Goal: Information Seeking & Learning: Learn about a topic

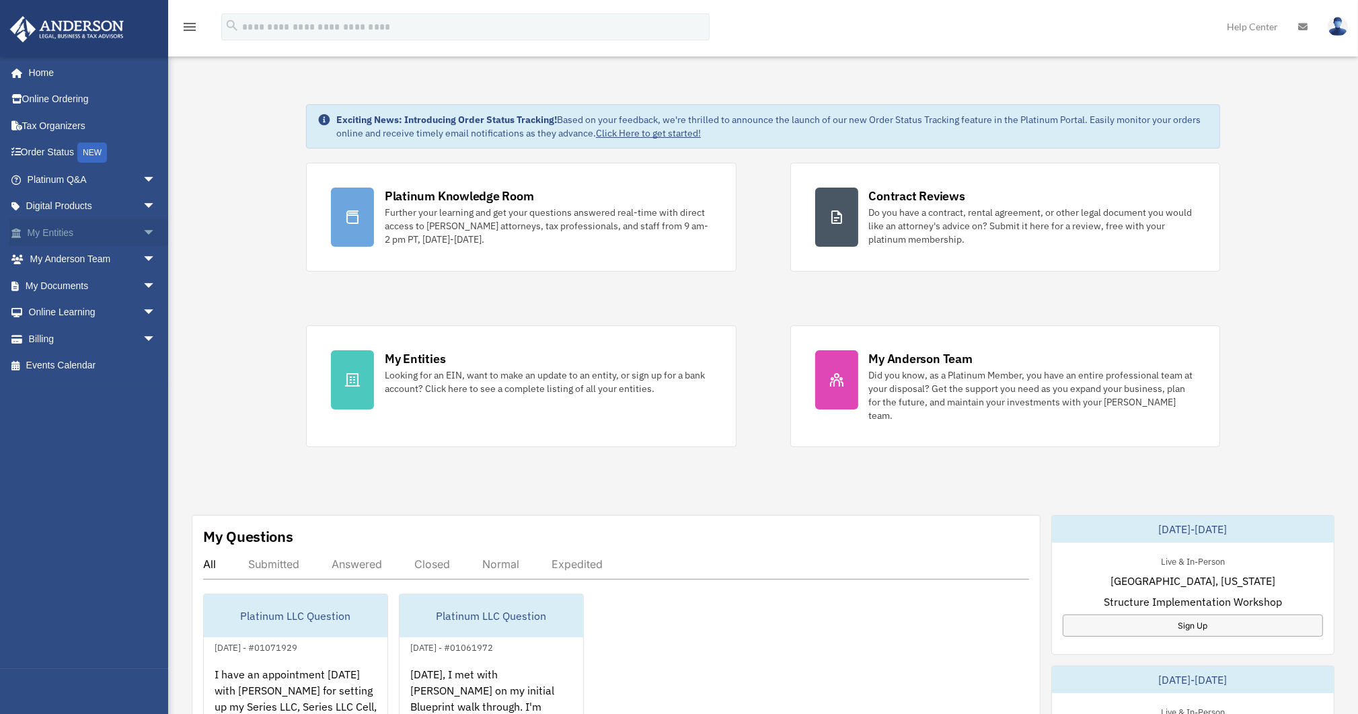
click at [92, 231] on link "My Entities arrow_drop_down" at bounding box center [92, 232] width 167 height 27
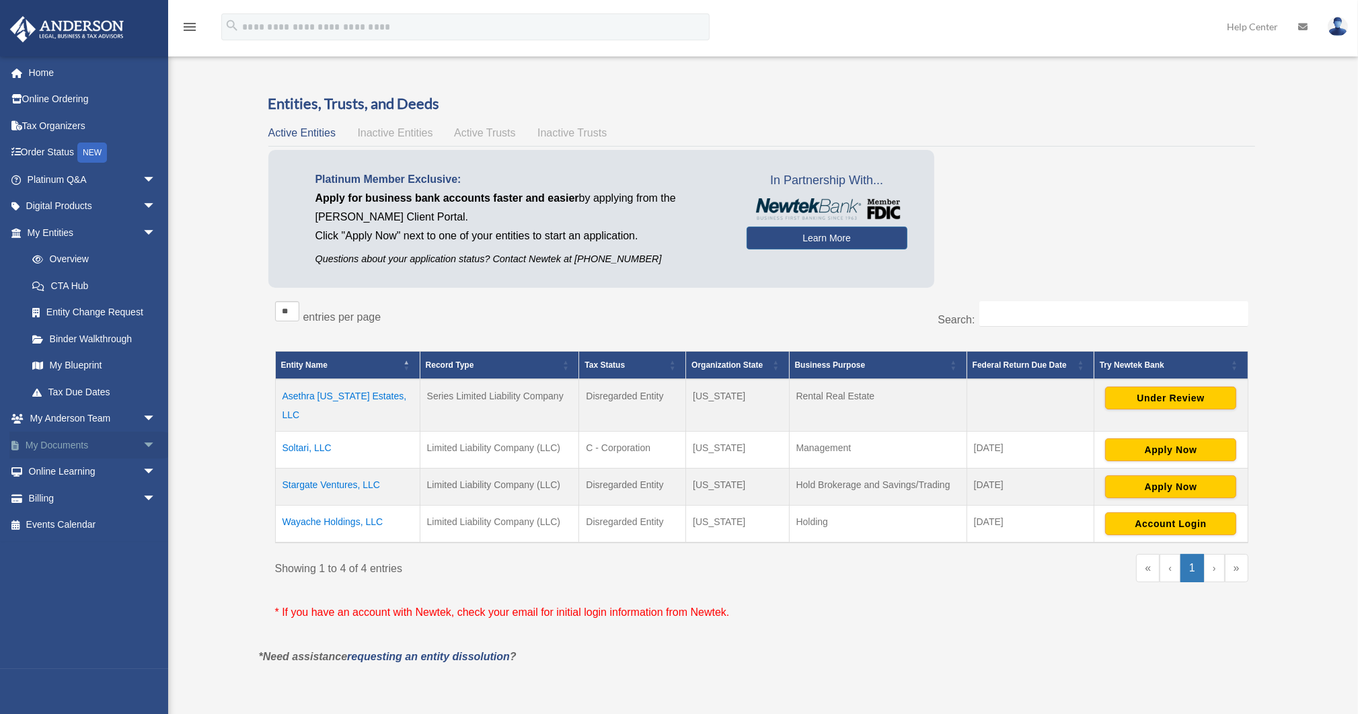
click at [143, 447] on span "arrow_drop_down" at bounding box center [156, 446] width 27 height 28
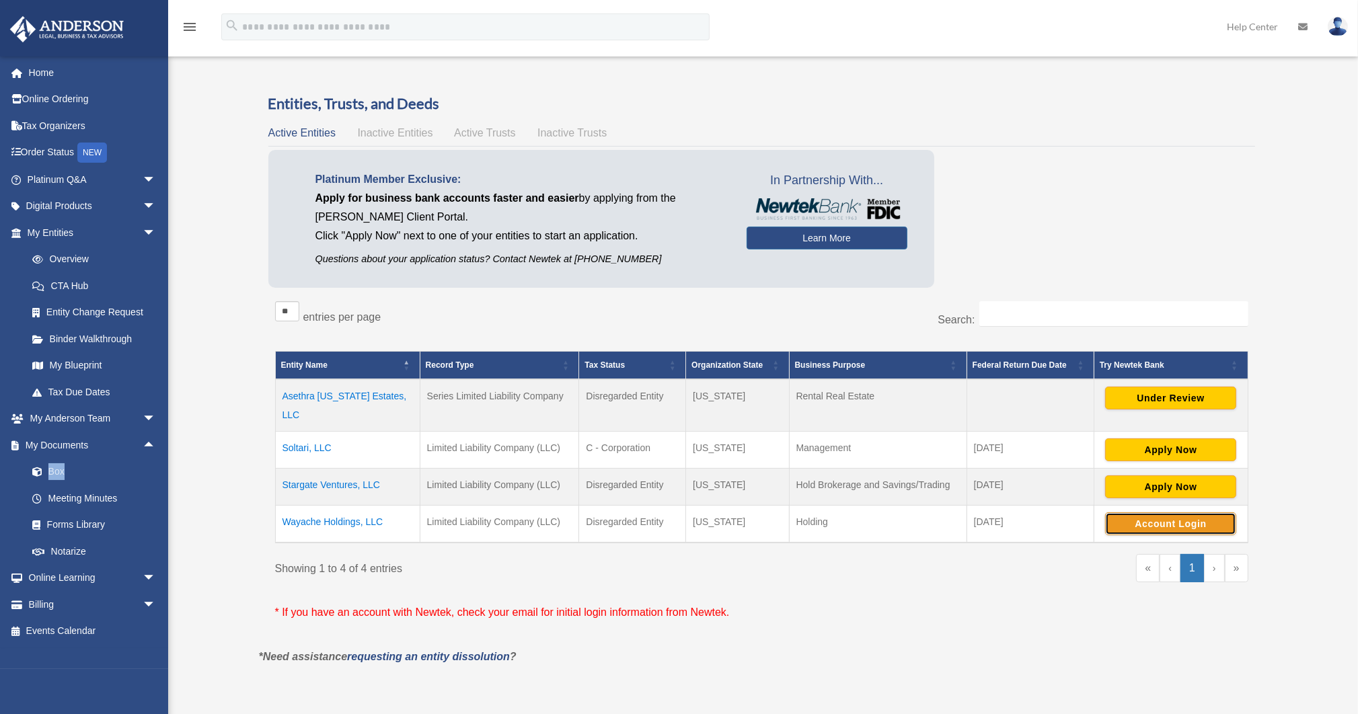
click at [1177, 512] on button "Account Login" at bounding box center [1170, 523] width 131 height 23
click at [1099, 280] on div "Platinum Member Exclusive: Apply for business bank accounts faster and easier b…" at bounding box center [761, 222] width 987 height 145
click at [124, 143] on link "Order Status NEW" at bounding box center [92, 153] width 167 height 28
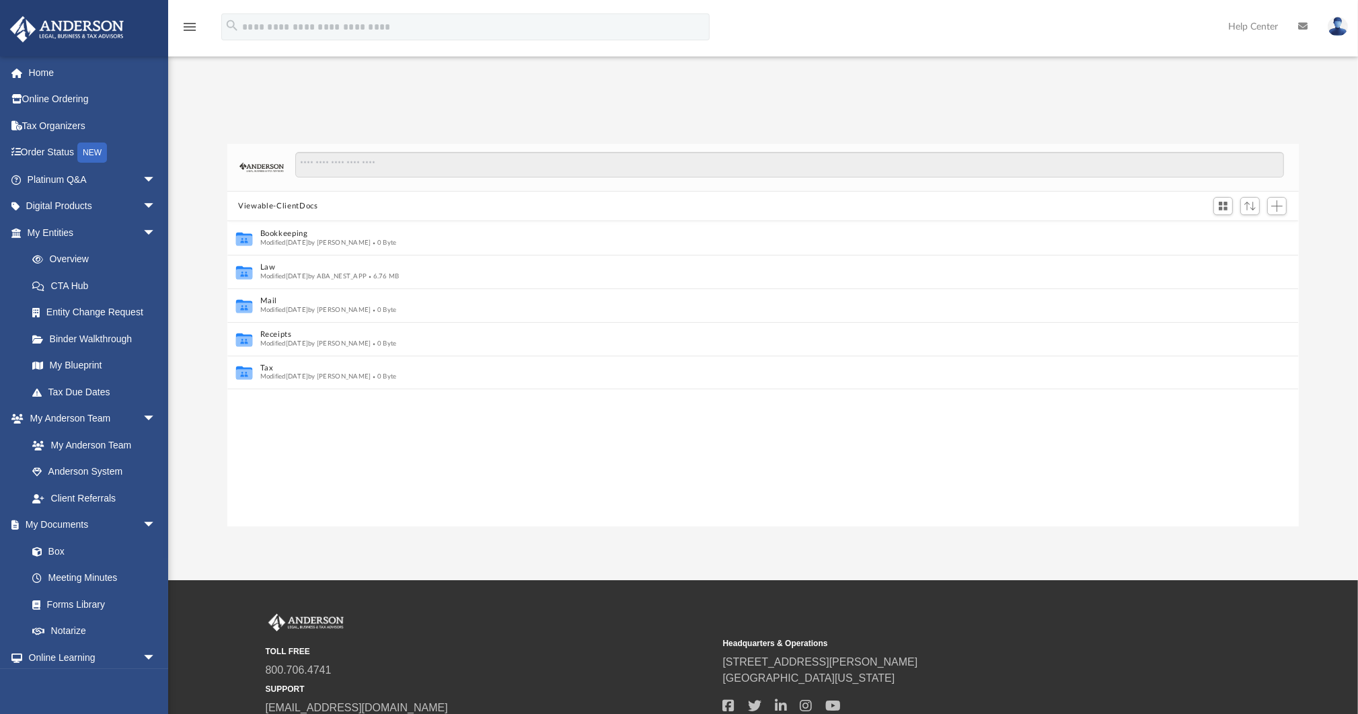
scroll to position [8, 8]
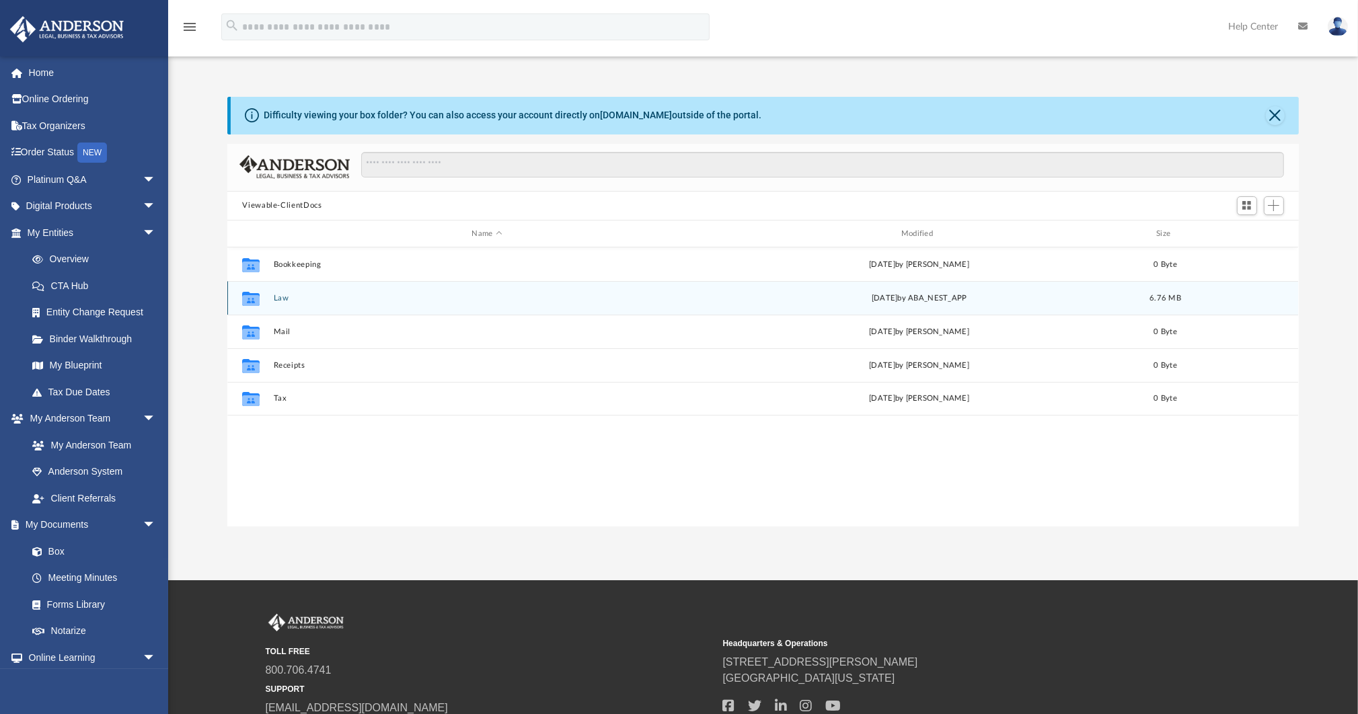
click at [269, 299] on div "Collaborated Folder Law Tue Aug 19 2025 by ABA_NEST_APP 6.76 MB" at bounding box center [762, 298] width 1071 height 34
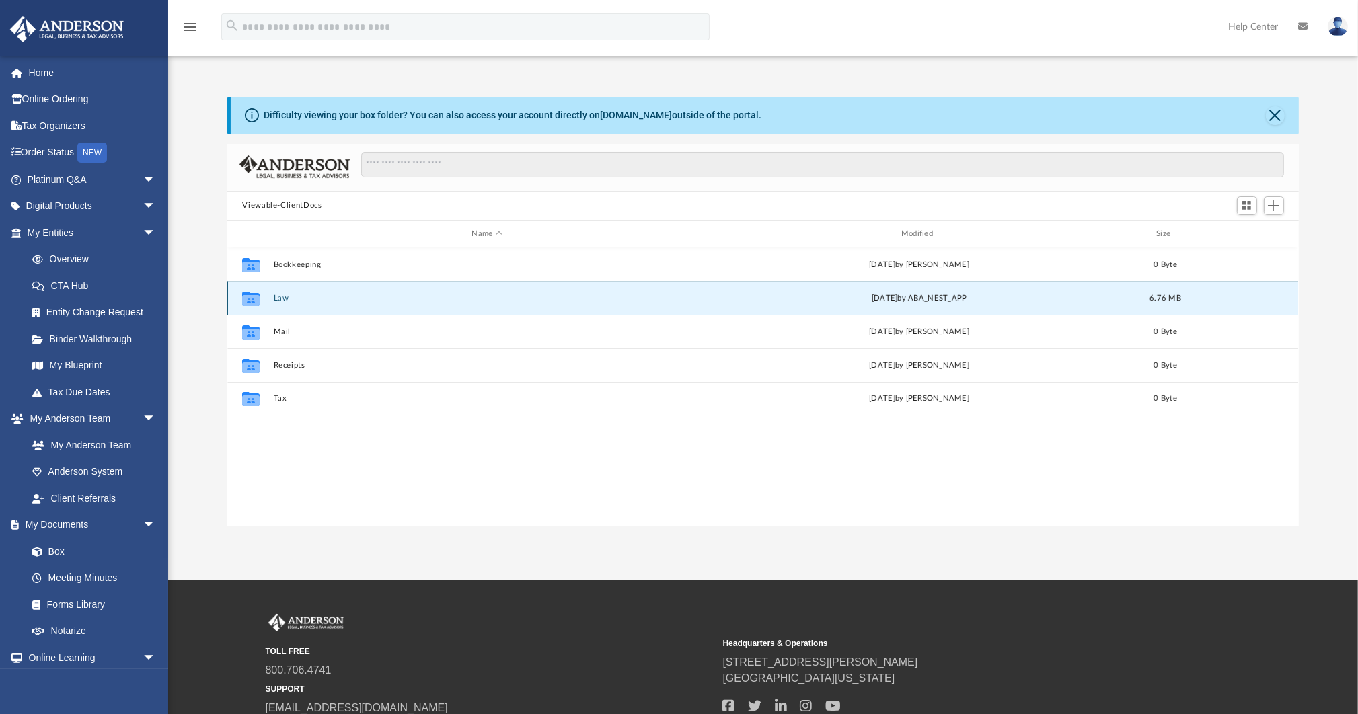
click at [282, 296] on button "Law" at bounding box center [487, 298] width 426 height 9
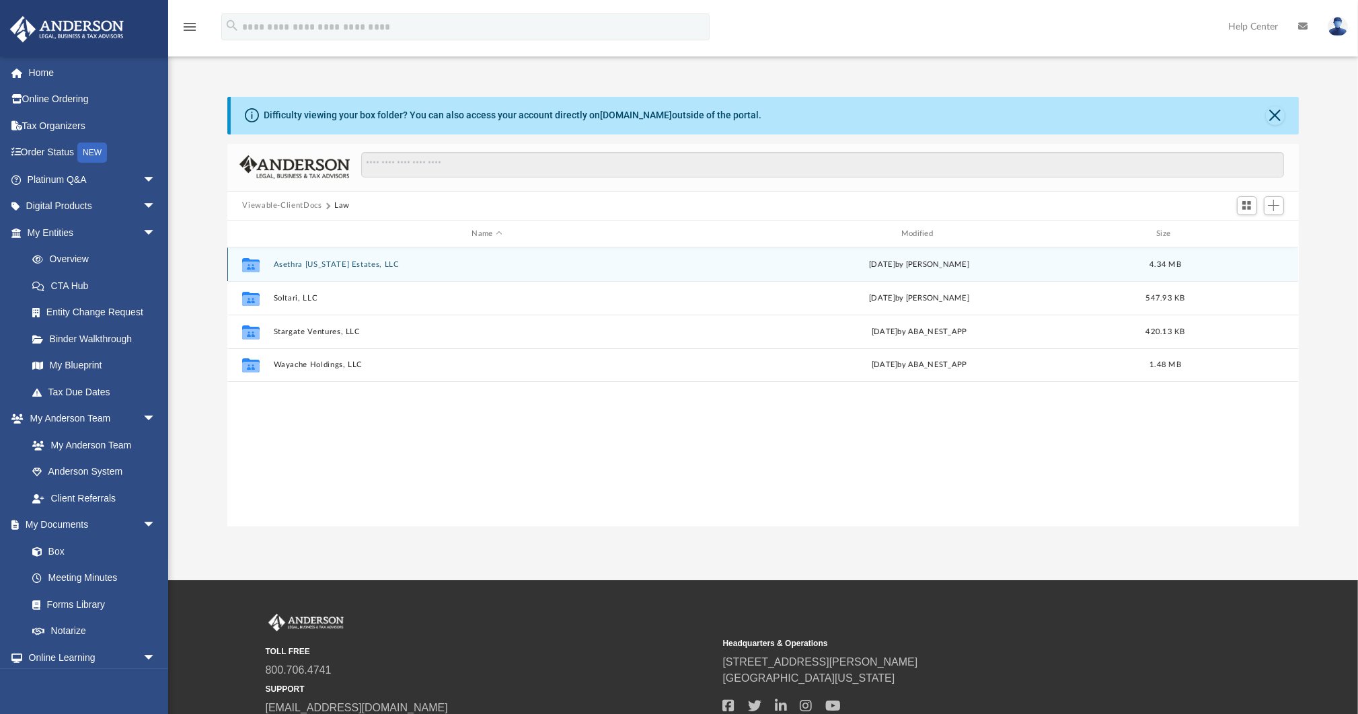
click at [309, 260] on button "Asethra [US_STATE] Estates, LLC" at bounding box center [487, 264] width 426 height 9
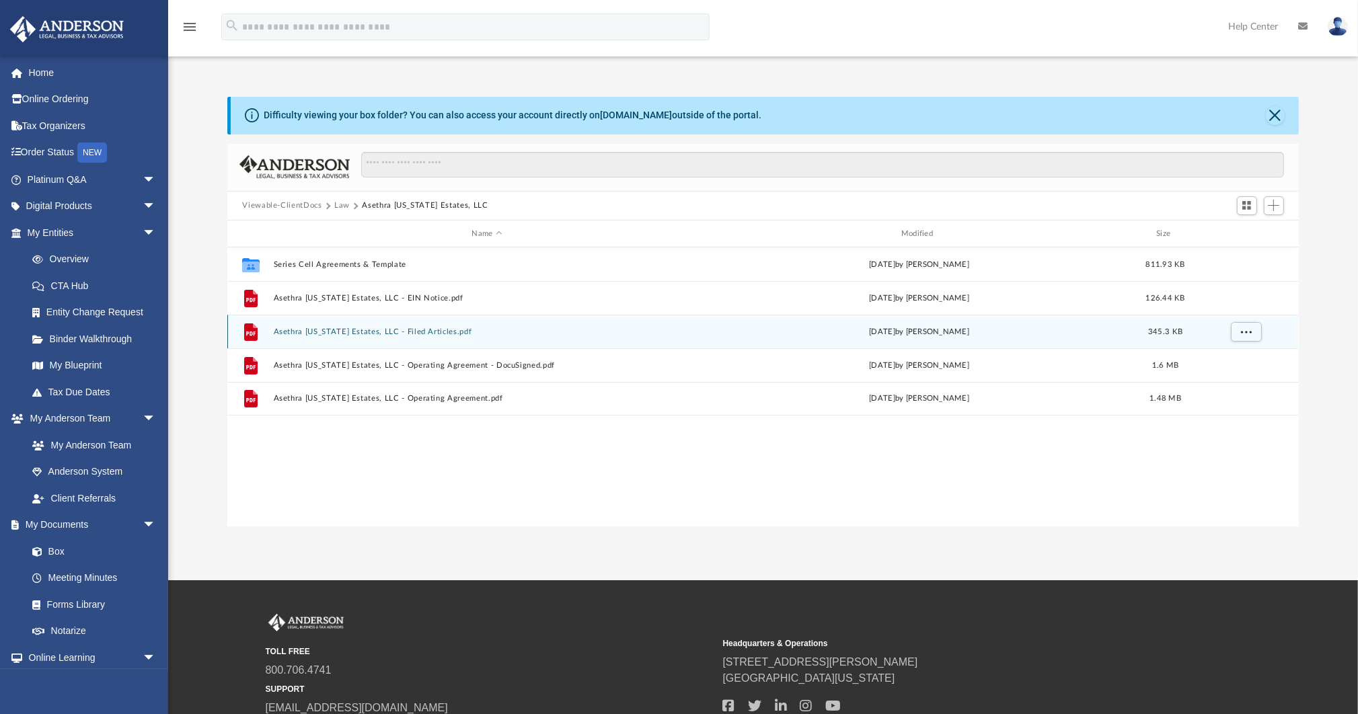
click at [379, 339] on div "File Asethra [US_STATE] Estates, LLC - Filed Articles.pdf [DATE] by [PERSON_NAM…" at bounding box center [762, 332] width 1071 height 34
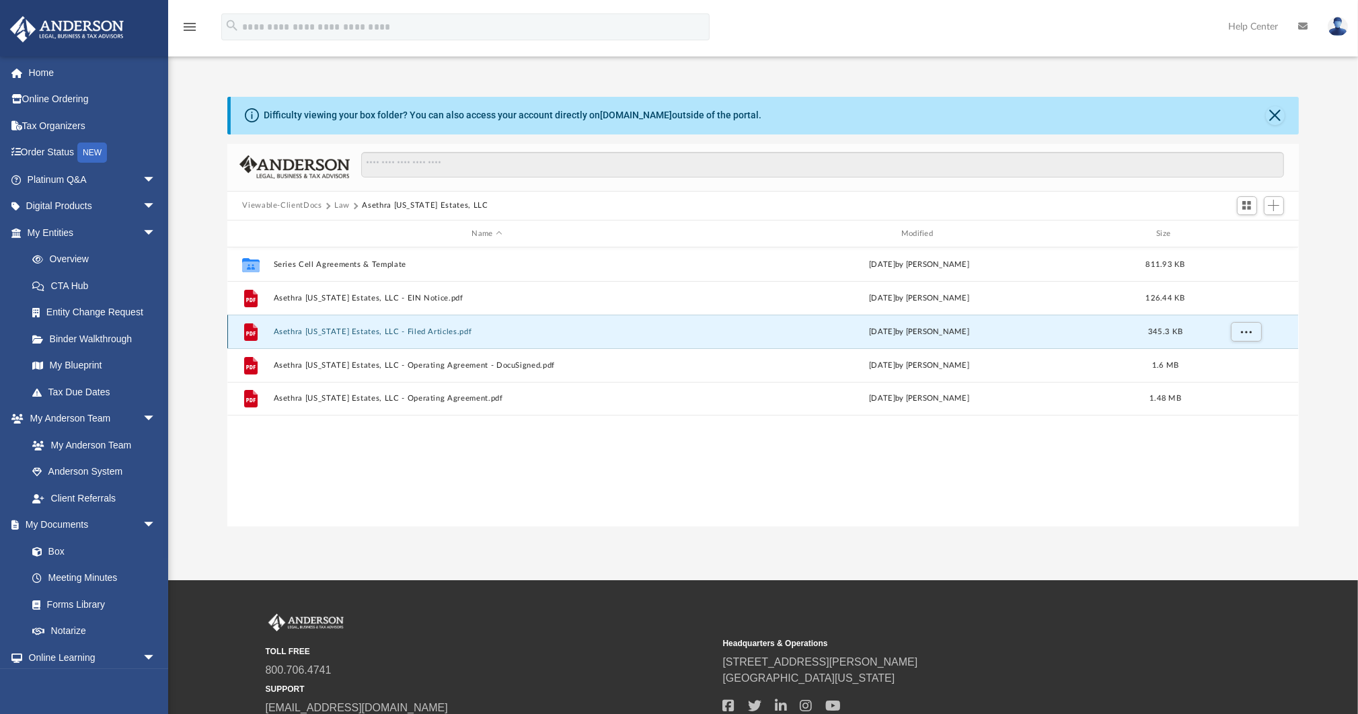
click at [381, 336] on div "File Asethra [US_STATE] Estates, LLC - Filed Articles.pdf [DATE] by [PERSON_NAM…" at bounding box center [762, 332] width 1071 height 34
click at [379, 333] on button "Asethra [US_STATE] Estates, LLC - Filed Articles.pdf" at bounding box center [487, 332] width 426 height 9
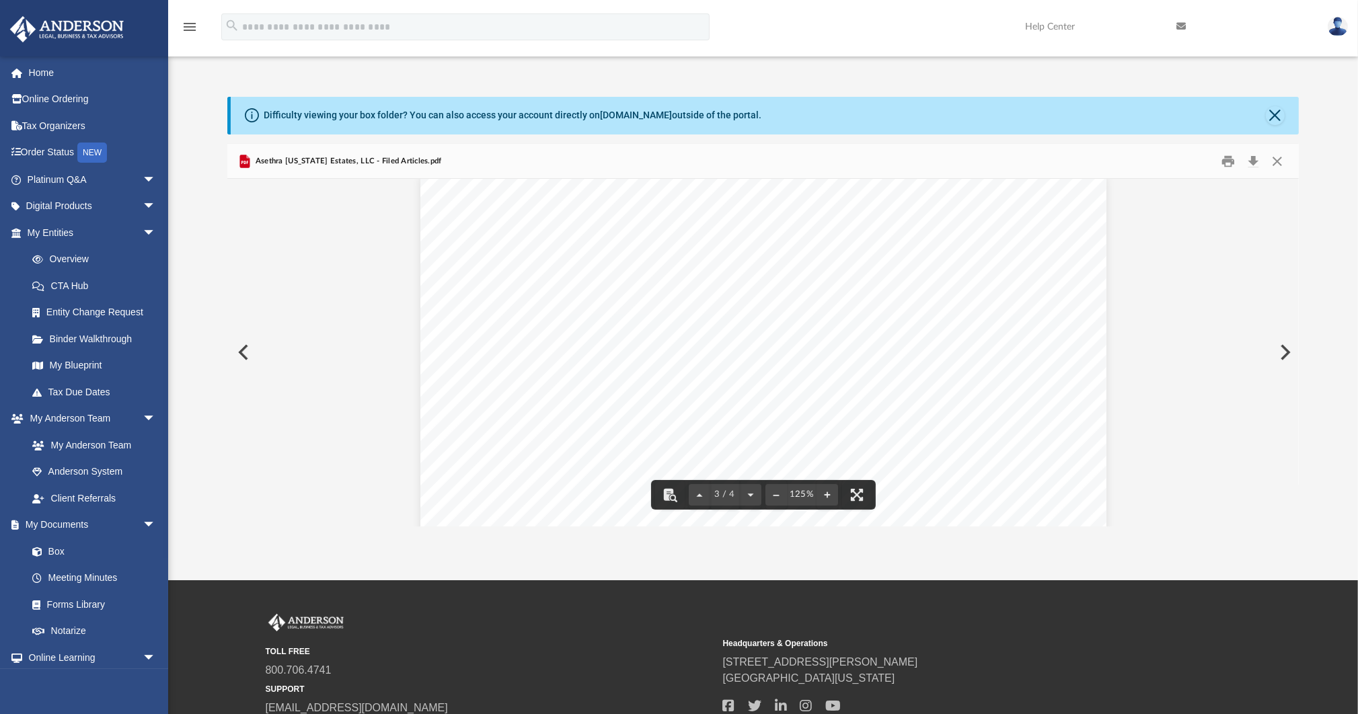
scroll to position [2047, 0]
click at [1281, 155] on button "Close" at bounding box center [1277, 161] width 24 height 21
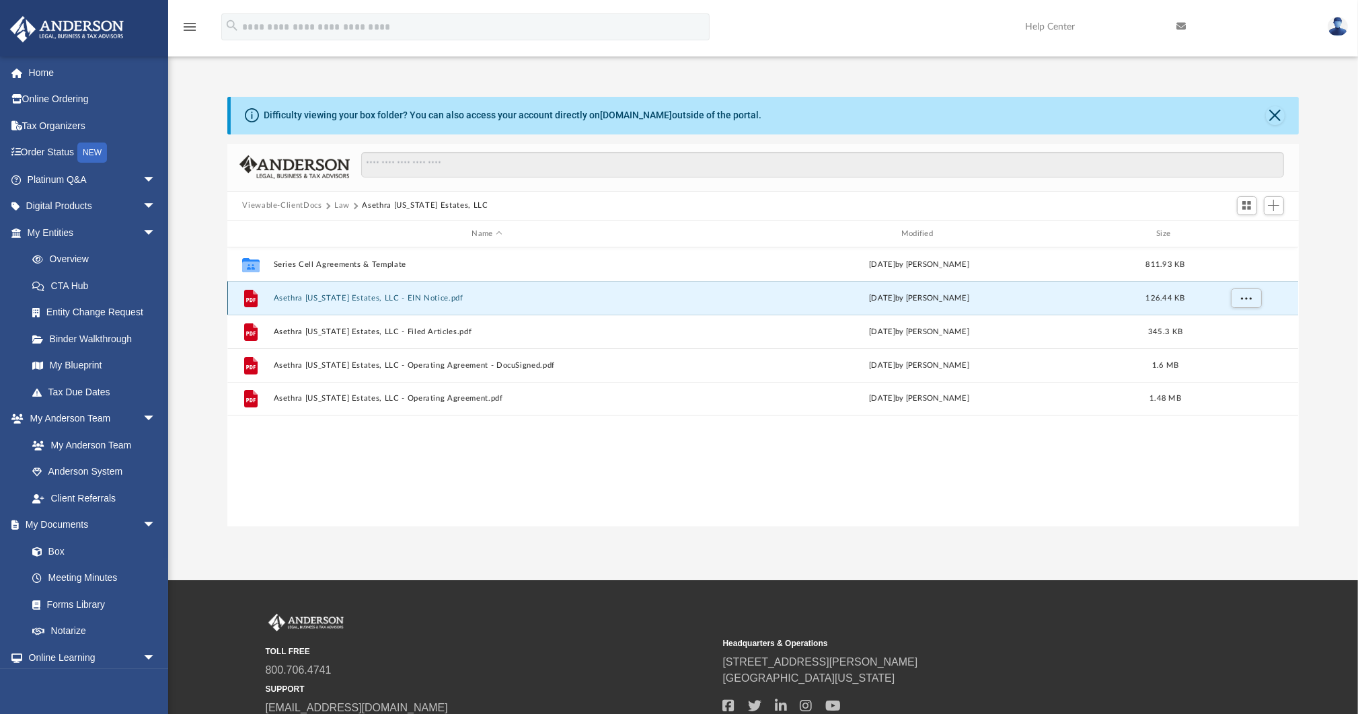
click at [399, 295] on button "Asethra [US_STATE] Estates, LLC - EIN Notice.pdf" at bounding box center [487, 298] width 426 height 9
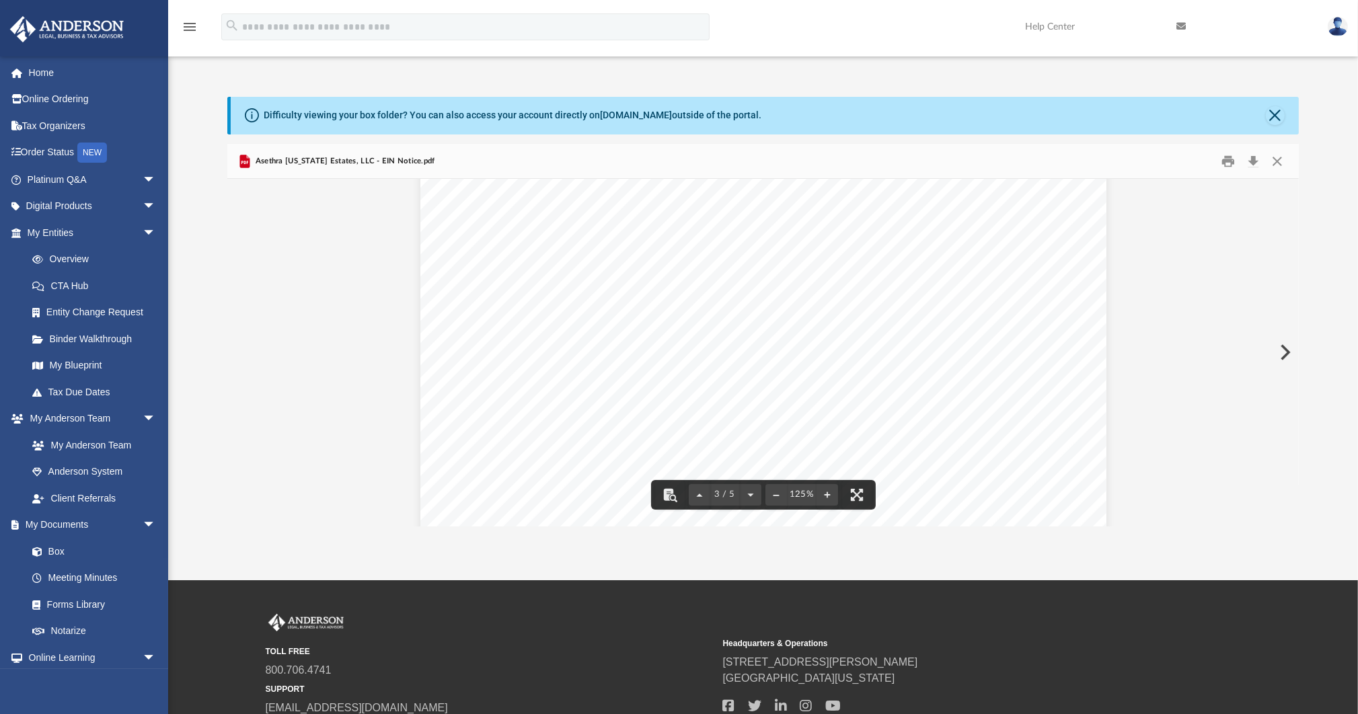
scroll to position [2045, 0]
drag, startPoint x: 746, startPoint y: 279, endPoint x: 697, endPoint y: 272, distance: 49.7
click at [697, 272] on div "Phone Number 702-871-8535 Mail directed To TPD Name LINDSAY HAGGIE TPD Address …" at bounding box center [763, 404] width 686 height 888
click at [1280, 161] on button "Close" at bounding box center [1277, 161] width 24 height 21
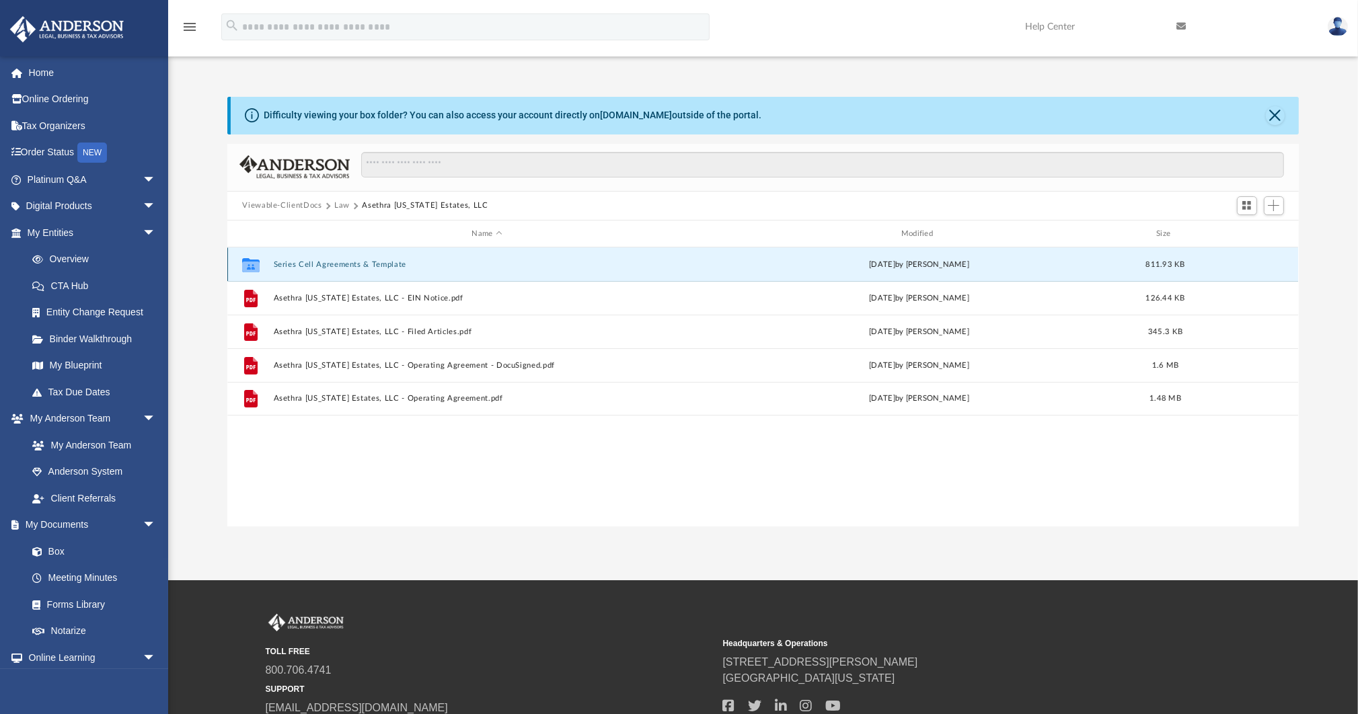
click at [369, 264] on button "Series Cell Agreements & Template" at bounding box center [487, 264] width 426 height 9
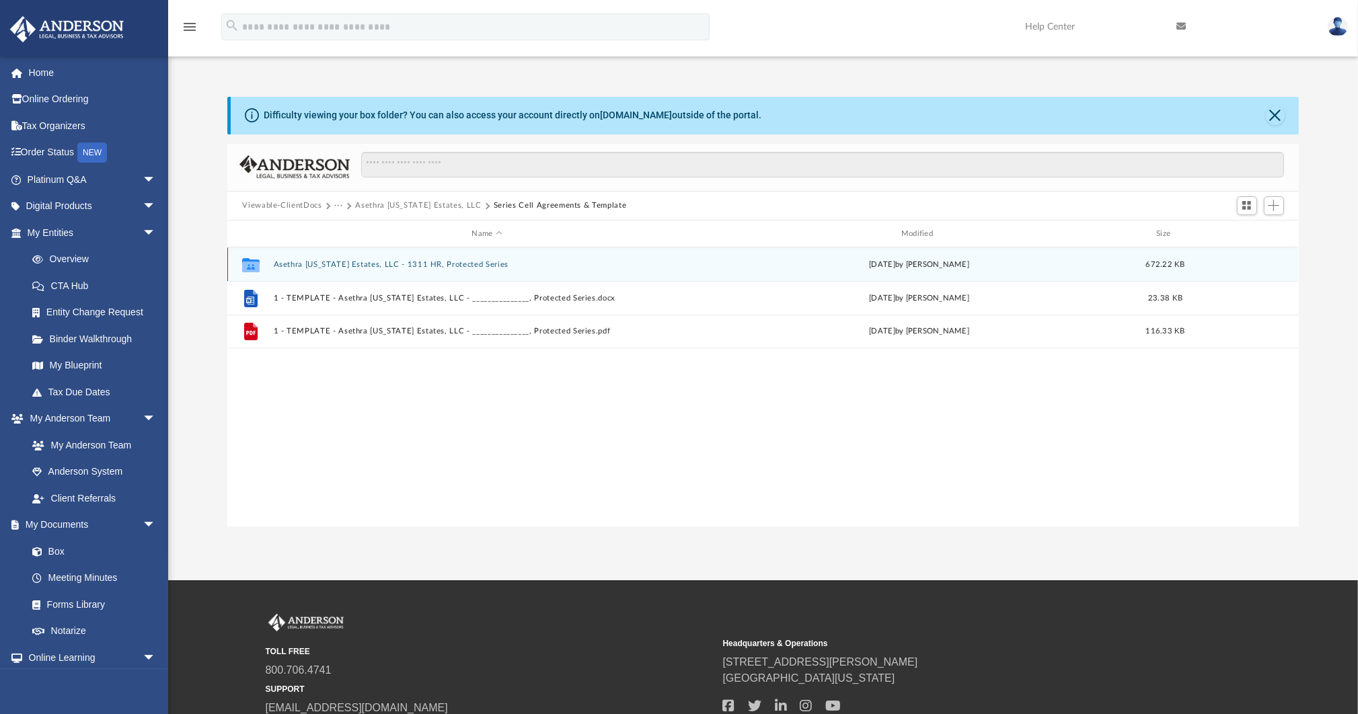
click at [485, 264] on button "Asethra [US_STATE] Estates, LLC - 1311 HR, Protected Series" at bounding box center [487, 264] width 426 height 9
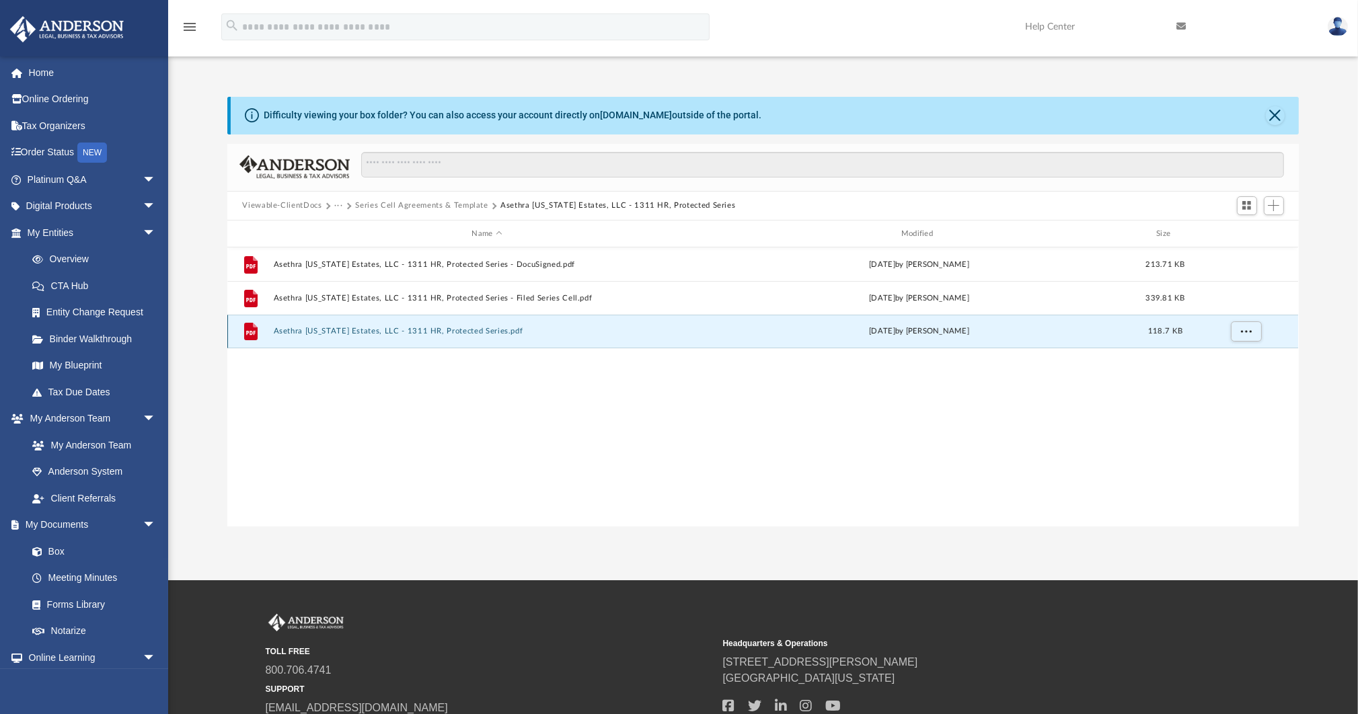
click at [461, 332] on button "Asethra [US_STATE] Estates, LLC - 1311 HR, Protected Series.pdf" at bounding box center [487, 332] width 426 height 9
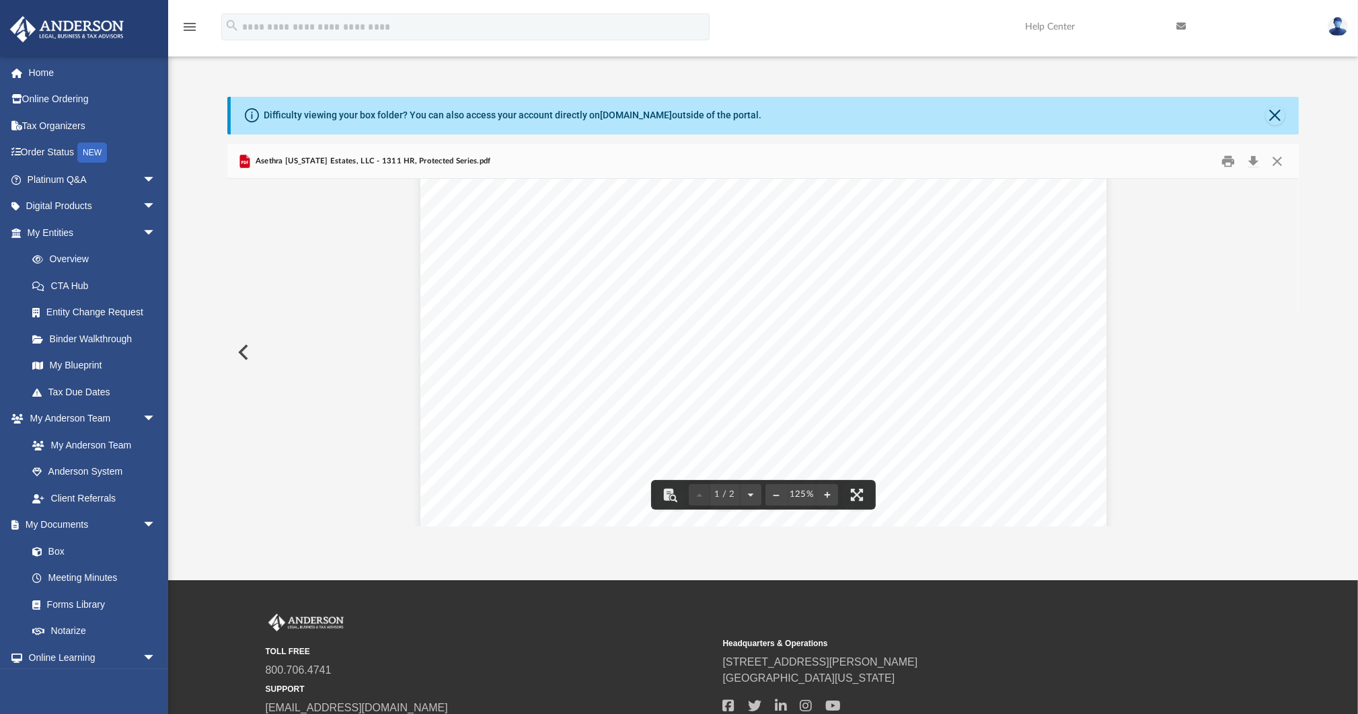
scroll to position [0, 0]
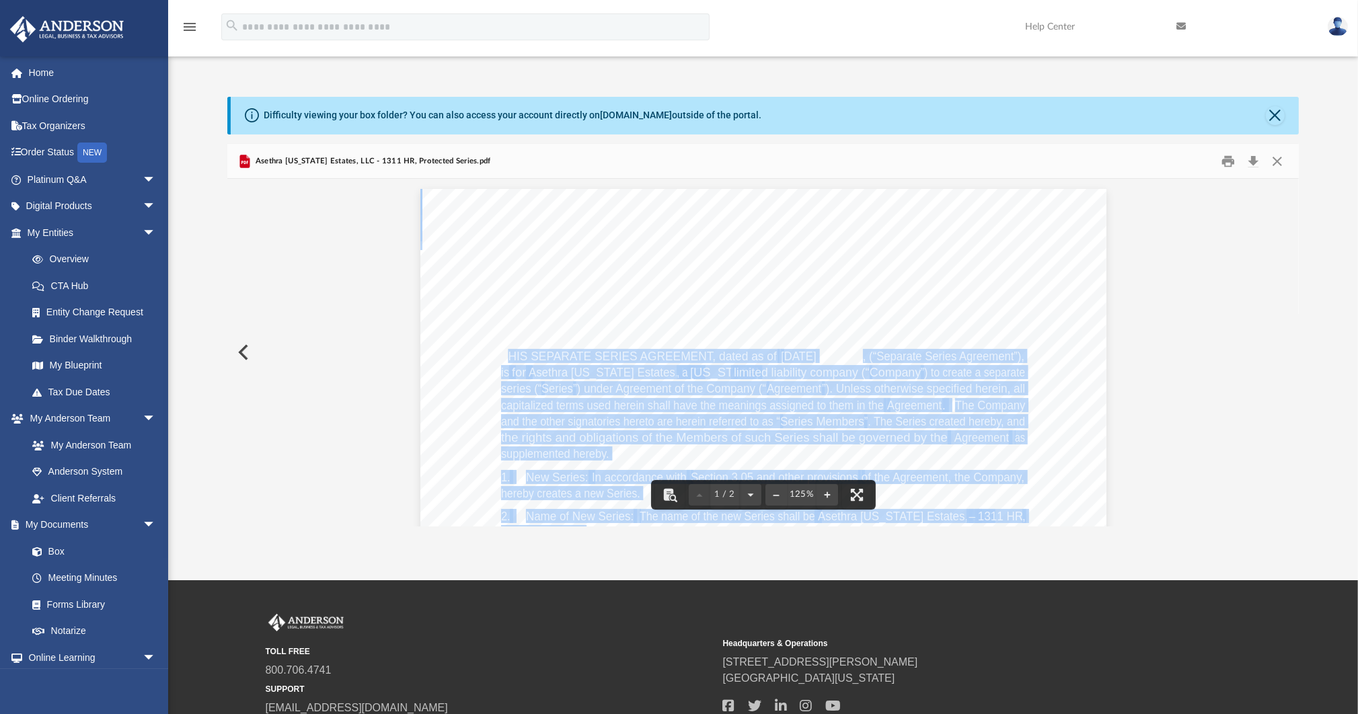
drag, startPoint x: 505, startPoint y: 356, endPoint x: 1011, endPoint y: 380, distance: 506.3
click at [1011, 380] on div "Separate Series Agreement Asethra [US_STATE] Estates, LLC - 1311 HR , Protected…" at bounding box center [763, 633] width 686 height 888
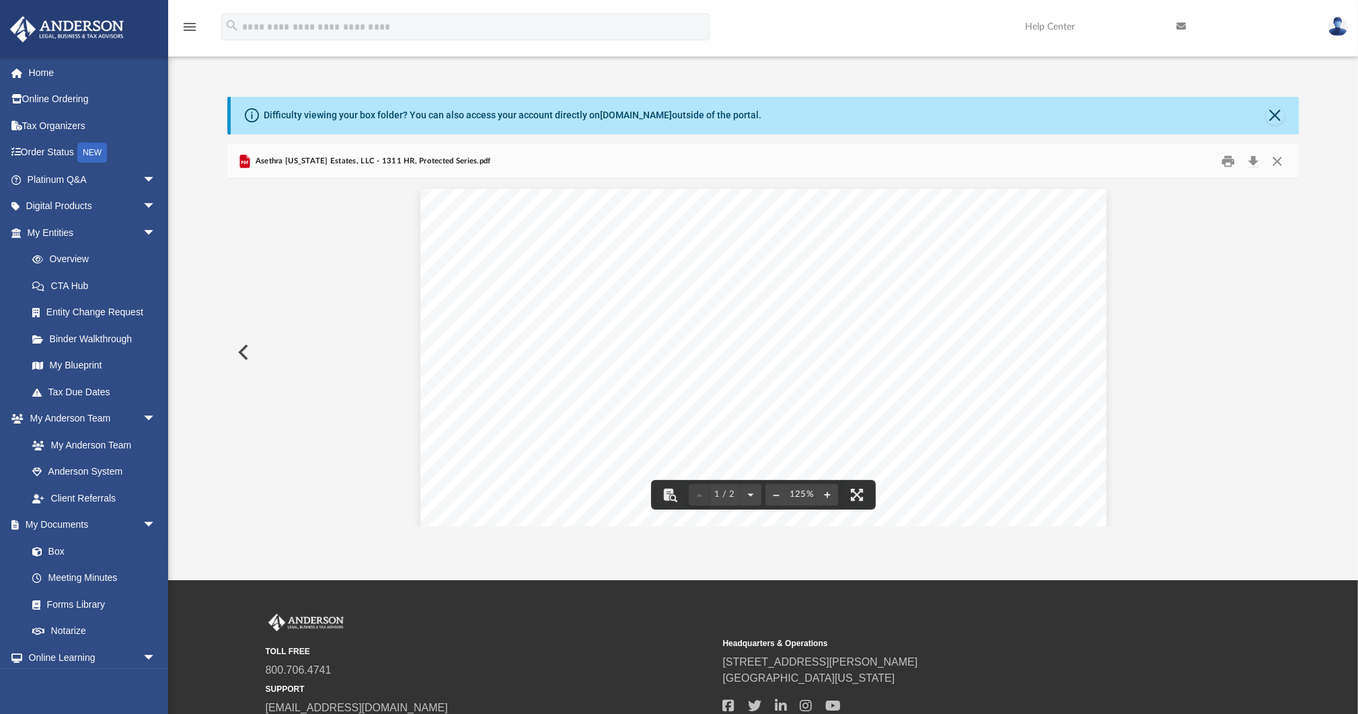
click at [895, 404] on span "Agreement" at bounding box center [914, 405] width 54 height 12
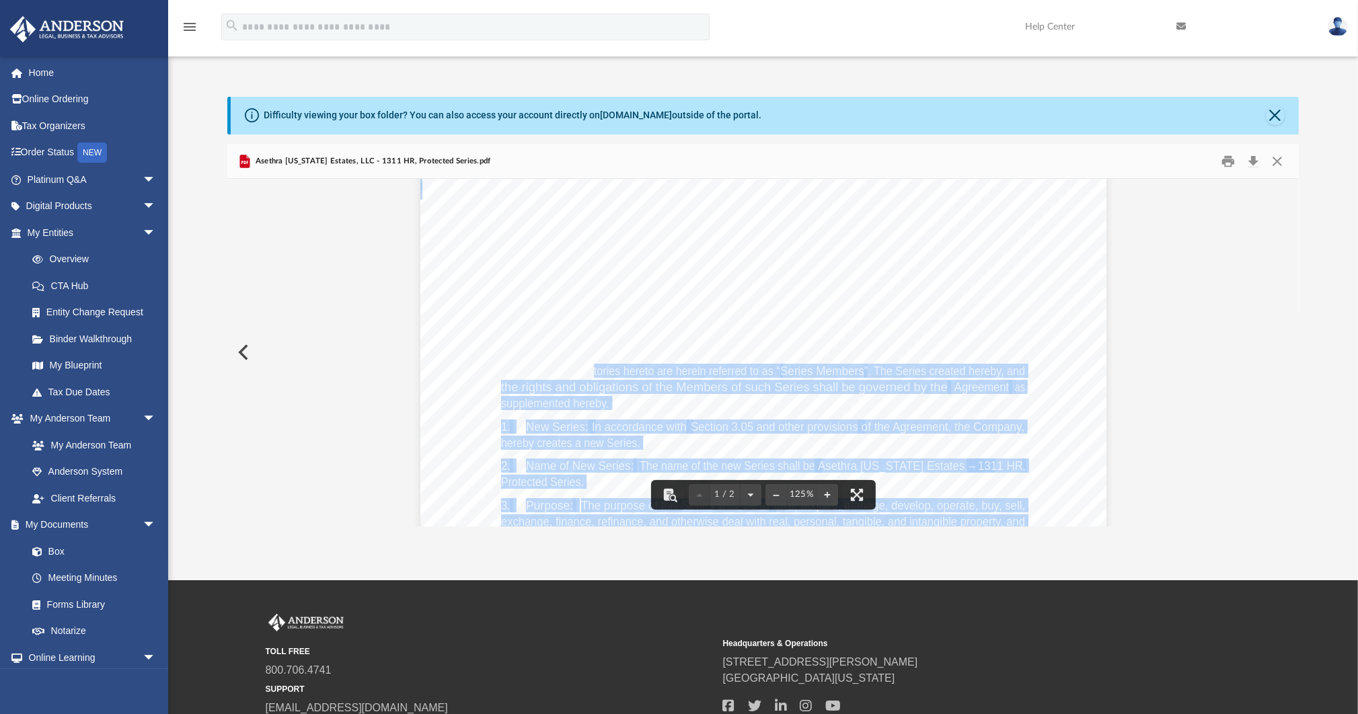
drag, startPoint x: 670, startPoint y: 372, endPoint x: 933, endPoint y: 402, distance: 264.7
click at [933, 402] on div "Separate Series Agreement Asethra [US_STATE] Estates, LLC - 1311 HR , Protected…" at bounding box center [763, 583] width 686 height 888
click at [932, 402] on div "Separate Series Agreement Asethra [US_STATE] Estates, LLC - 1311 HR , Protected…" at bounding box center [763, 583] width 686 height 888
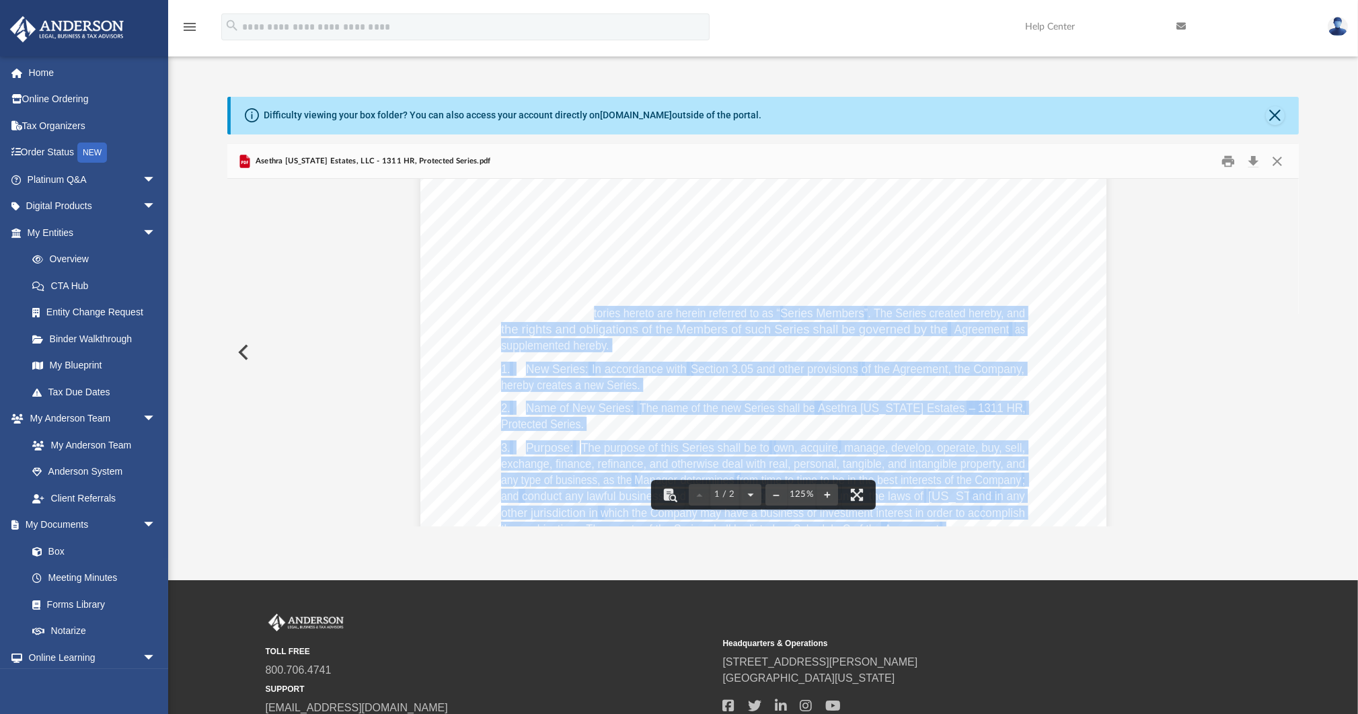
click at [890, 408] on span "Asethra [US_STATE] Estates, LLC" at bounding box center [905, 408] width 174 height 12
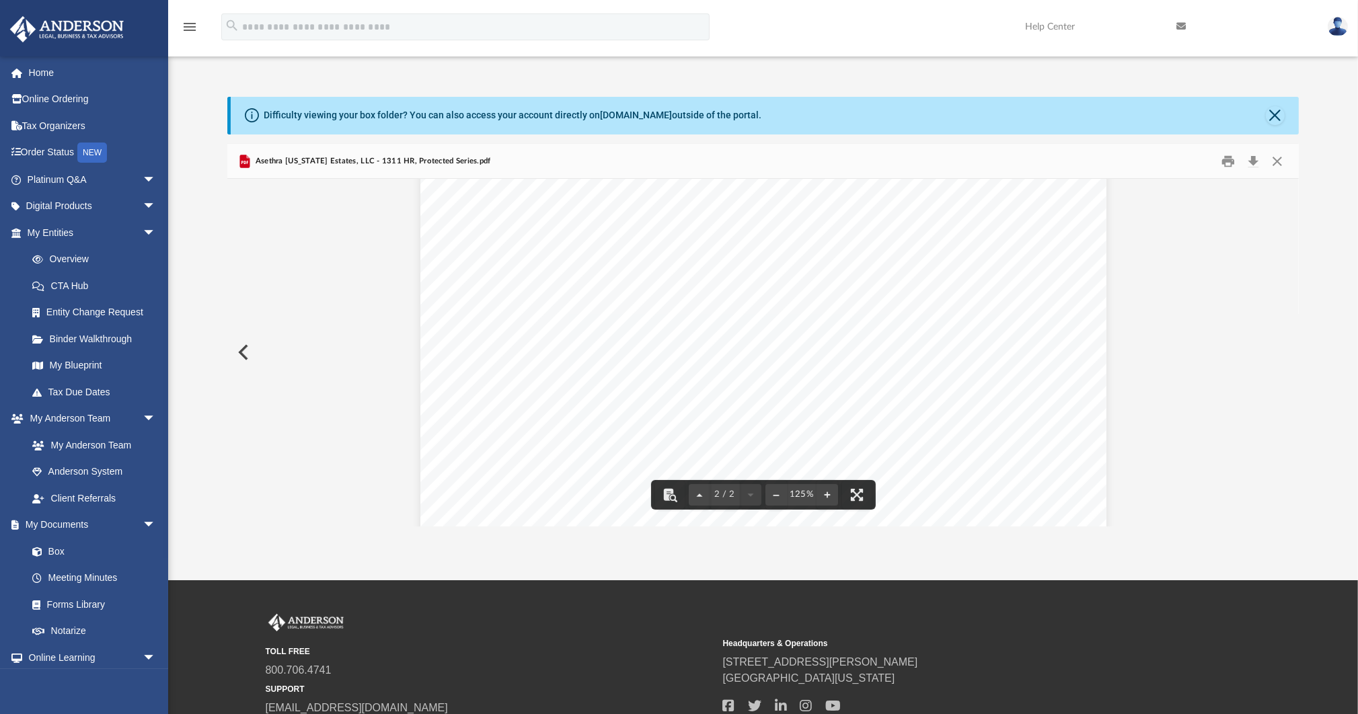
scroll to position [1090, 0]
click at [1272, 156] on button "Close" at bounding box center [1277, 161] width 24 height 21
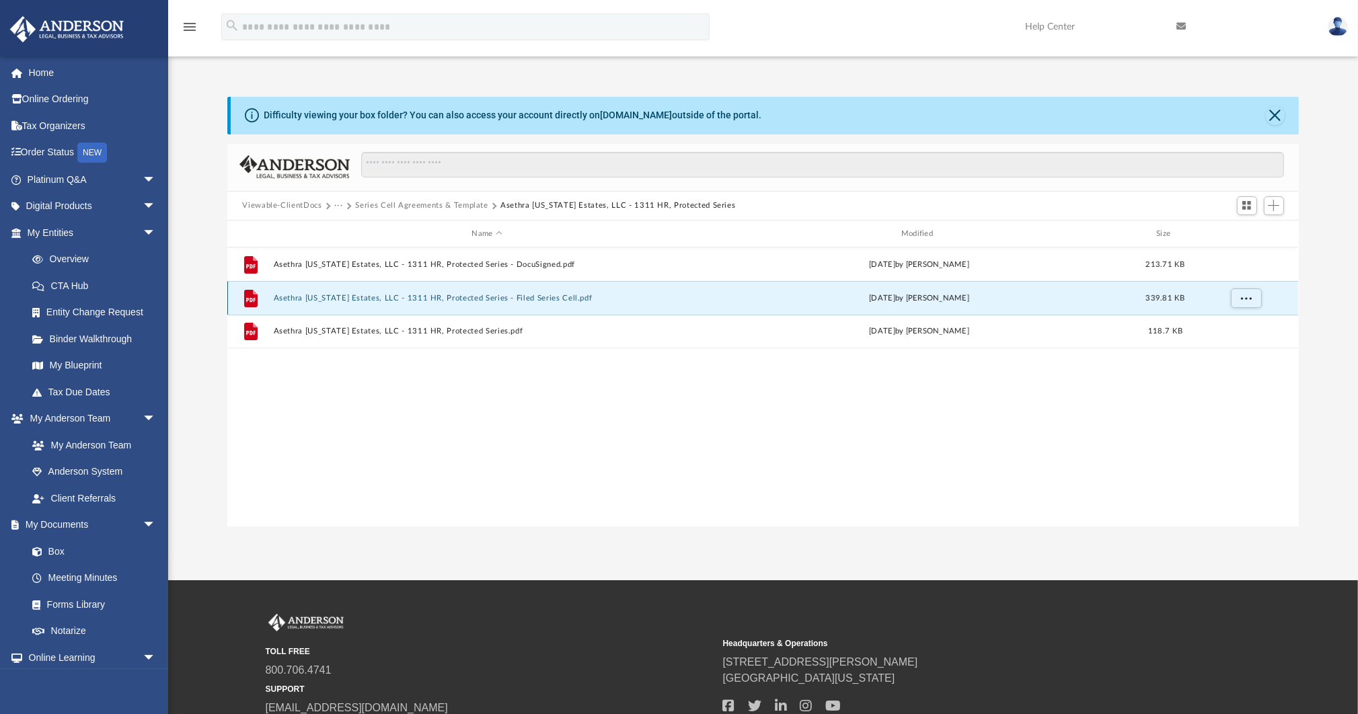
click at [533, 299] on button "Asethra [US_STATE] Estates, LLC - 1311 HR, Protected Series - Filed Series Cell…" at bounding box center [487, 298] width 426 height 9
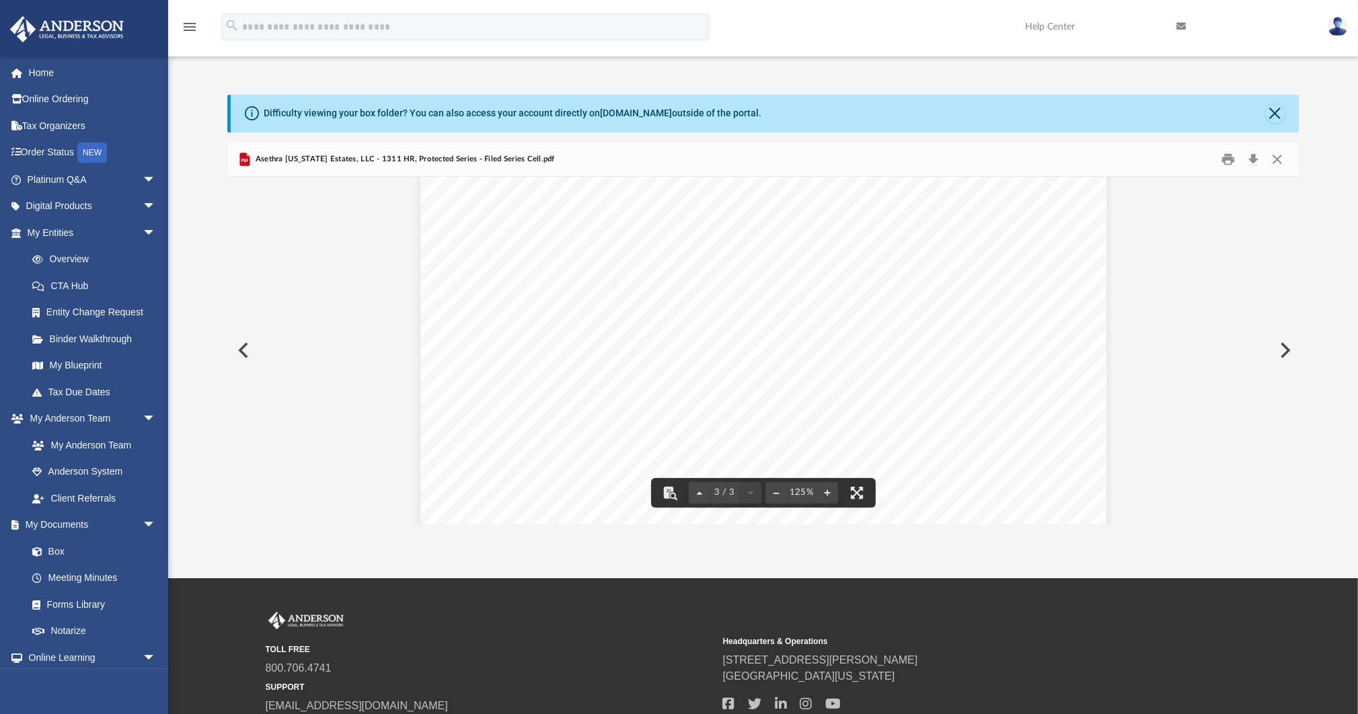
scroll to position [0, 0]
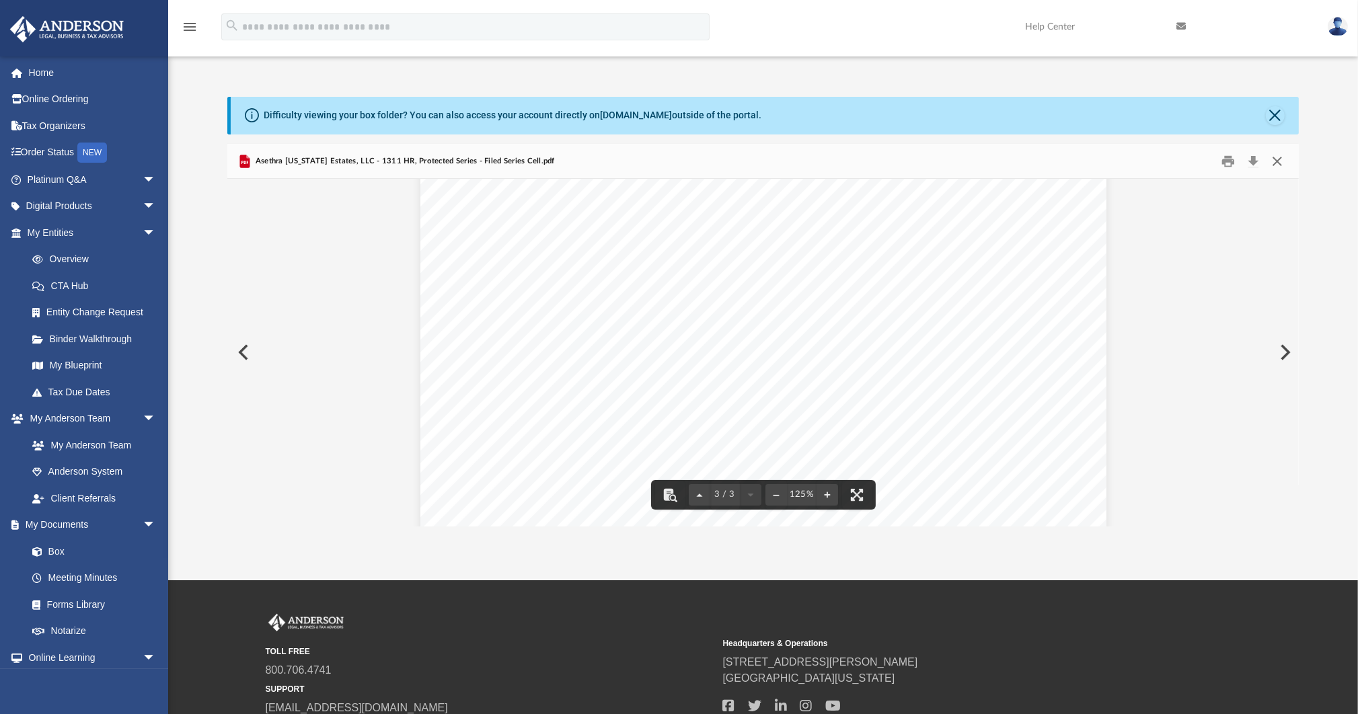
click at [1283, 163] on button "Close" at bounding box center [1277, 161] width 24 height 21
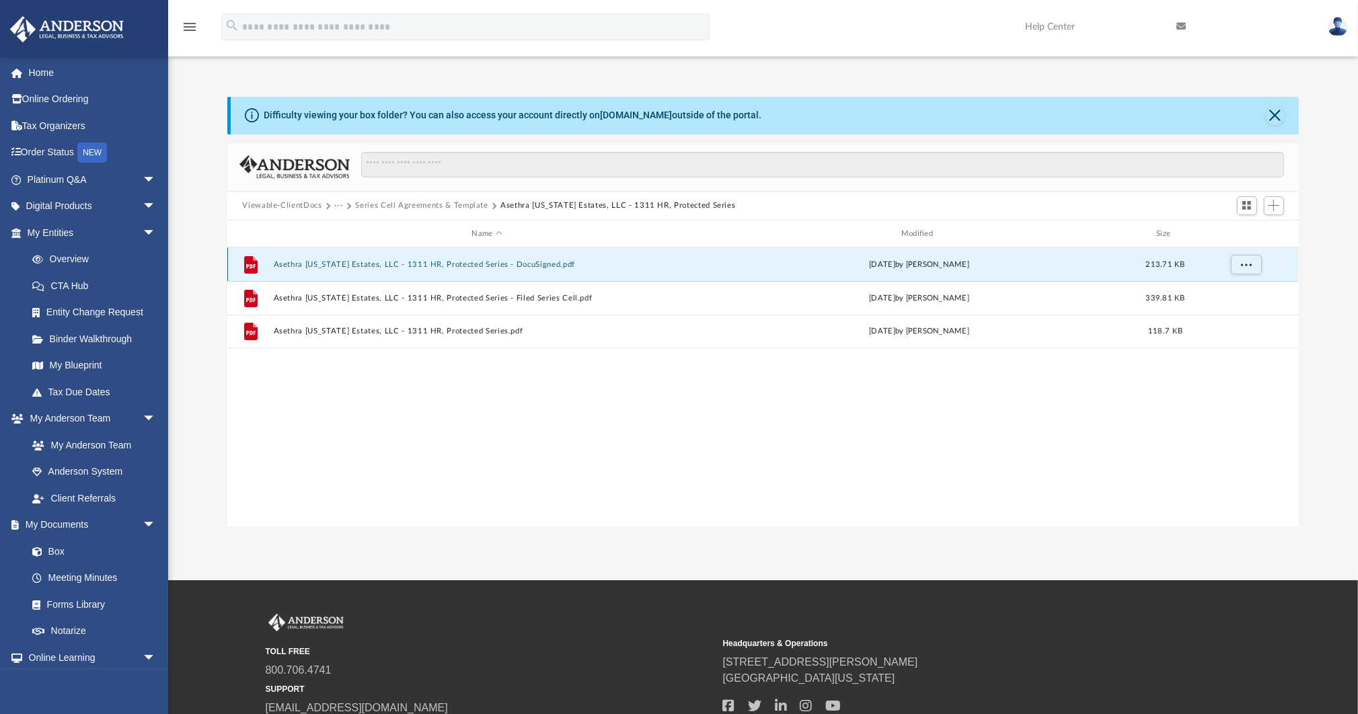
click at [533, 264] on button "Asethra [US_STATE] Estates, LLC - 1311 HR, Protected Series - DocuSigned.pdf" at bounding box center [487, 264] width 426 height 9
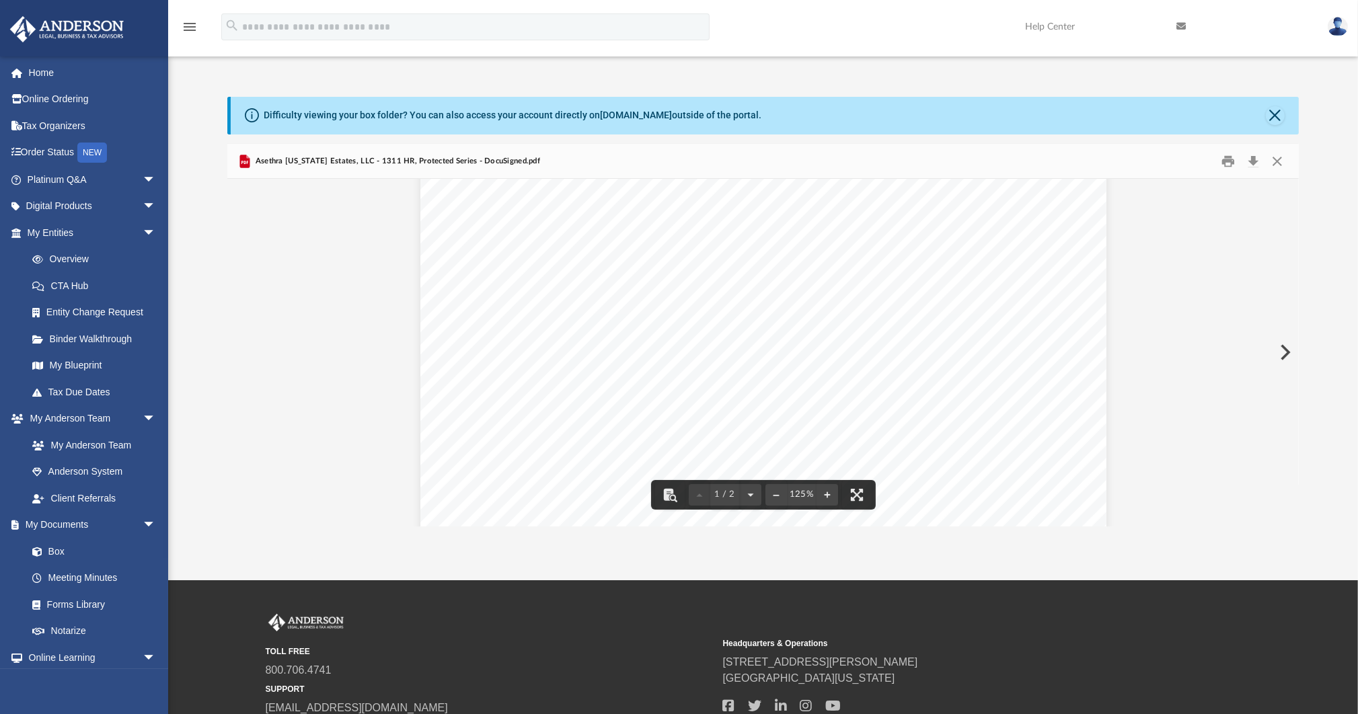
scroll to position [334, 0]
click at [1270, 163] on button "Close" at bounding box center [1277, 161] width 24 height 21
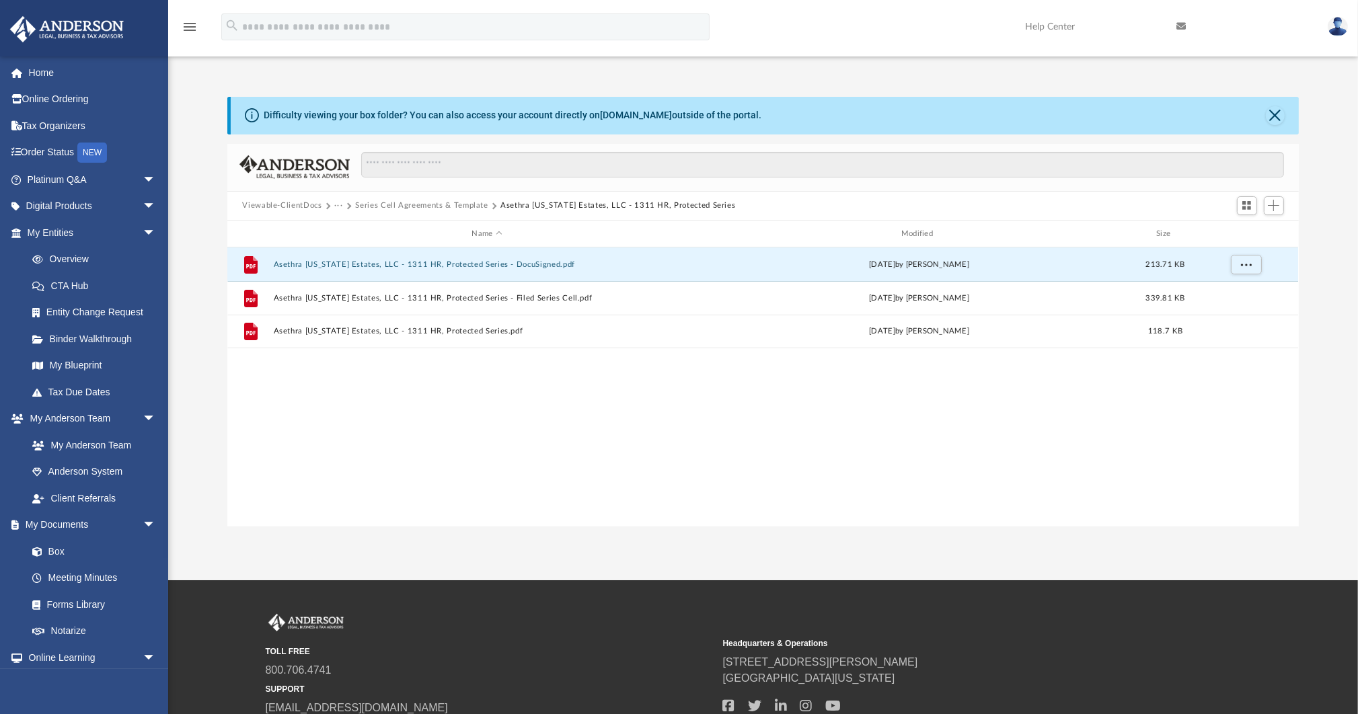
click at [750, 377] on div "File Asethra Virginia Estates, LLC - 1311 HR, Protected Series - DocuSigned.pdf…" at bounding box center [762, 386] width 1071 height 278
click at [453, 209] on button "Series Cell Agreements & Template" at bounding box center [421, 206] width 132 height 12
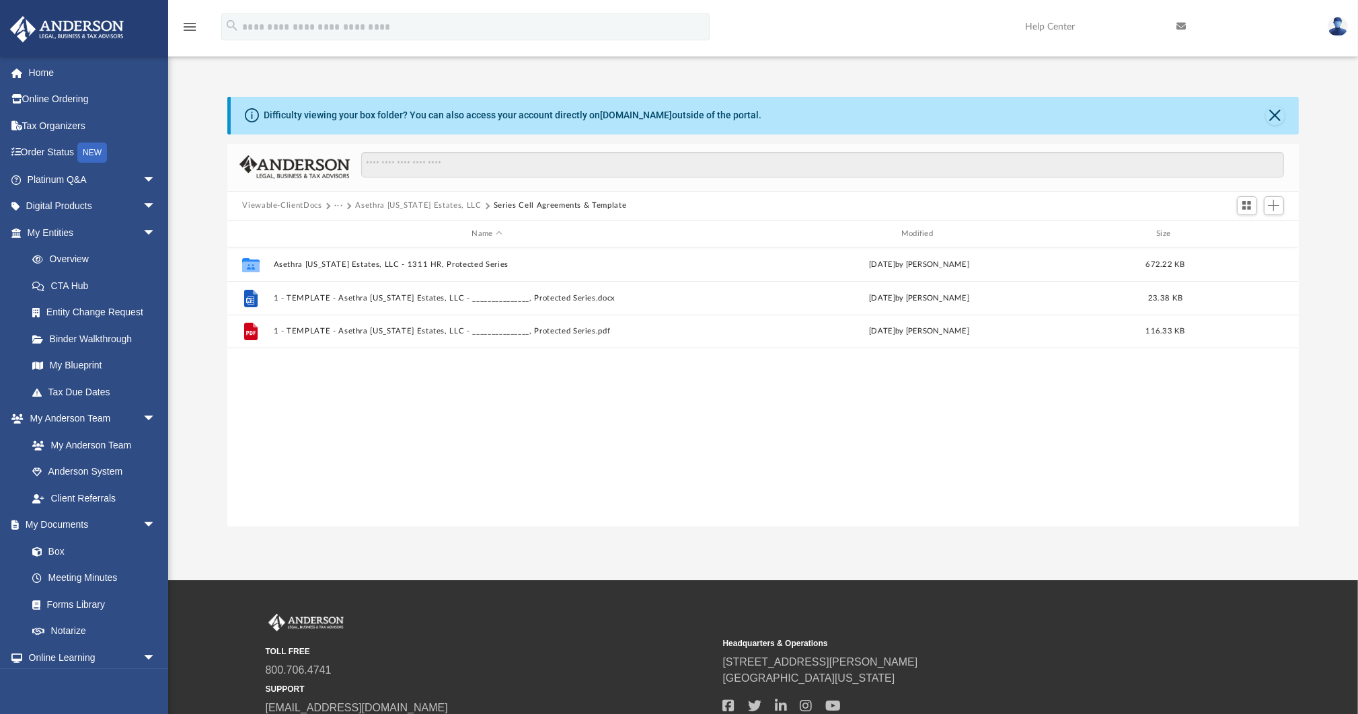
click at [426, 210] on button "Asethra [US_STATE] Estates, LLC" at bounding box center [418, 206] width 126 height 12
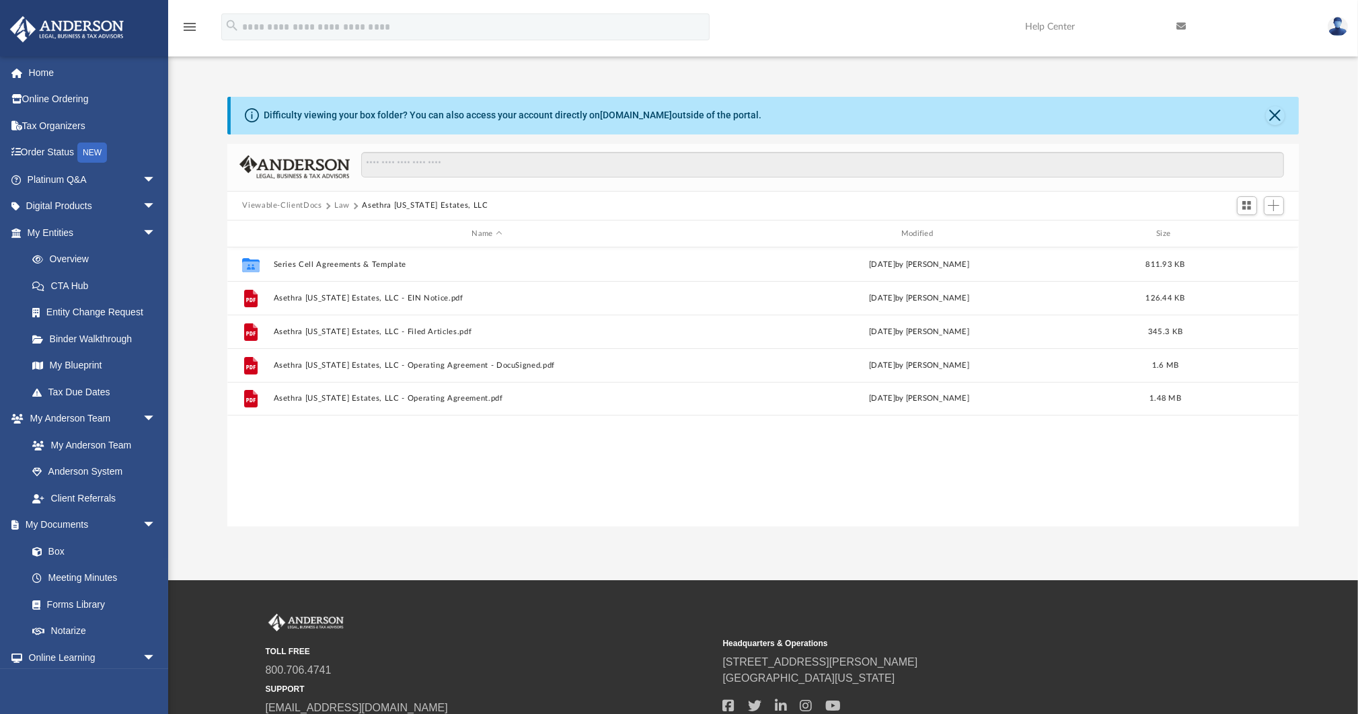
click at [348, 204] on button "Law" at bounding box center [341, 206] width 15 height 12
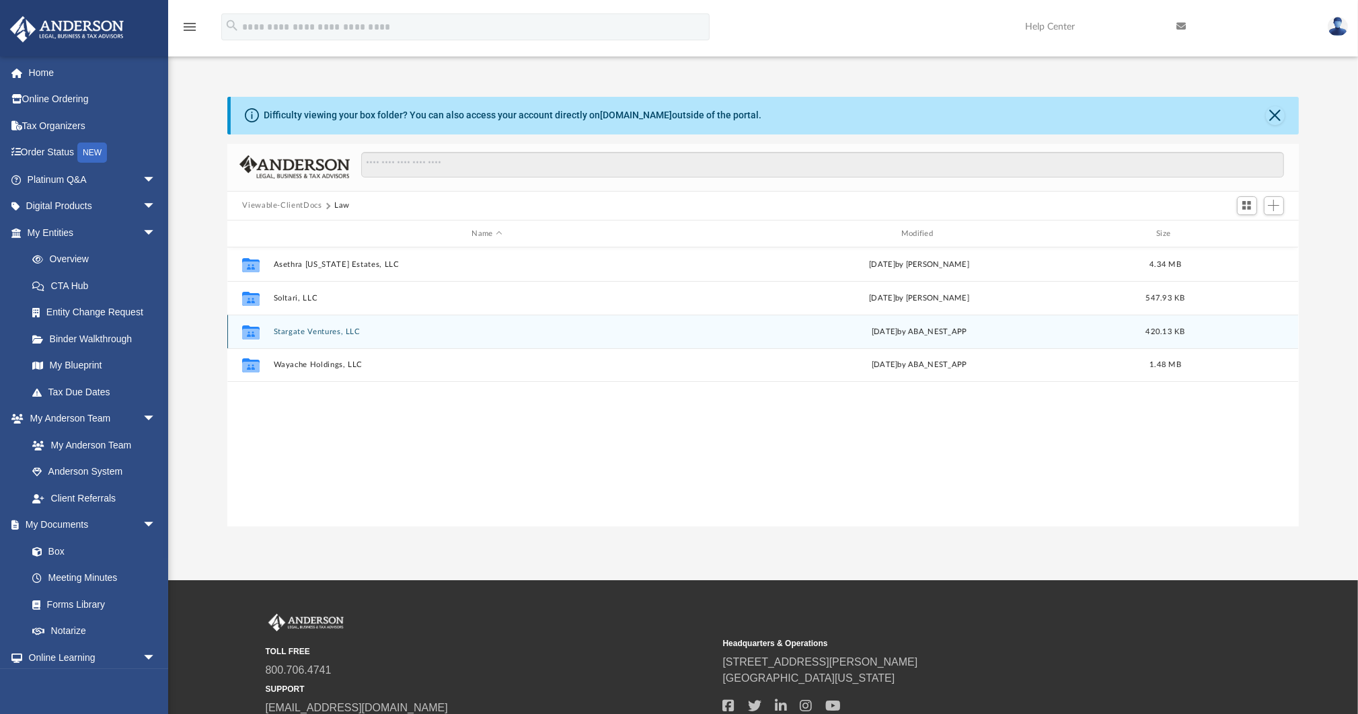
click at [321, 333] on button "Stargate Ventures, LLC" at bounding box center [487, 332] width 426 height 9
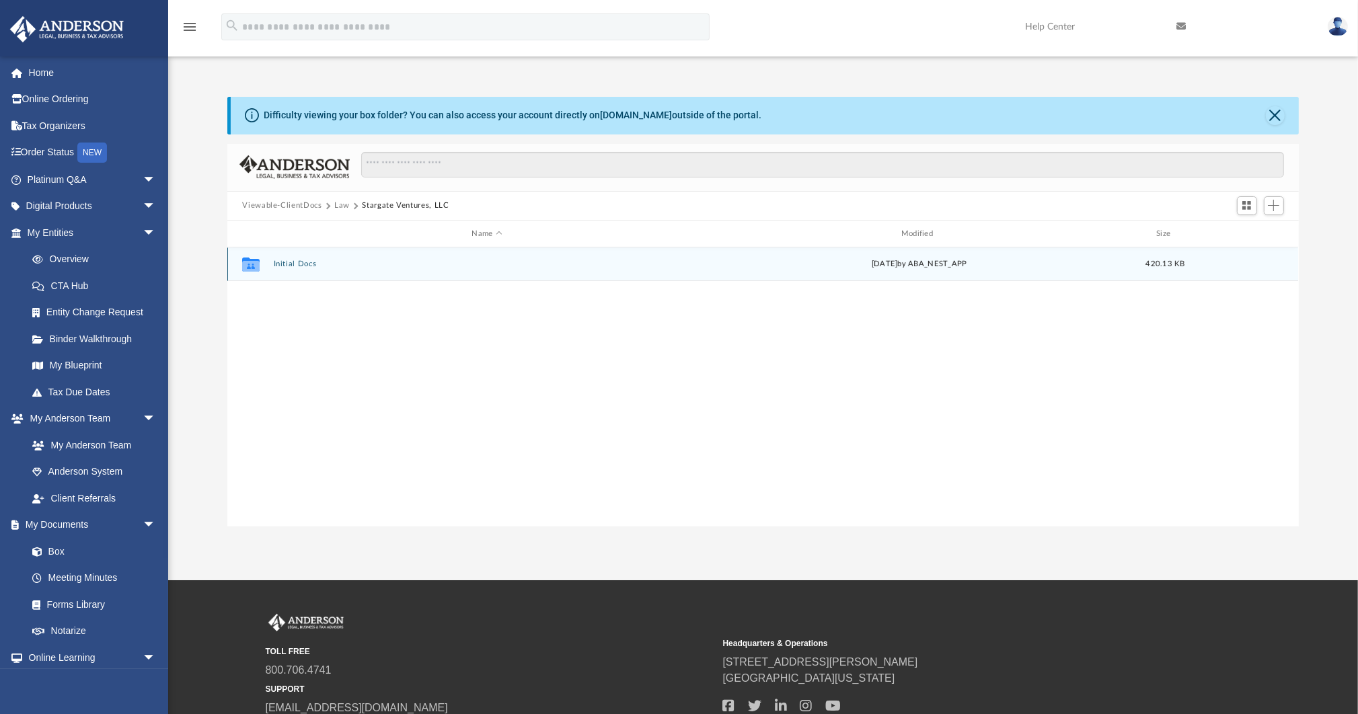
click at [307, 270] on div "Collaborated Folder Initial Docs Tue Aug 19 2025 by ABA_NEST_APP 420.13 KB" at bounding box center [762, 264] width 1071 height 34
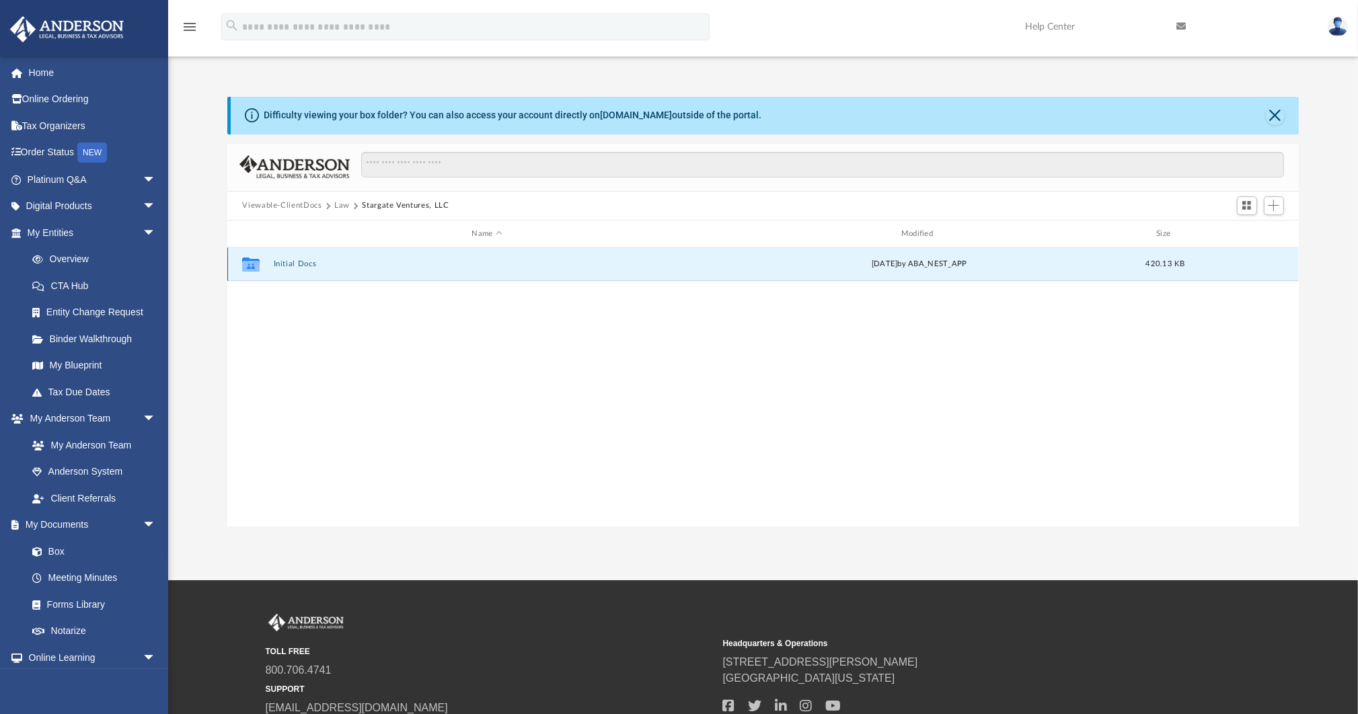
click at [305, 268] on button "Initial Docs" at bounding box center [487, 264] width 426 height 9
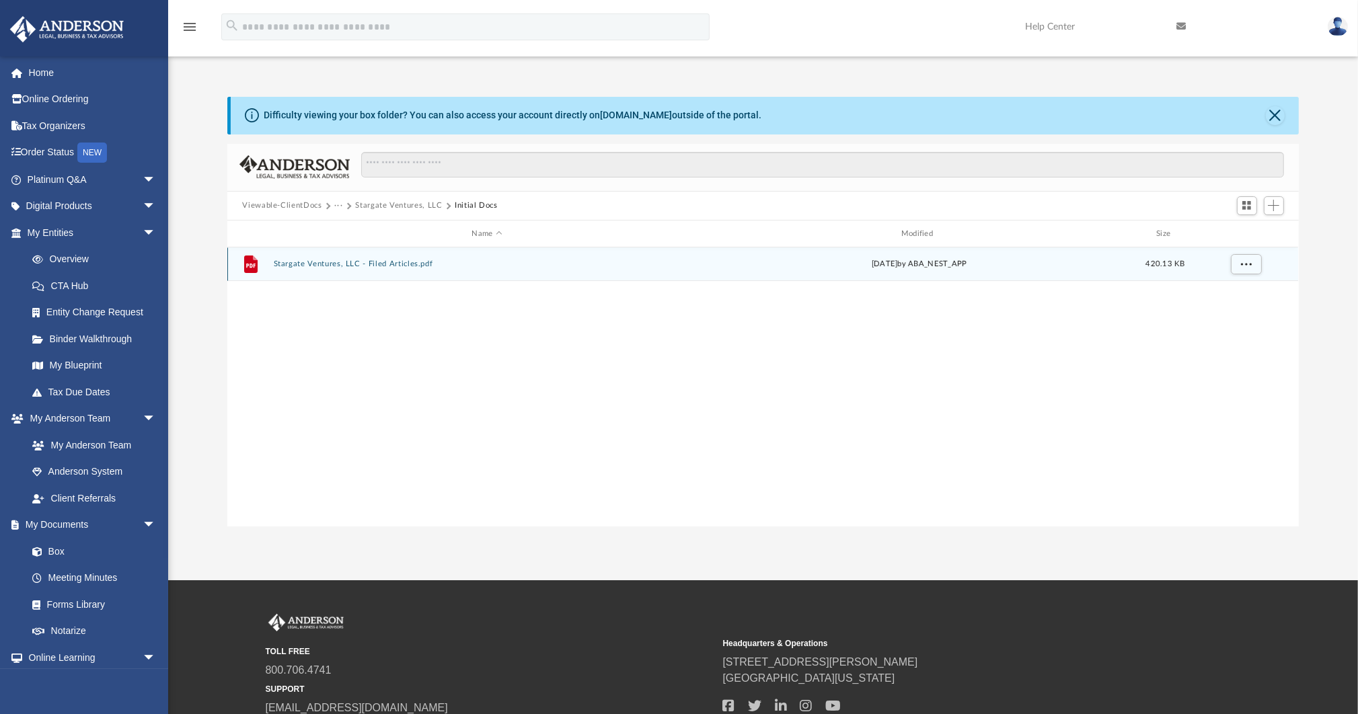
click at [373, 268] on button "Stargate Ventures, LLC - Filed Articles.pdf" at bounding box center [487, 264] width 426 height 9
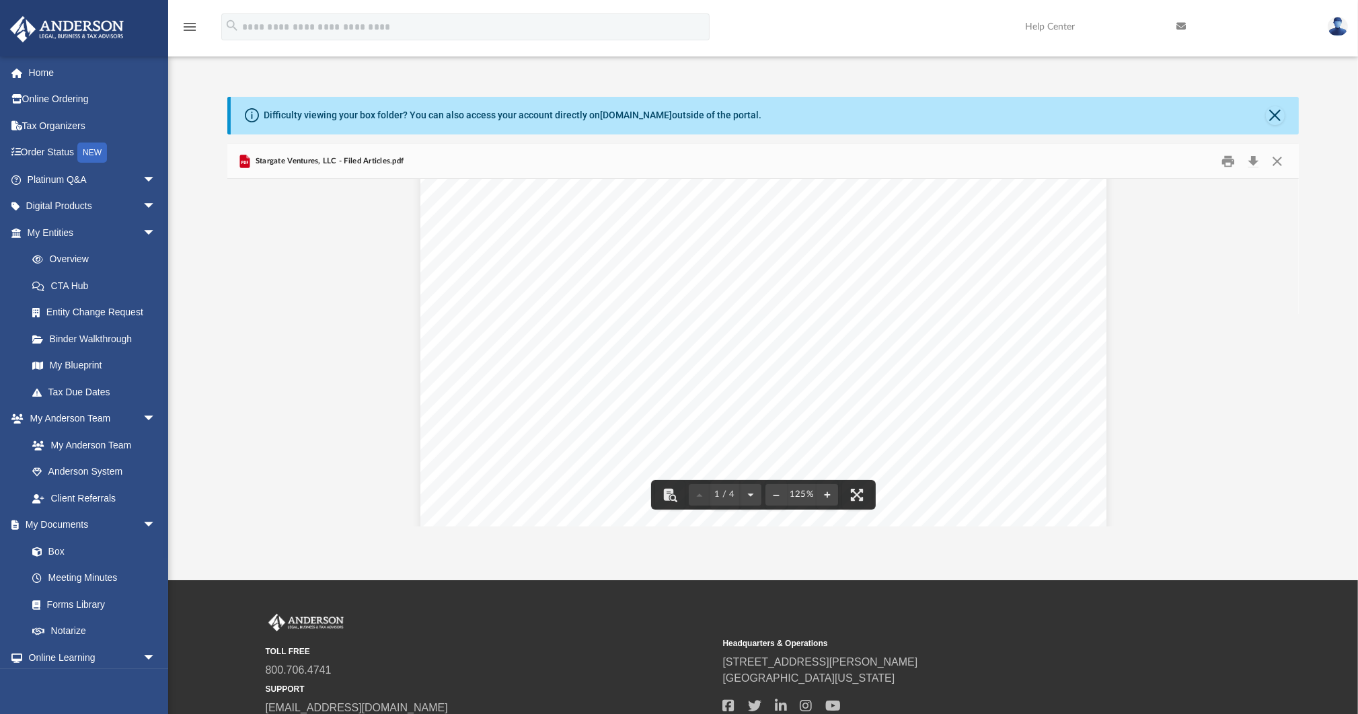
scroll to position [0, 0]
click at [1286, 163] on button "Close" at bounding box center [1277, 161] width 24 height 21
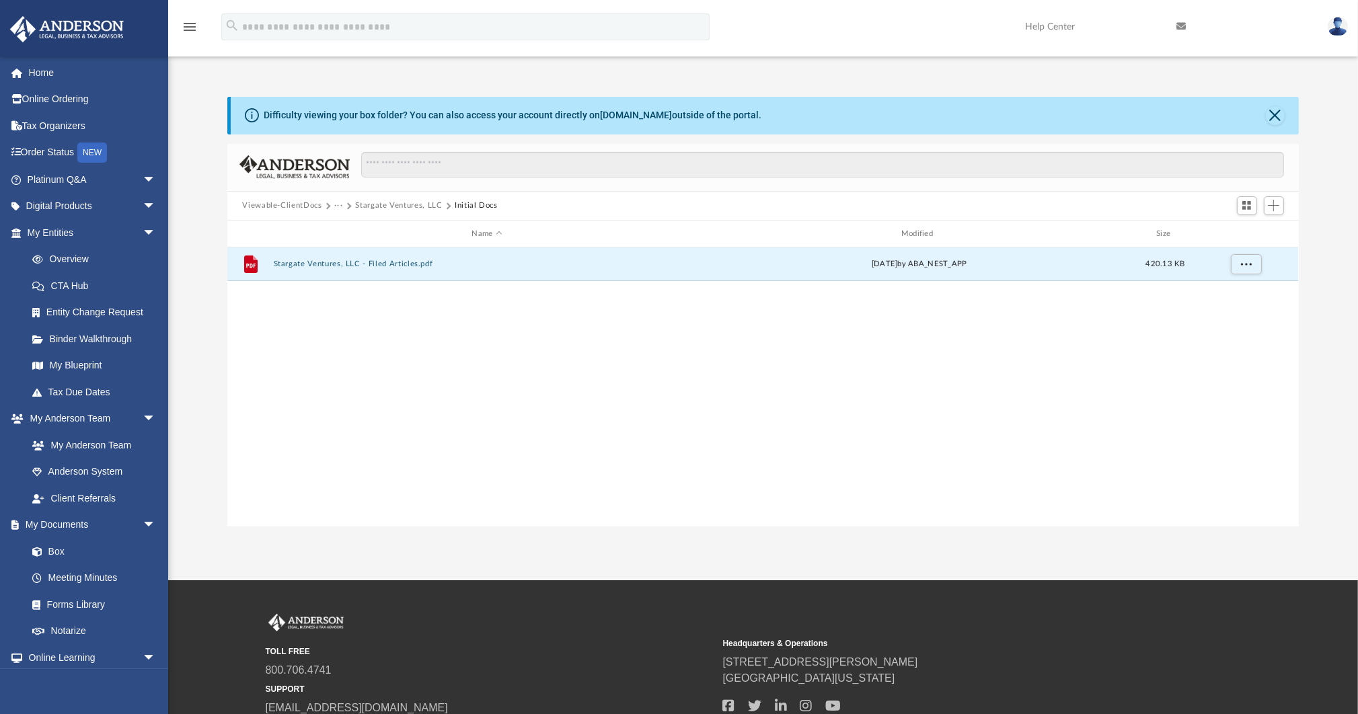
click at [414, 206] on button "Stargate Ventures, LLC" at bounding box center [398, 206] width 87 height 12
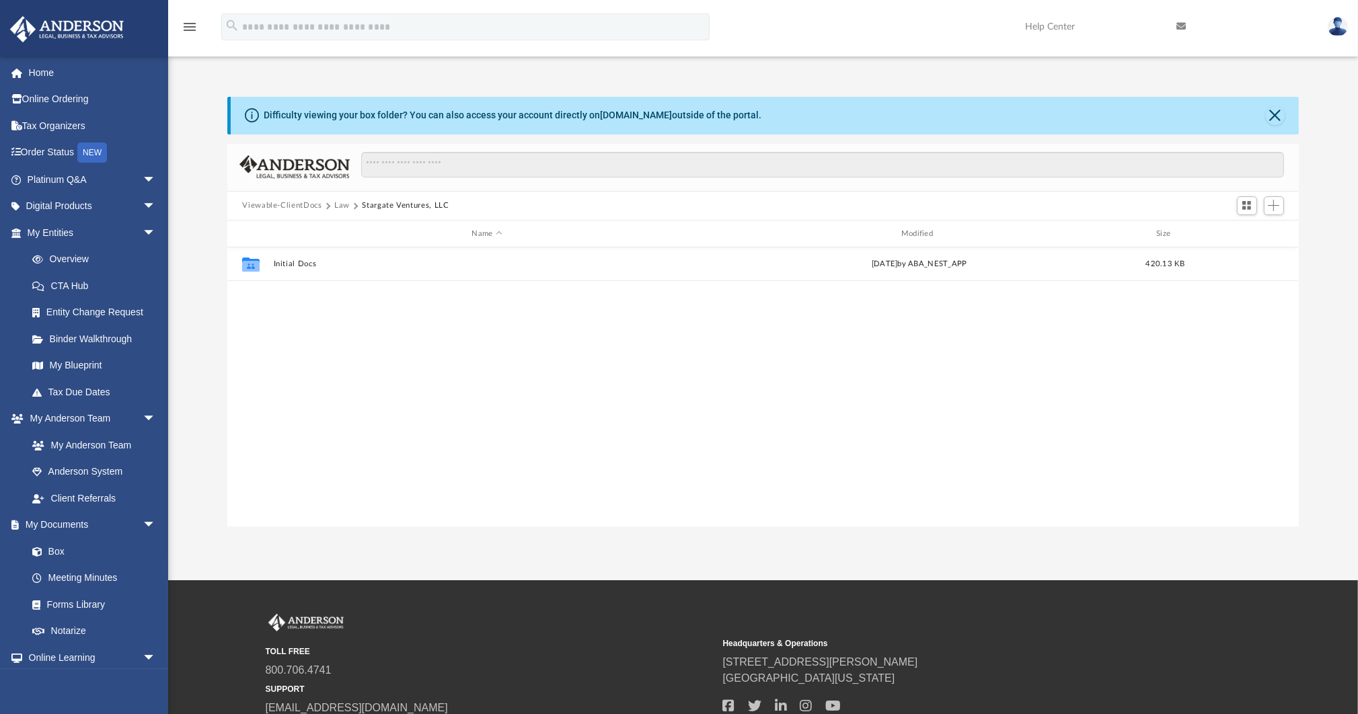
click at [340, 204] on button "Law" at bounding box center [341, 206] width 15 height 12
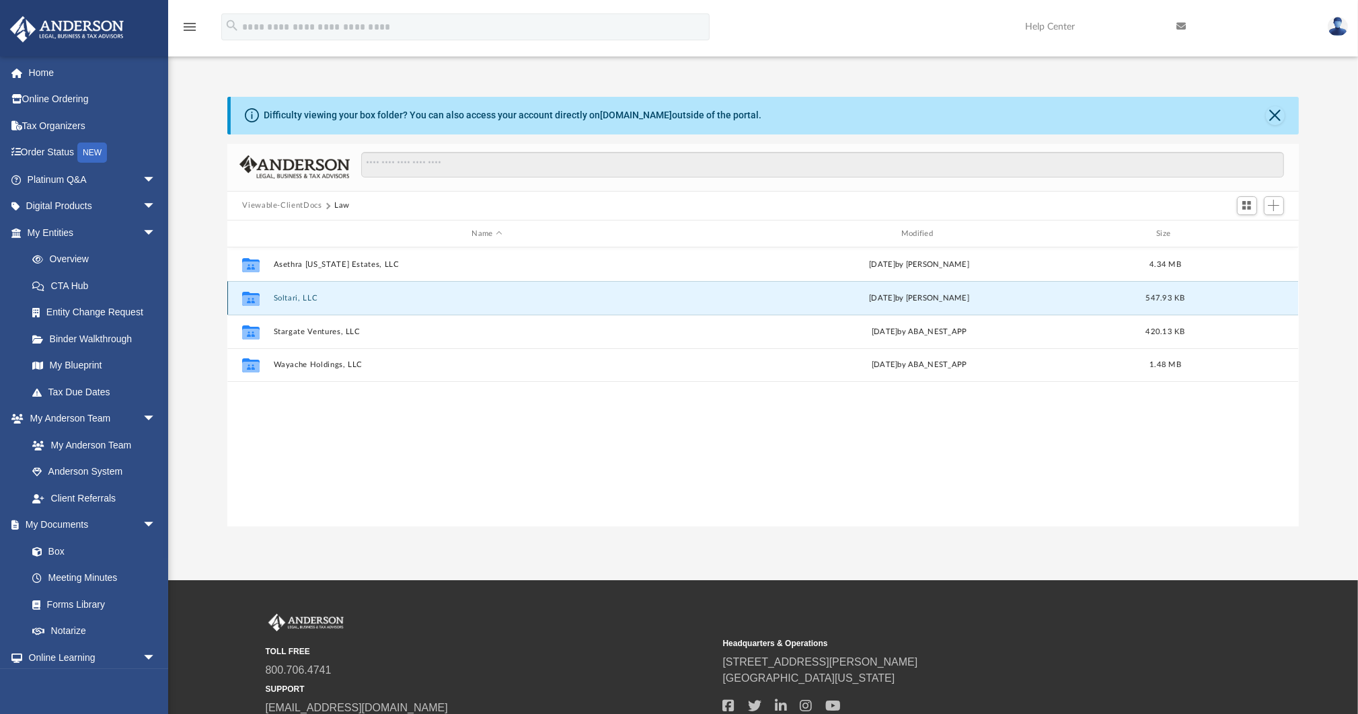
click at [297, 299] on button "Soltari, LLC" at bounding box center [487, 298] width 426 height 9
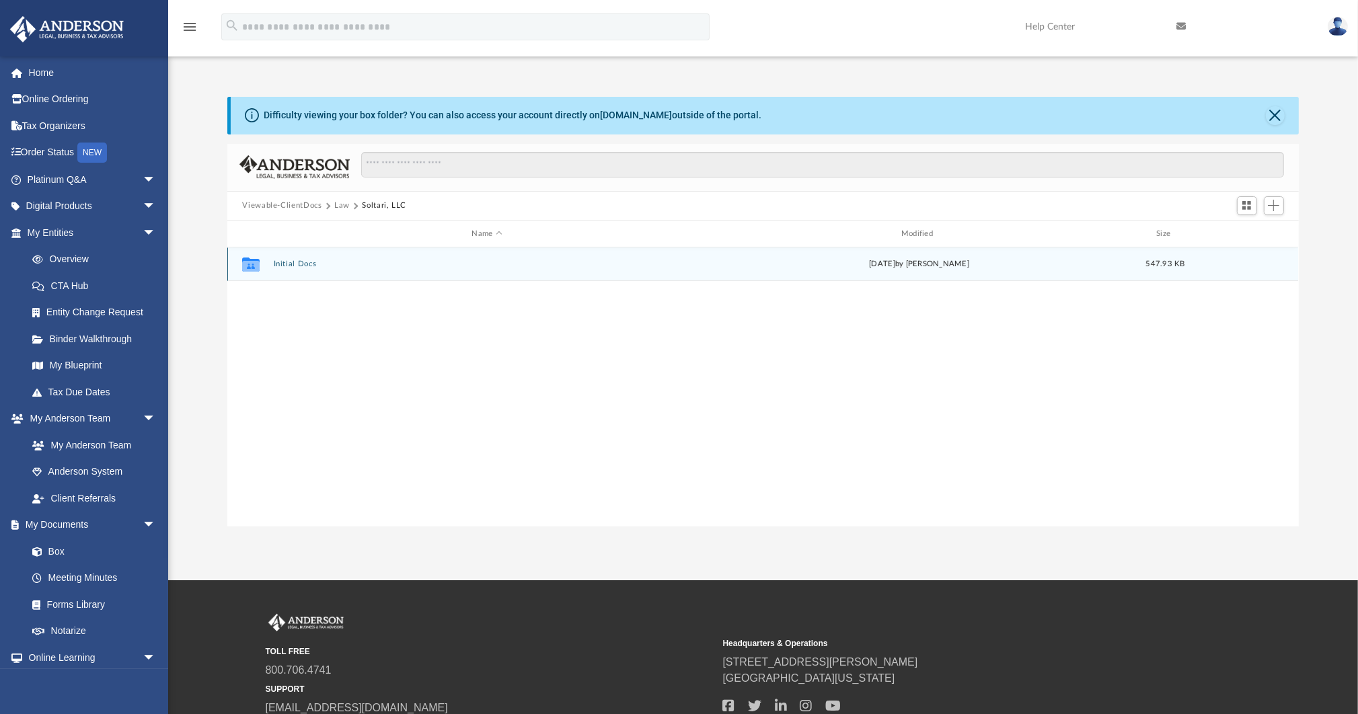
click at [303, 264] on button "Initial Docs" at bounding box center [487, 264] width 426 height 9
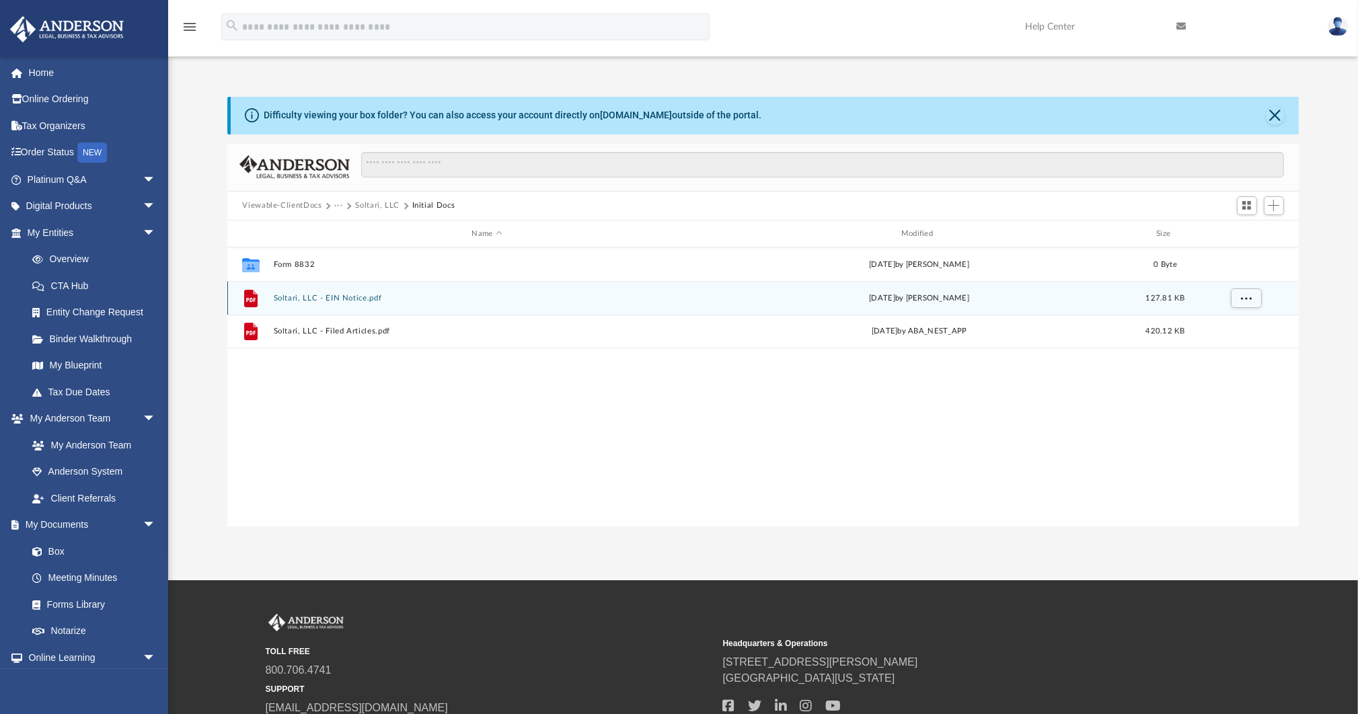
click at [335, 299] on button "Soltari, LLC - EIN Notice.pdf" at bounding box center [487, 298] width 426 height 9
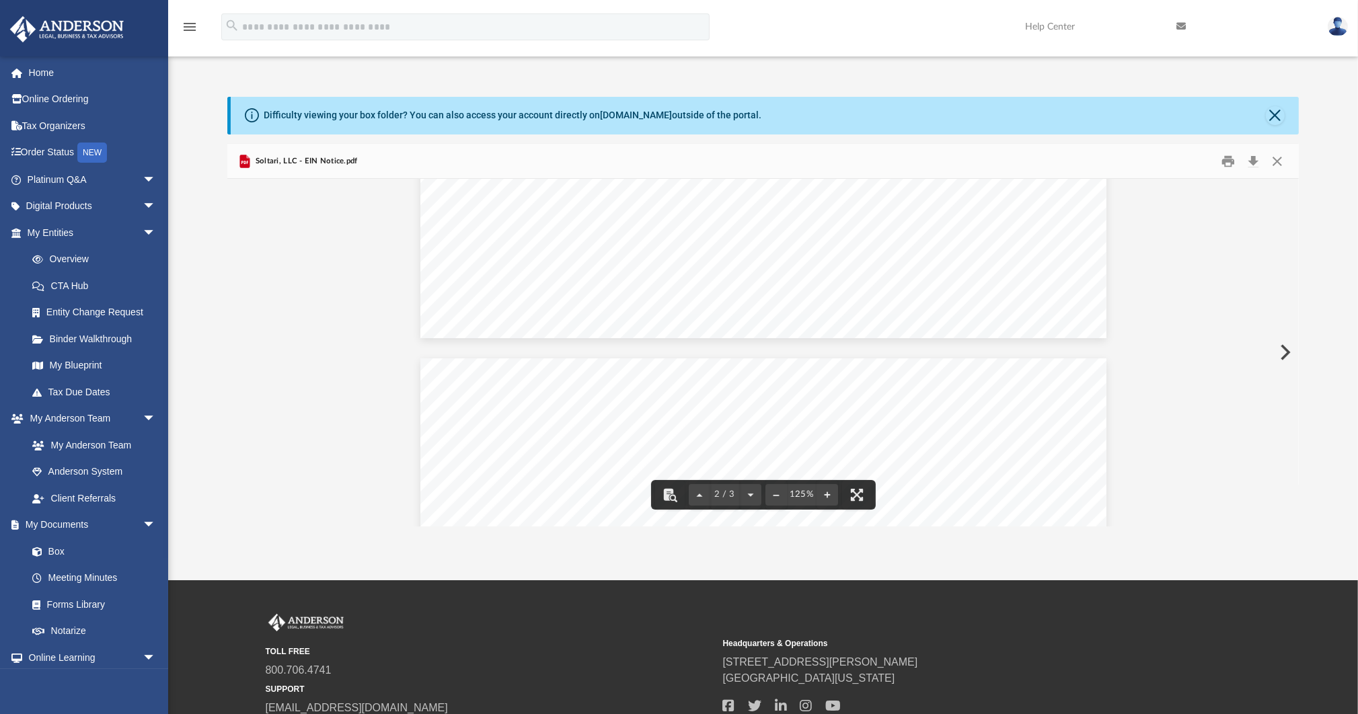
scroll to position [836, 0]
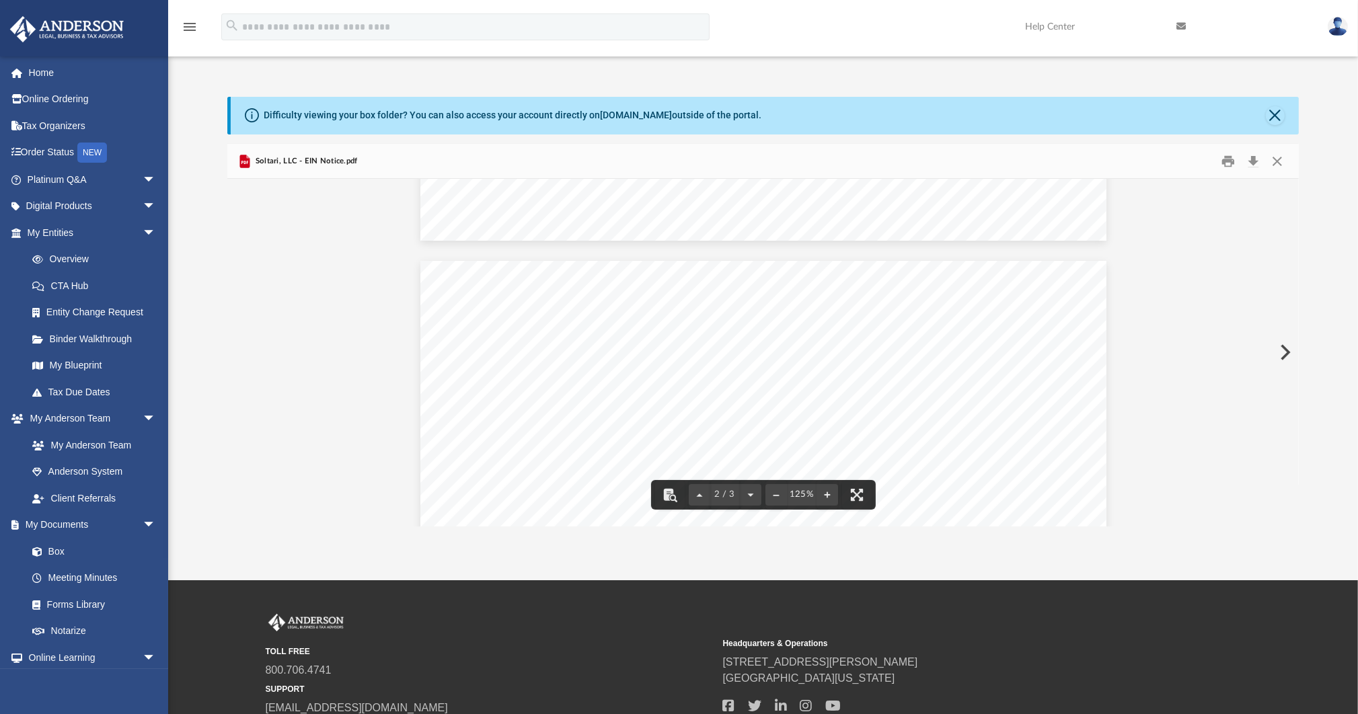
drag, startPoint x: 724, startPoint y: 408, endPoint x: 785, endPoint y: 411, distance: 60.6
click at [785, 411] on div "Mail directed To TPD Name ZOE DOYLE TPD Address 3225 MCLEOD DR LAS VEGAS NV 891…" at bounding box center [763, 705] width 686 height 888
drag, startPoint x: 759, startPoint y: 413, endPoint x: 725, endPoint y: 411, distance: 33.7
click at [725, 411] on div "Mail directed To TPD Name ZOE DOYLE TPD Address 3225 MCLEOD DR LAS VEGAS NV 891…" at bounding box center [763, 705] width 686 height 888
click at [740, 413] on span "LEE THOMAS HAGEN SOLE" at bounding box center [794, 414] width 110 height 7
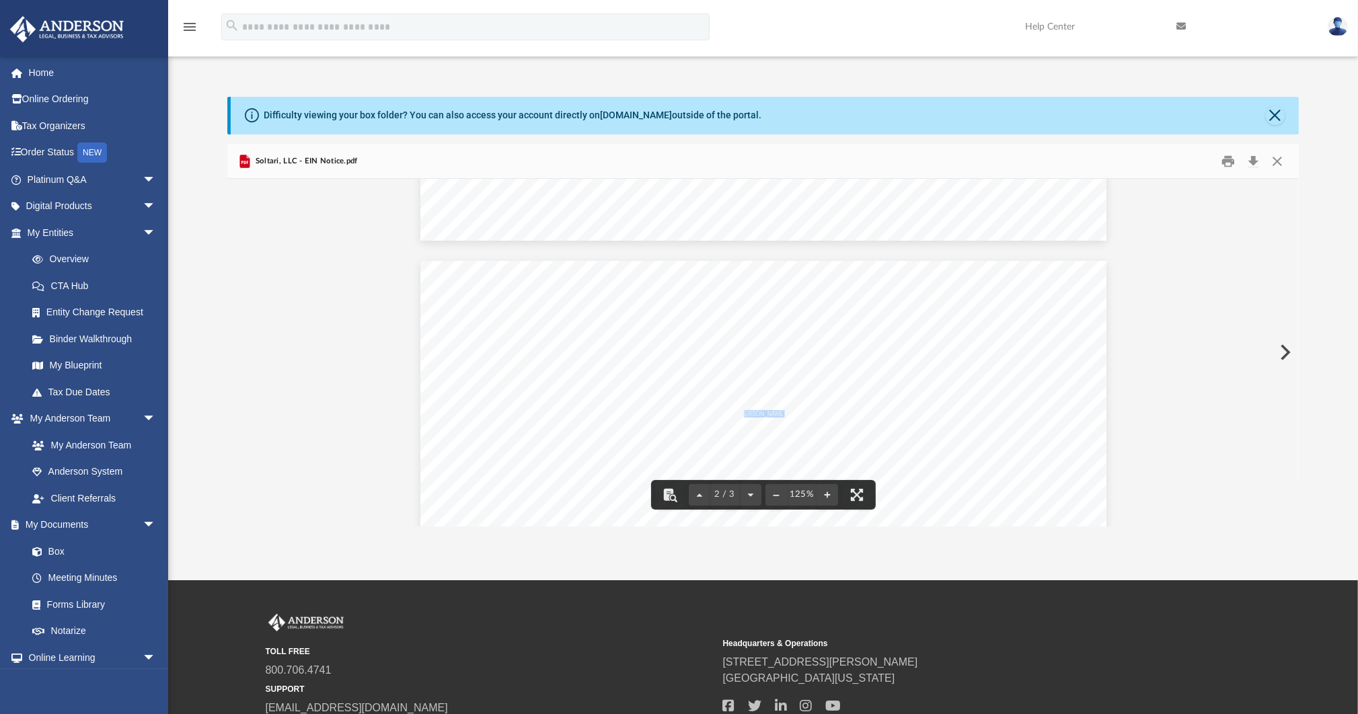
drag, startPoint x: 782, startPoint y: 413, endPoint x: 740, endPoint y: 410, distance: 41.8
click at [740, 411] on span "LEE THOMAS HAGEN SOLE" at bounding box center [794, 414] width 110 height 7
click at [1275, 163] on button "Close" at bounding box center [1277, 161] width 24 height 21
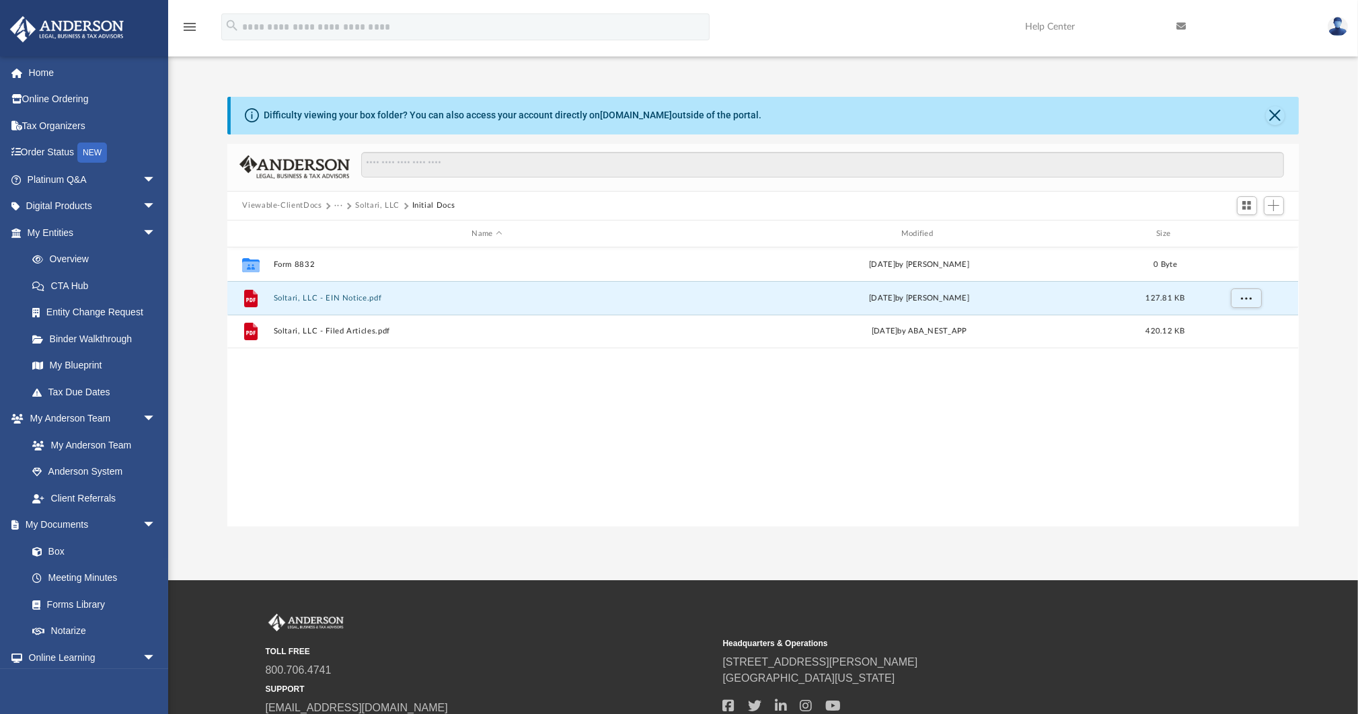
click at [380, 204] on button "Soltari, LLC" at bounding box center [377, 206] width 44 height 12
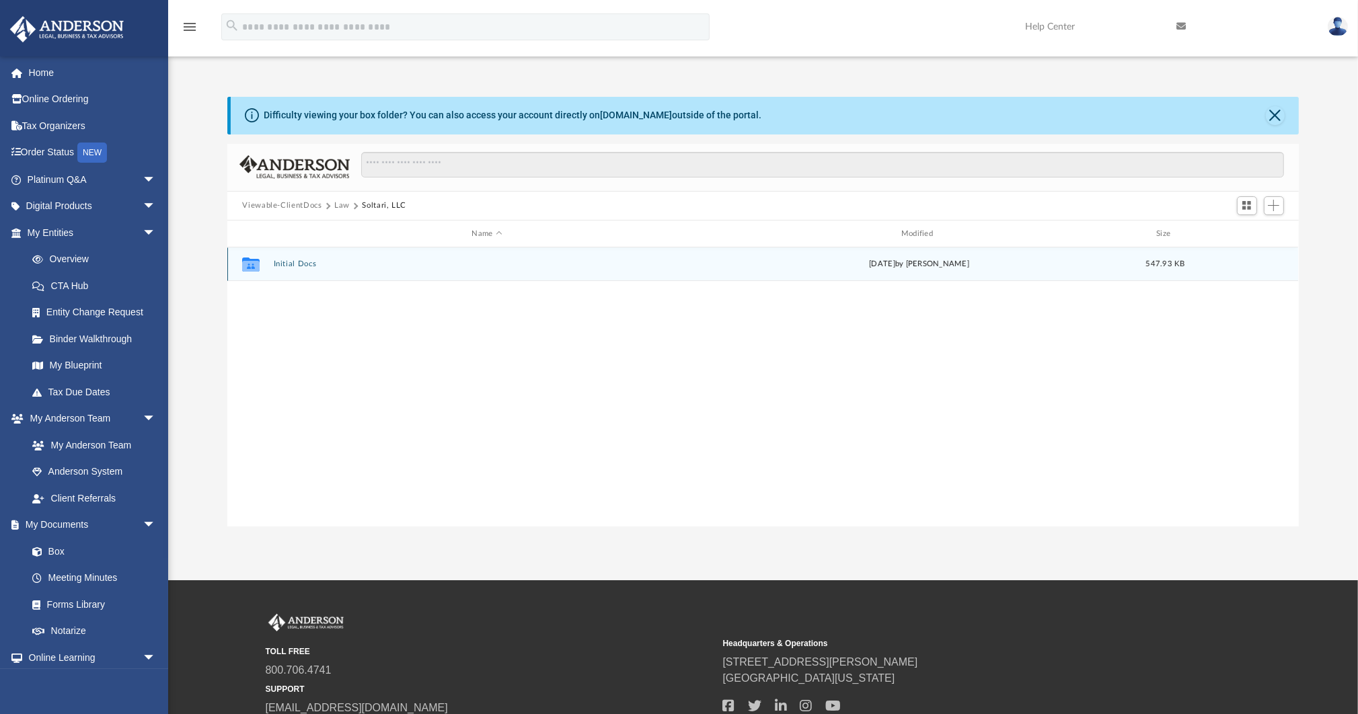
click at [305, 270] on div "Collaborated Folder Initial Docs Tue Aug 19 2025 by Cynthia Peters 547.93 KB" at bounding box center [762, 264] width 1071 height 34
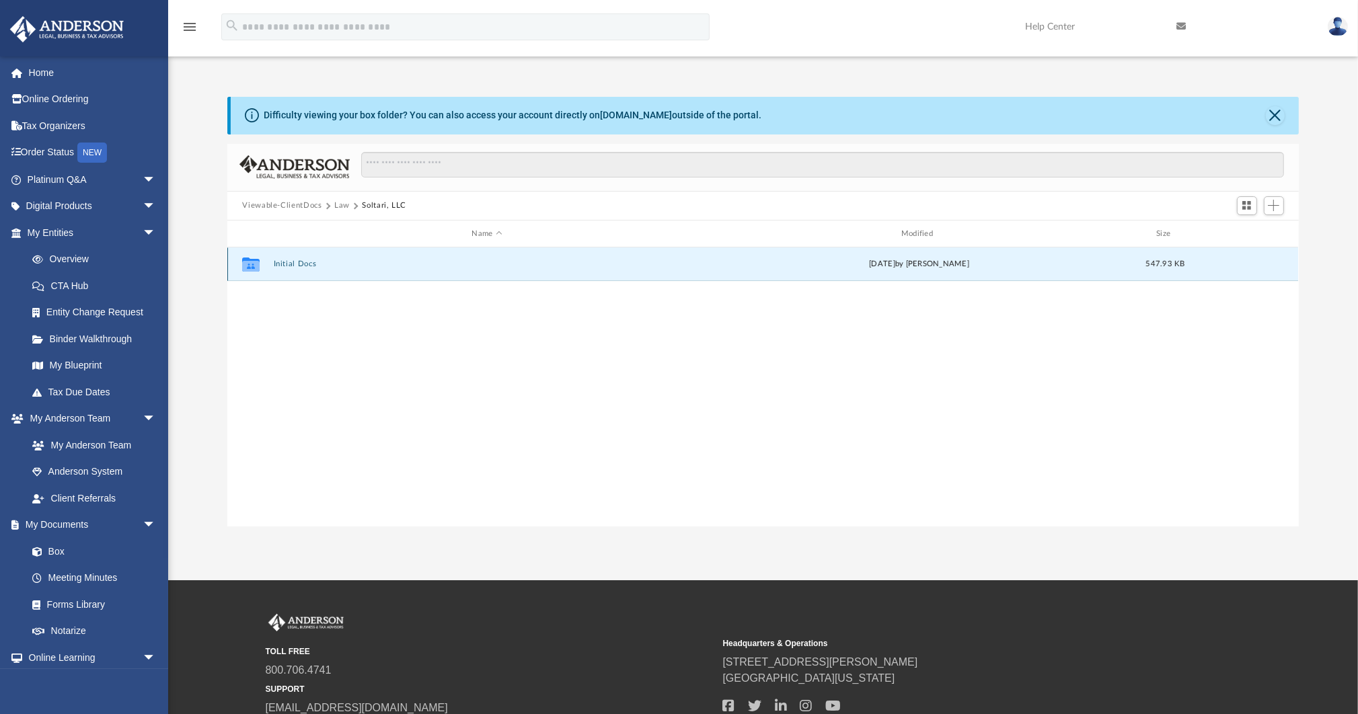
click at [305, 266] on button "Initial Docs" at bounding box center [487, 264] width 426 height 9
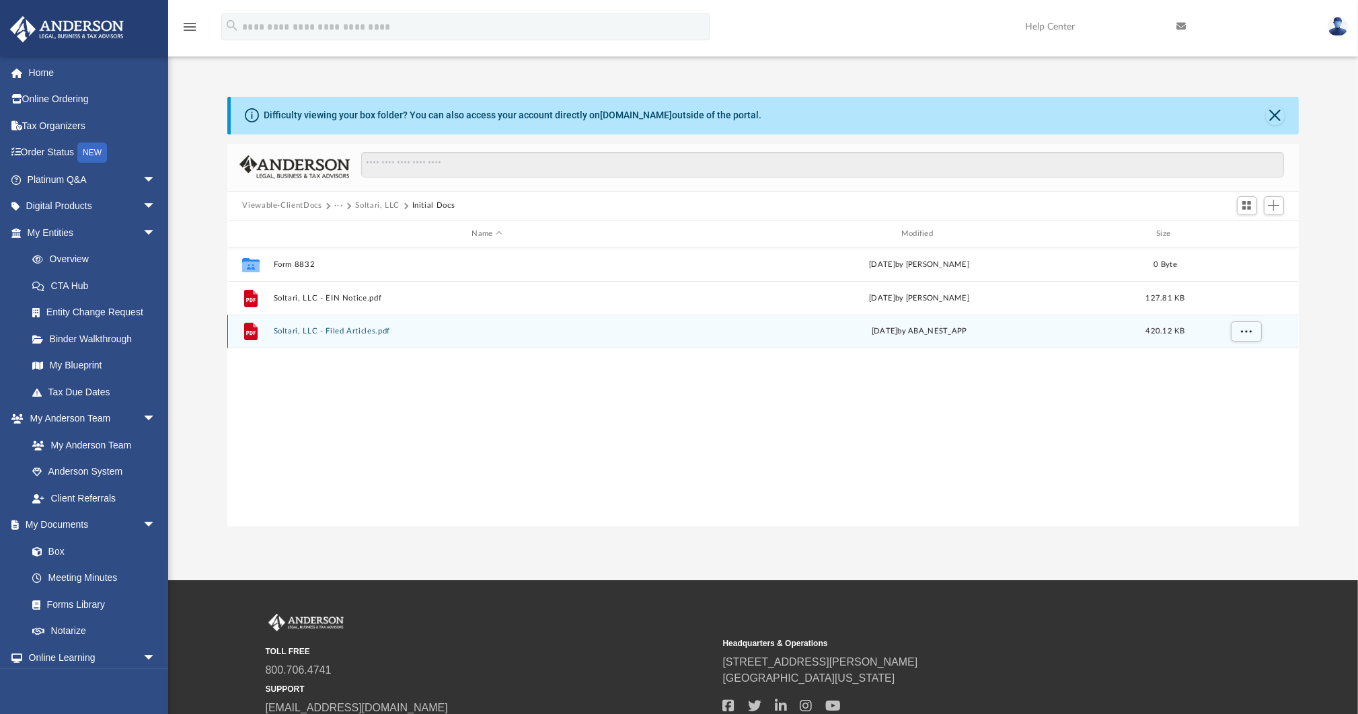
click at [330, 332] on button "Soltari, LLC - Filed Articles.pdf" at bounding box center [487, 332] width 426 height 9
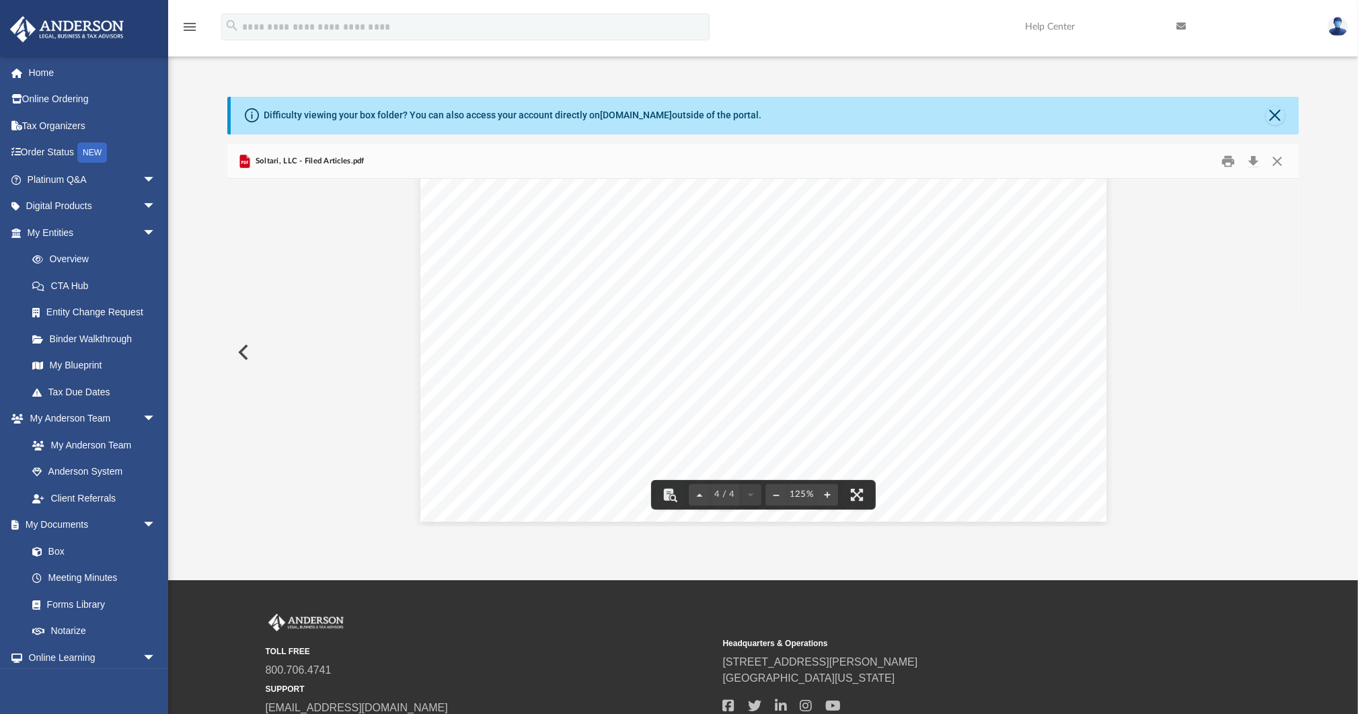
scroll to position [3285, 0]
click at [1280, 155] on button "Close" at bounding box center [1277, 161] width 24 height 21
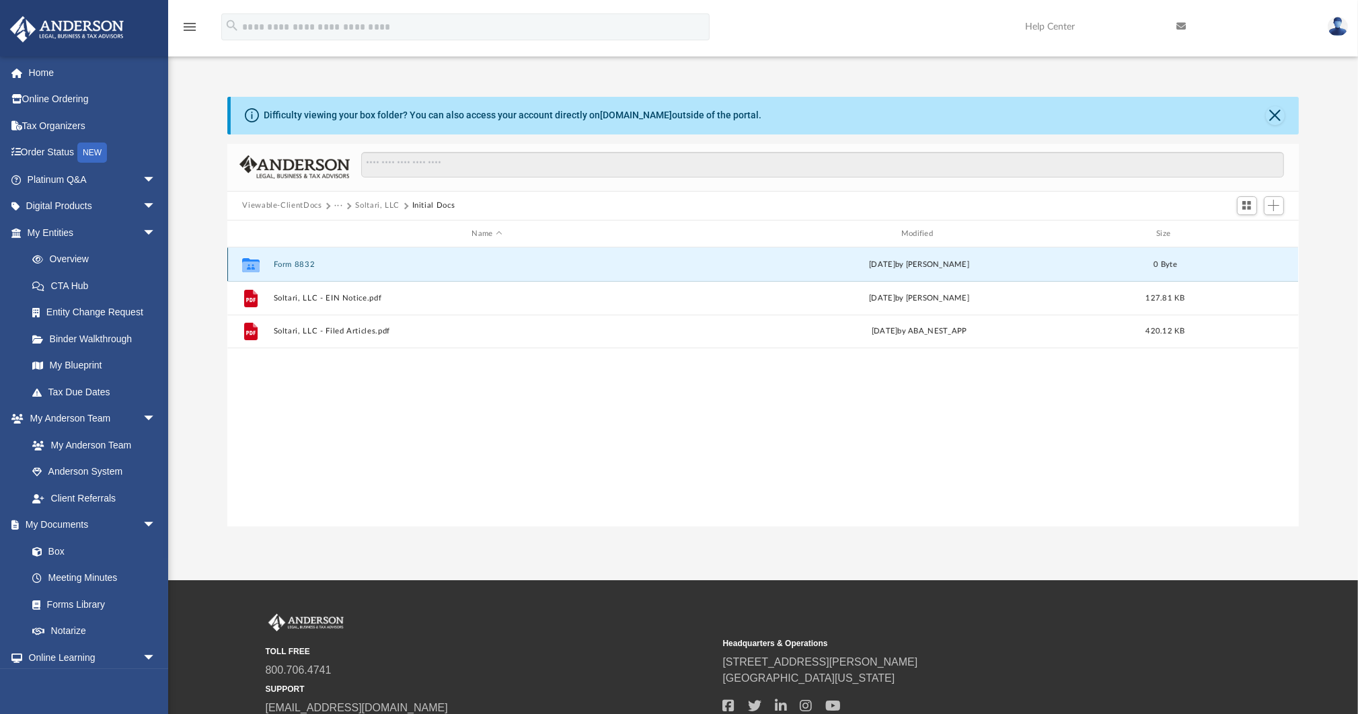
click at [278, 260] on button "Form 8832" at bounding box center [487, 264] width 426 height 9
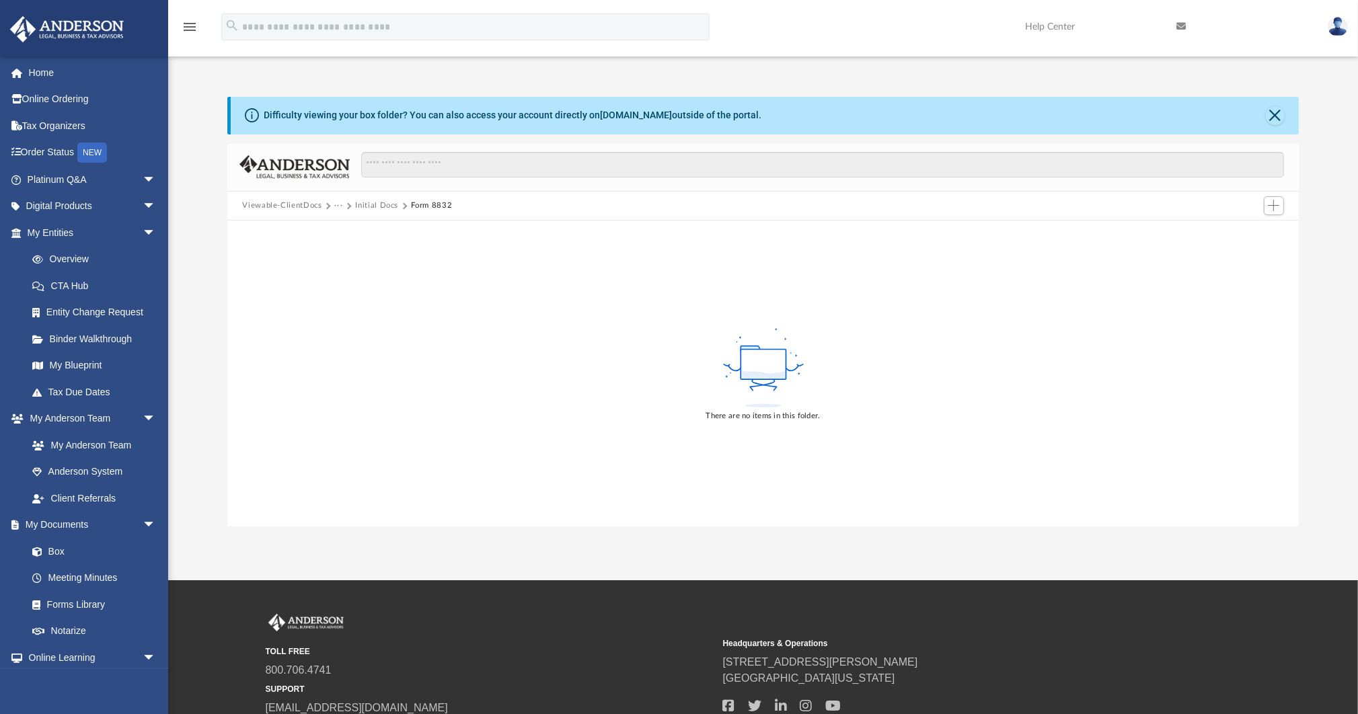
click at [377, 207] on button "Initial Docs" at bounding box center [376, 206] width 43 height 12
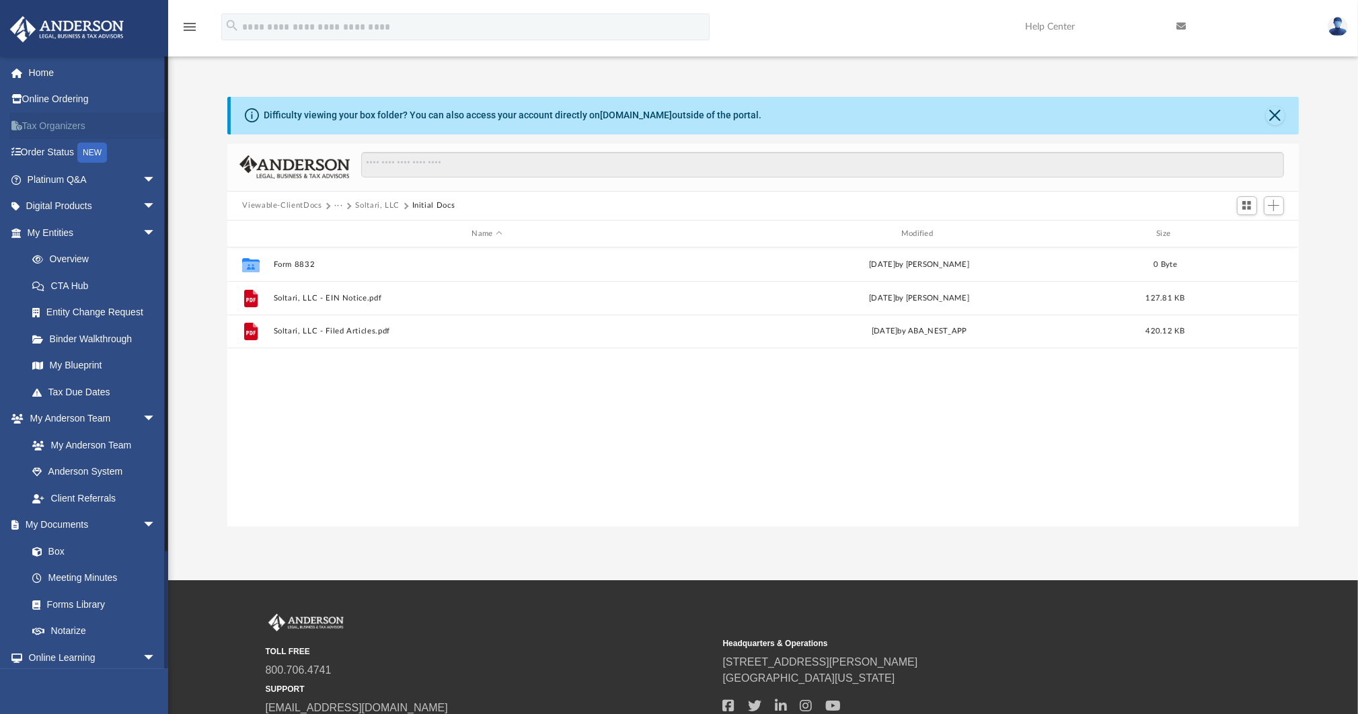
scroll to position [297, 1063]
click at [65, 105] on link "Online Ordering" at bounding box center [92, 99] width 167 height 27
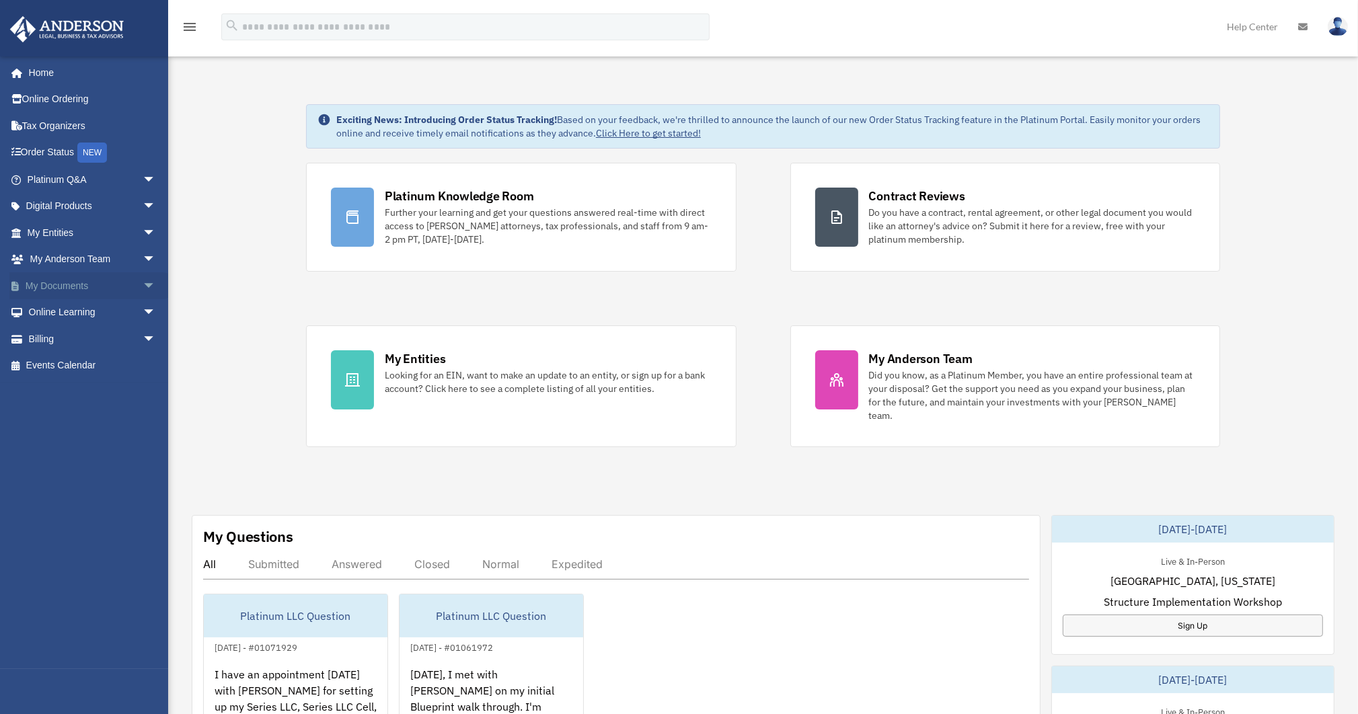
click at [145, 282] on span "arrow_drop_down" at bounding box center [156, 286] width 27 height 28
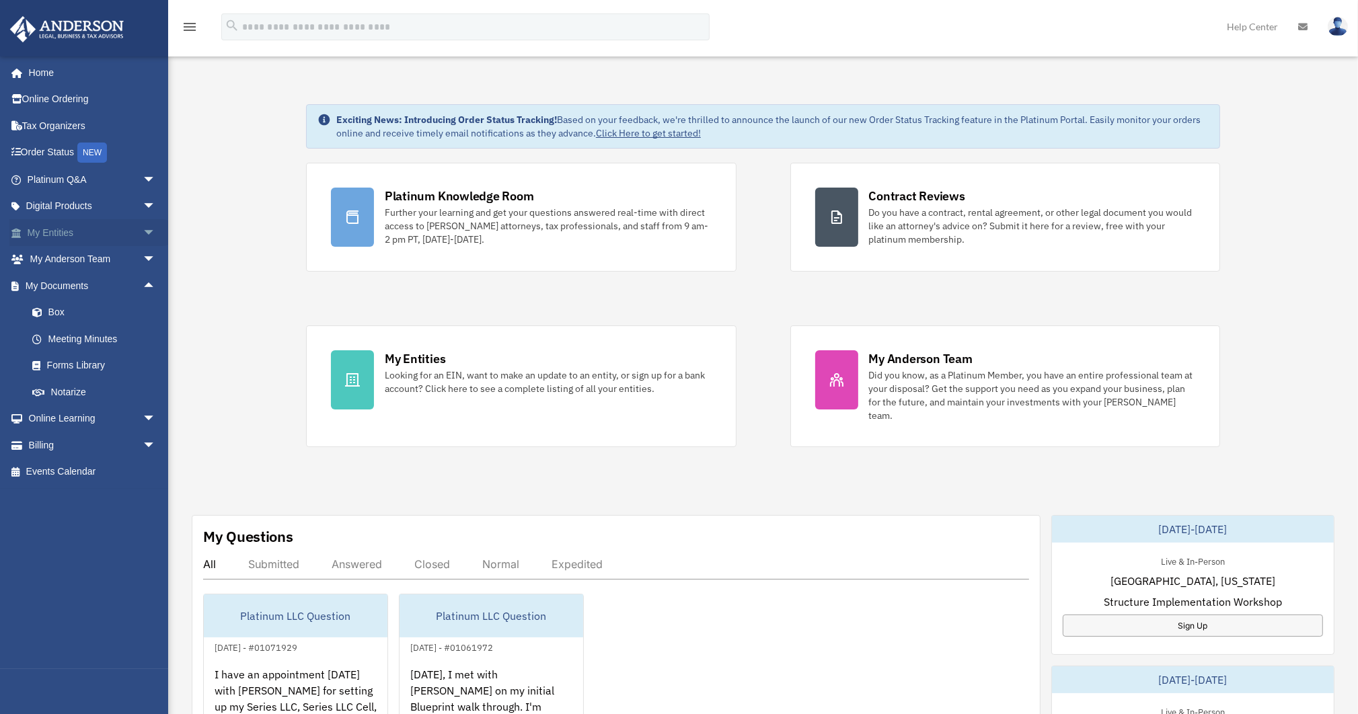
click at [143, 232] on span "arrow_drop_down" at bounding box center [156, 233] width 27 height 28
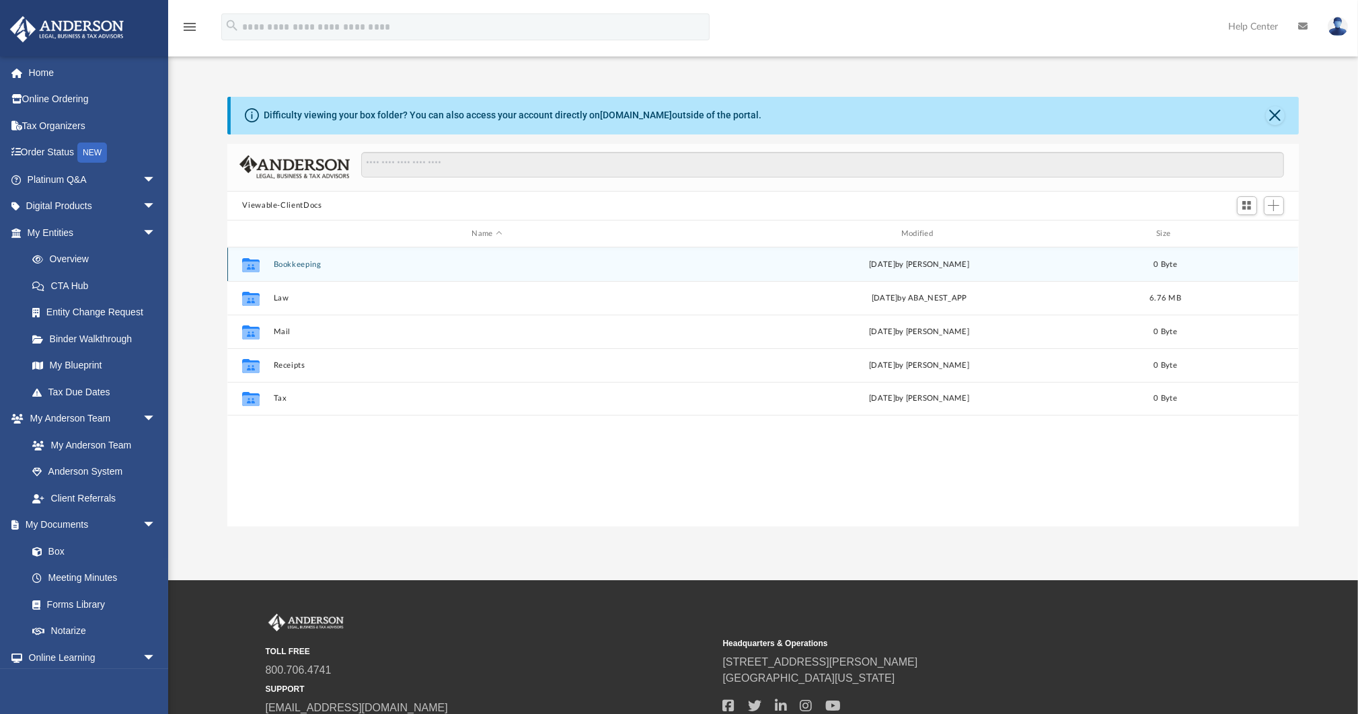
scroll to position [297, 1063]
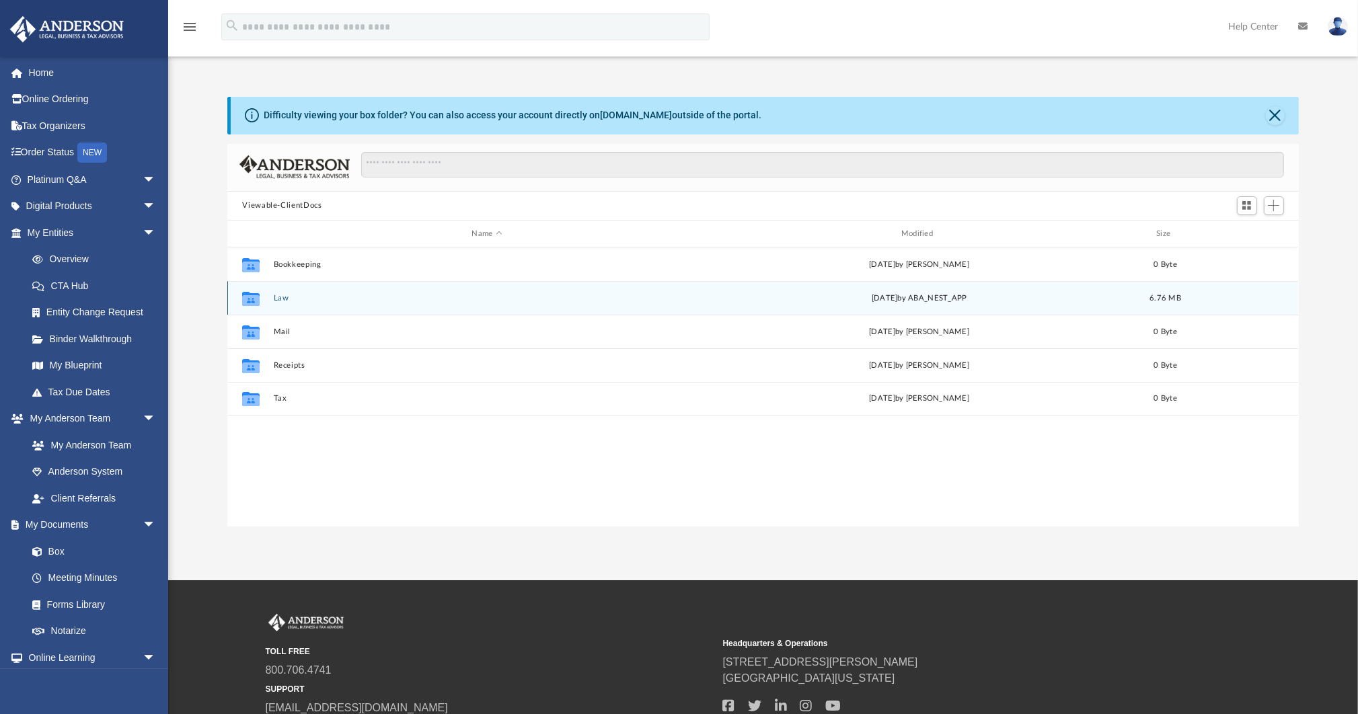
click at [276, 299] on button "Law" at bounding box center [487, 298] width 426 height 9
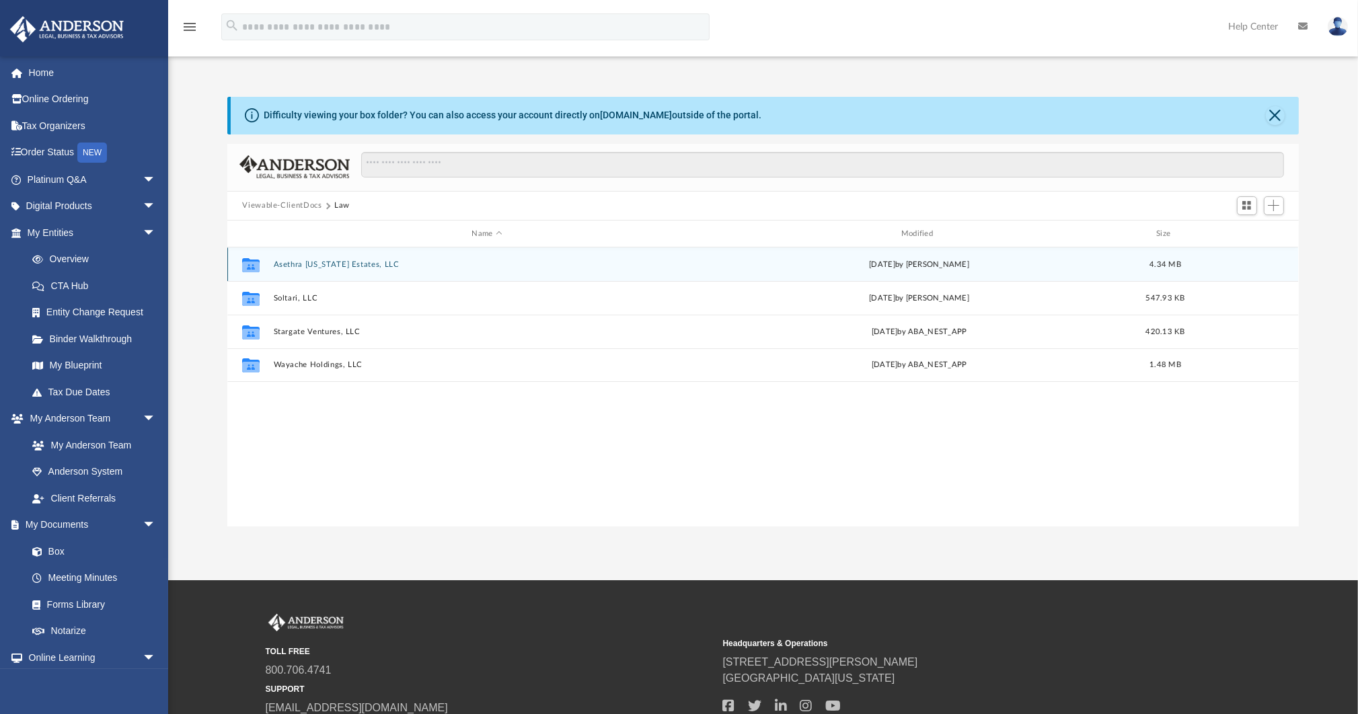
click at [307, 260] on button "Asethra [US_STATE] Estates, LLC" at bounding box center [487, 264] width 426 height 9
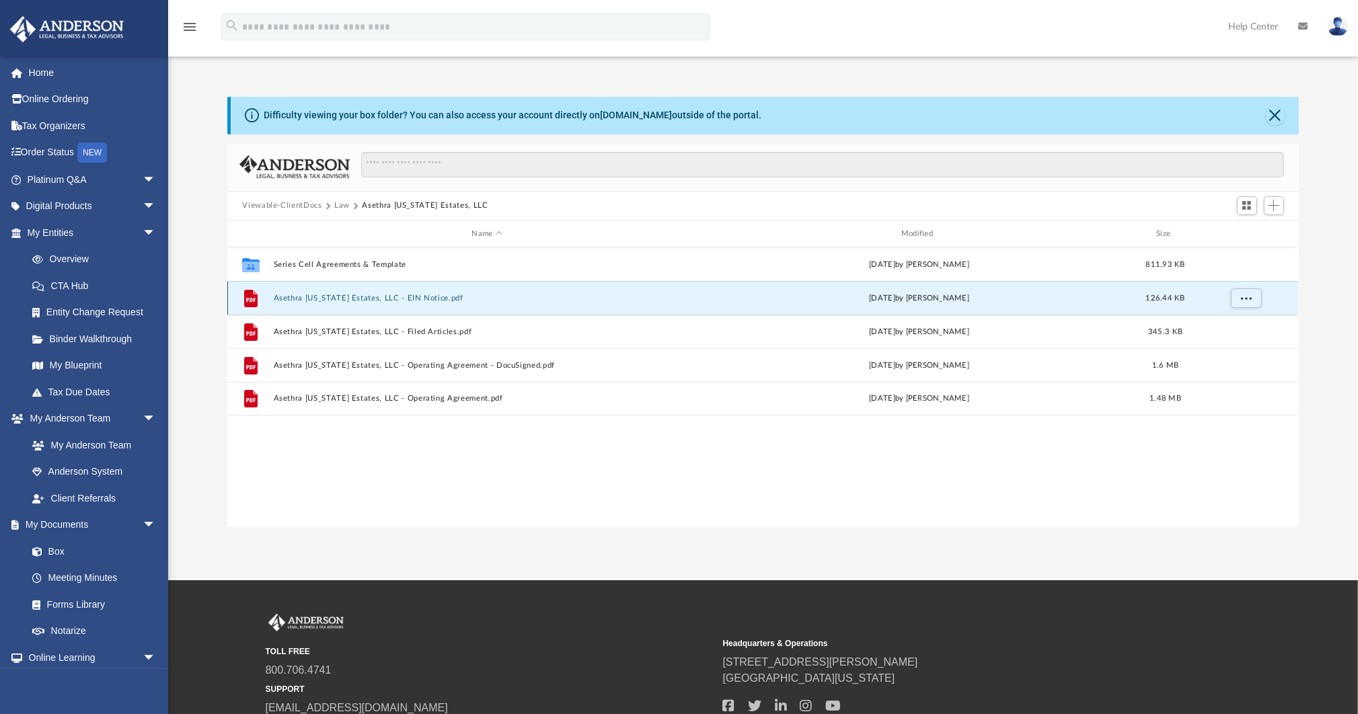
click at [363, 294] on button "Asethra [US_STATE] Estates, LLC - EIN Notice.pdf" at bounding box center [487, 298] width 426 height 9
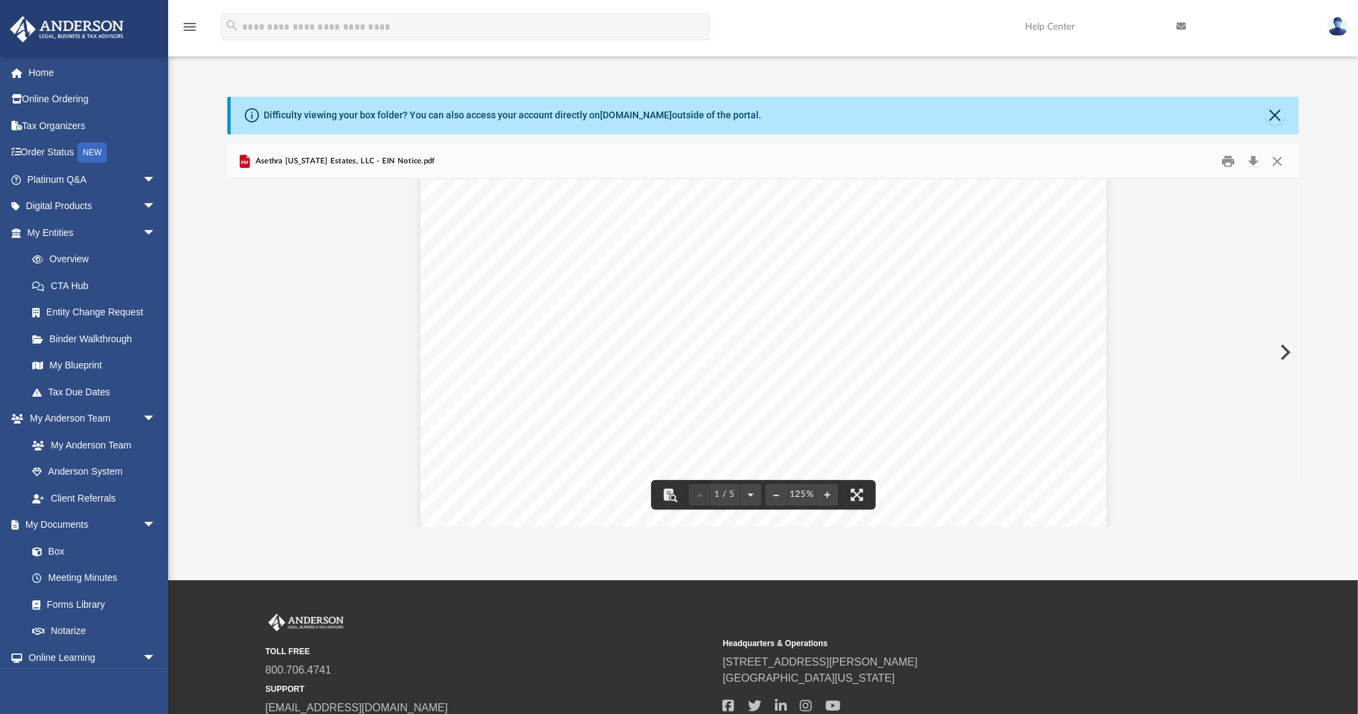
scroll to position [0, 0]
click at [1274, 155] on button "Close" at bounding box center [1277, 161] width 24 height 21
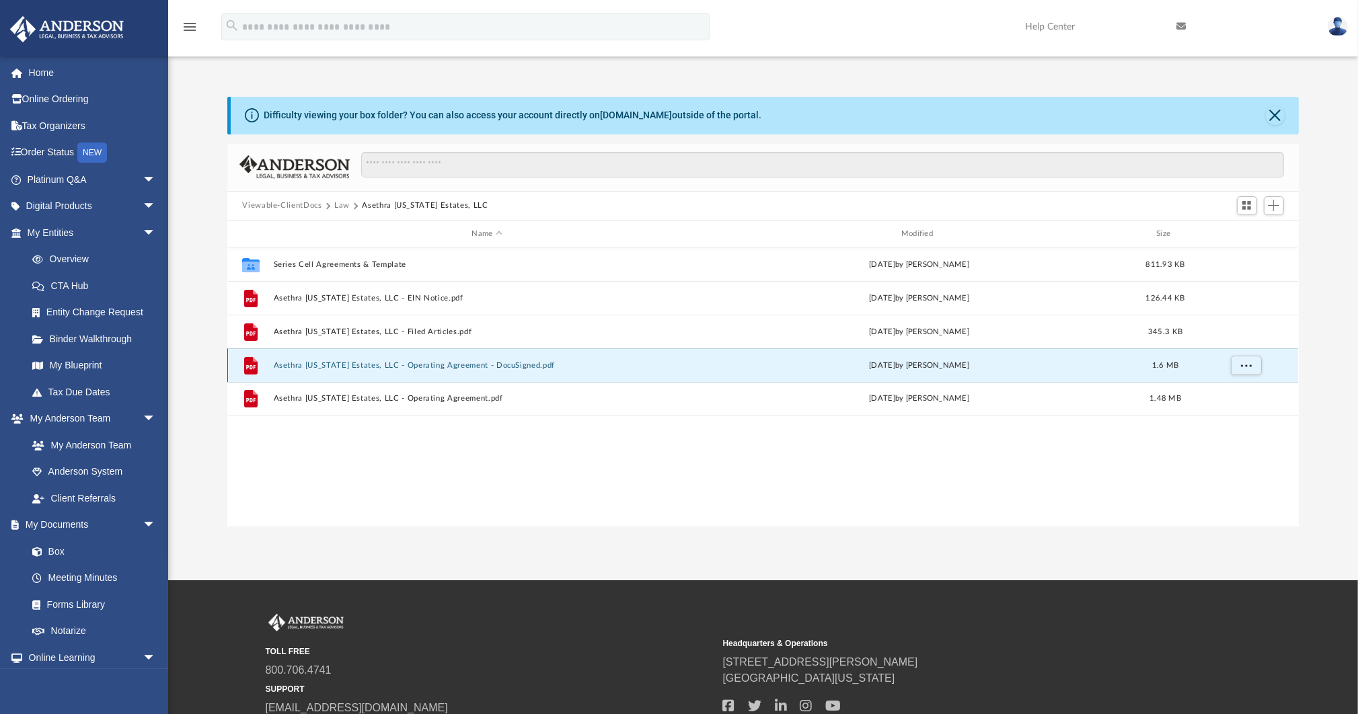
click at [405, 365] on button "Asethra [US_STATE] Estates, LLC - Operating Agreement - DocuSigned.pdf" at bounding box center [487, 365] width 426 height 9
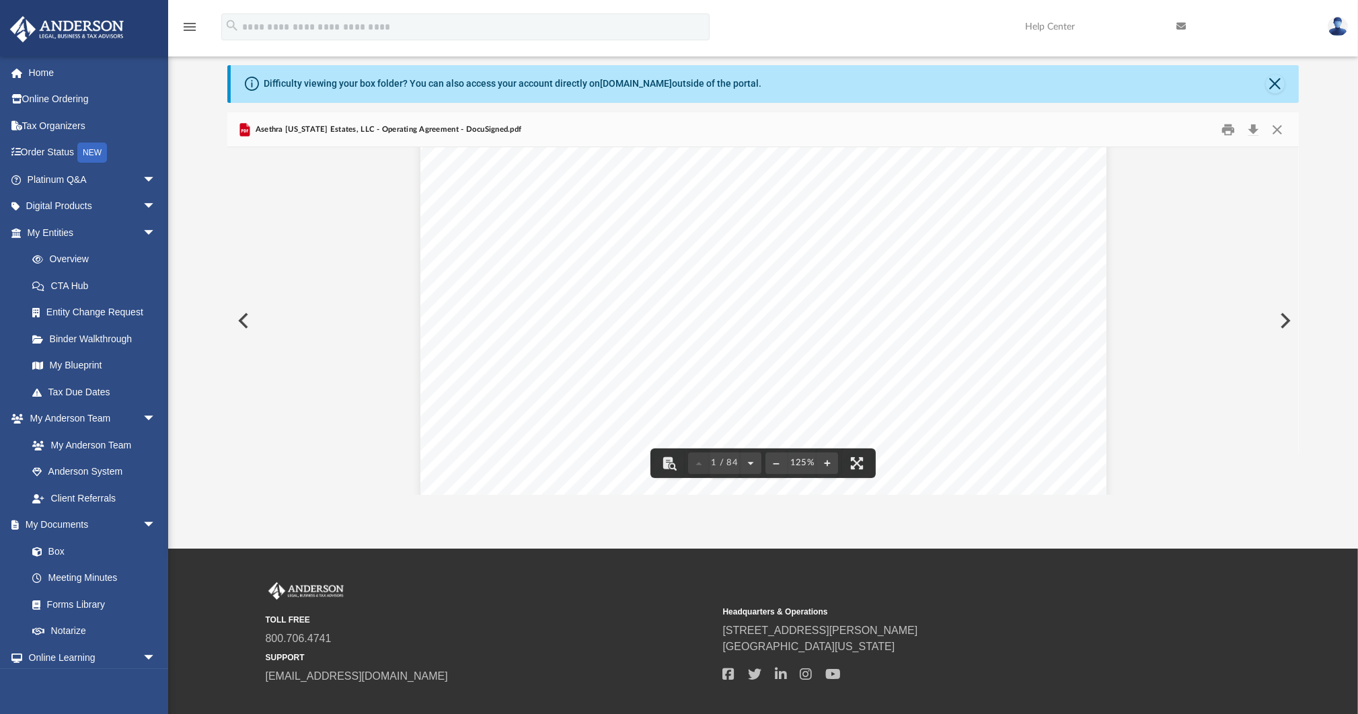
scroll to position [362, 0]
click at [1278, 129] on button "Close" at bounding box center [1277, 129] width 24 height 21
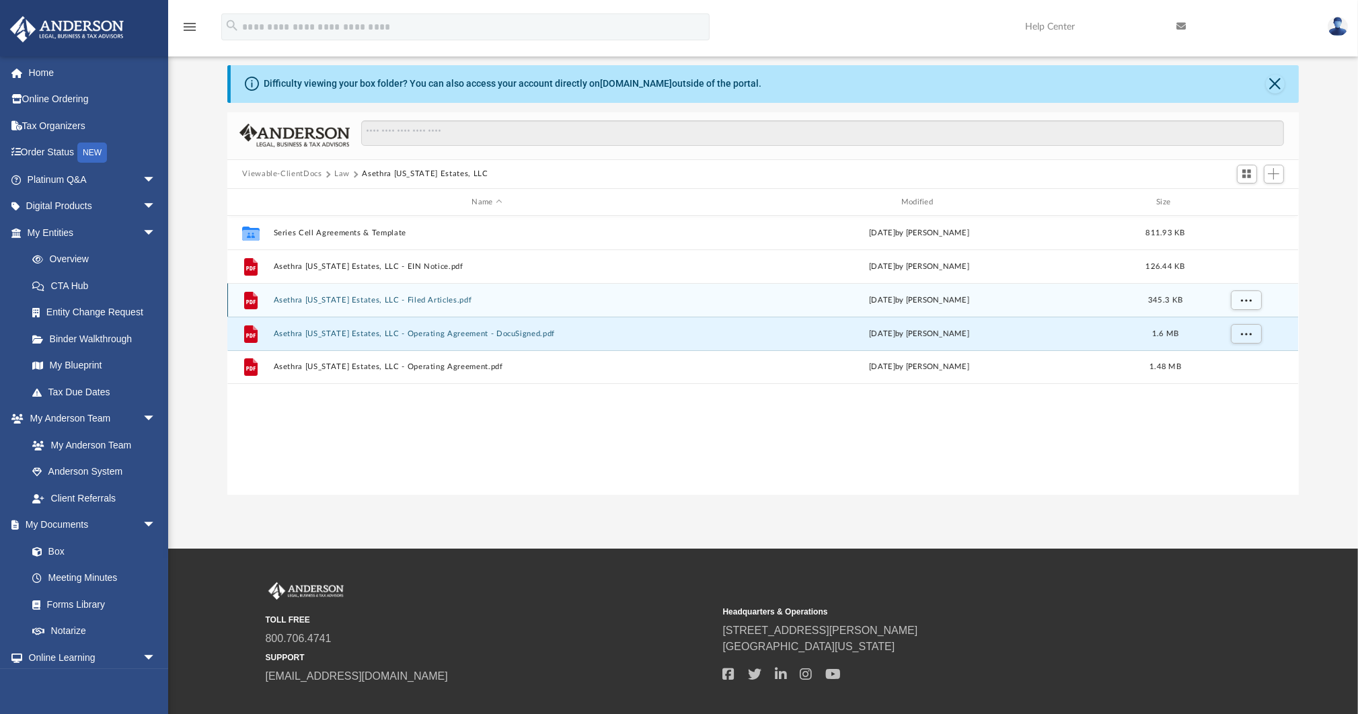
click at [421, 296] on button "Asethra [US_STATE] Estates, LLC - Filed Articles.pdf" at bounding box center [487, 300] width 426 height 9
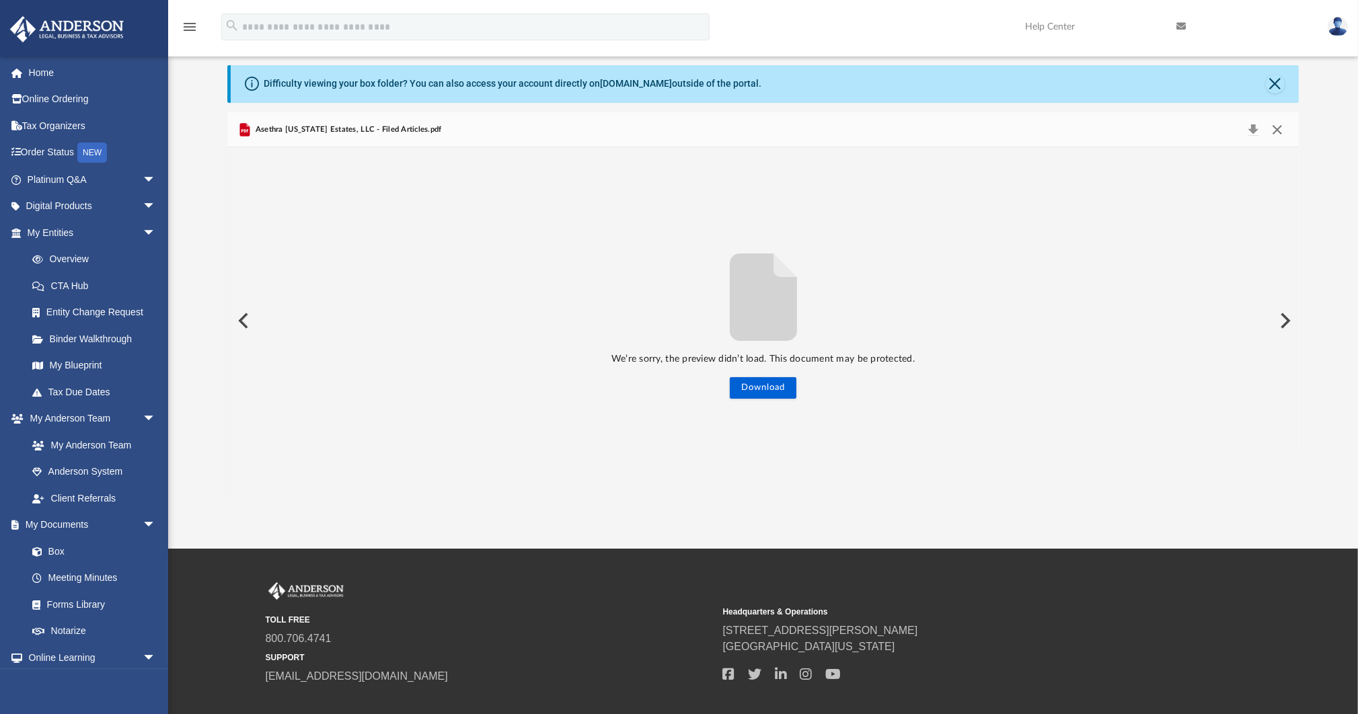
click at [1275, 128] on button "Close" at bounding box center [1277, 129] width 24 height 19
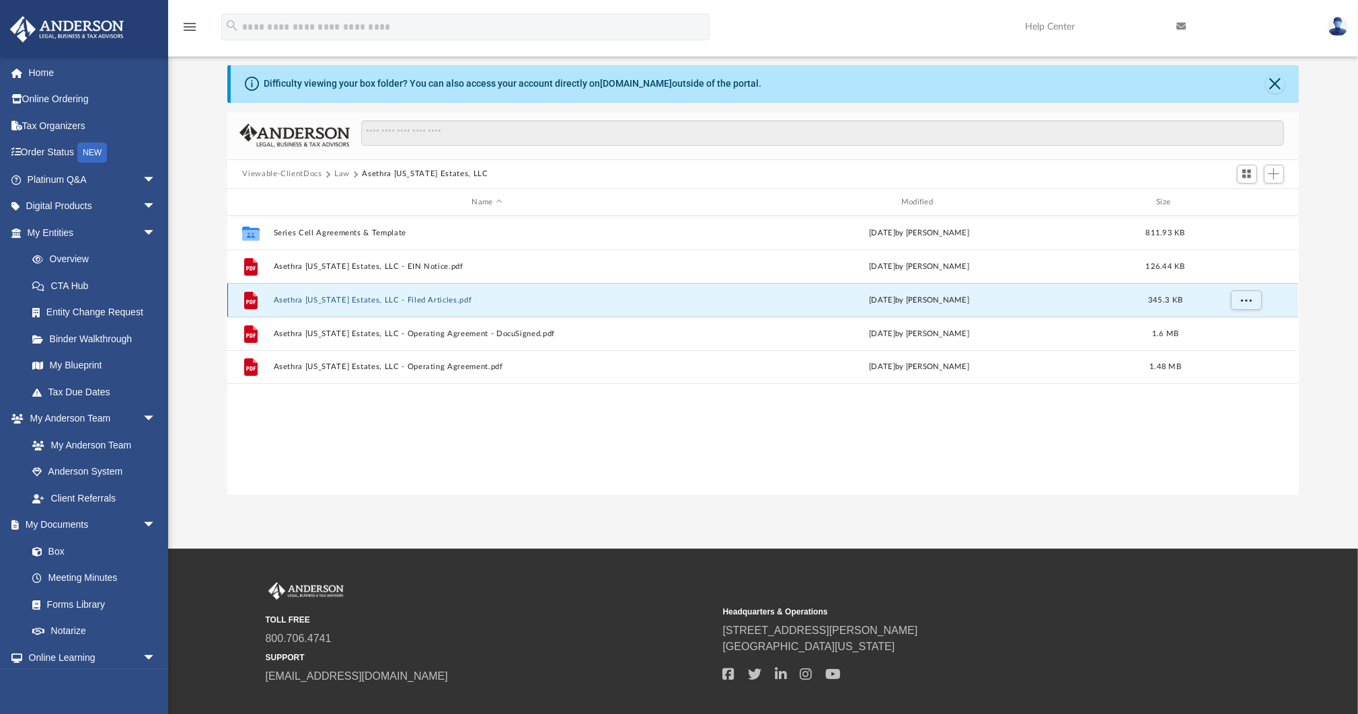
click at [402, 301] on button "Asethra [US_STATE] Estates, LLC - Filed Articles.pdf" at bounding box center [487, 300] width 426 height 9
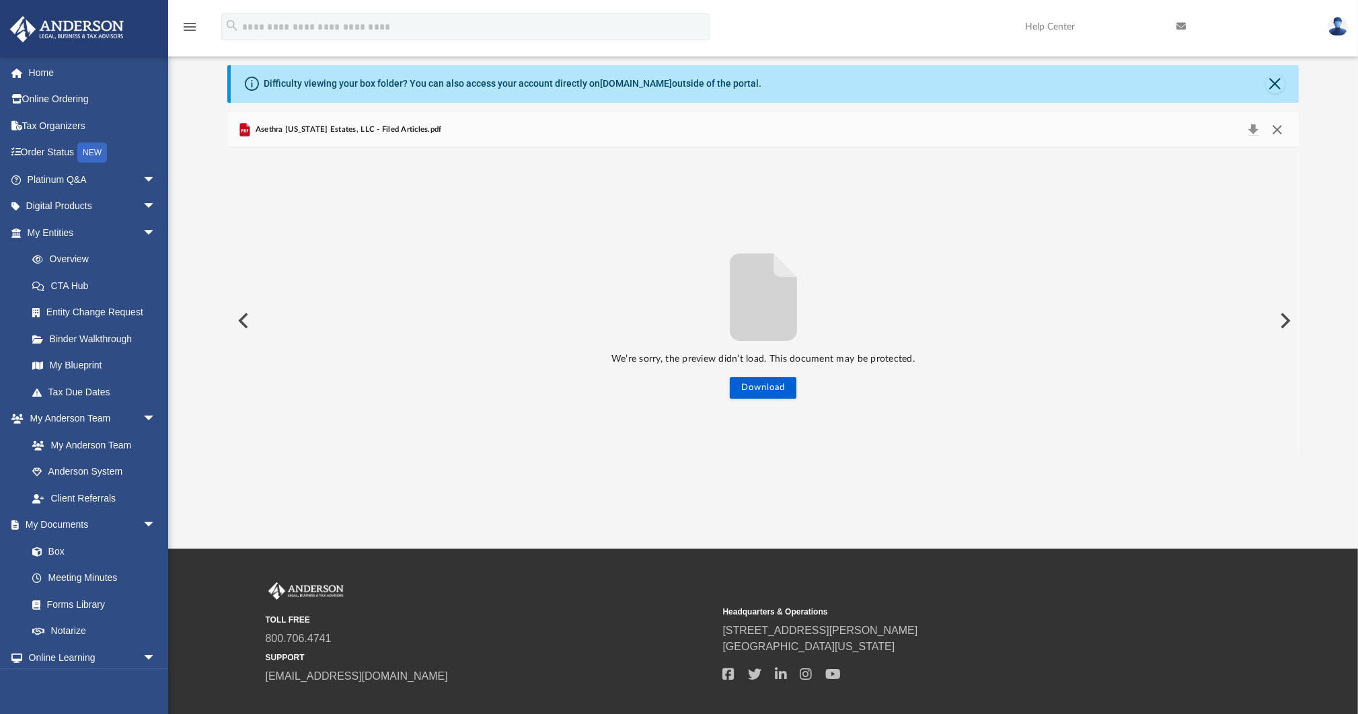
click at [1271, 130] on button "Close" at bounding box center [1277, 129] width 24 height 19
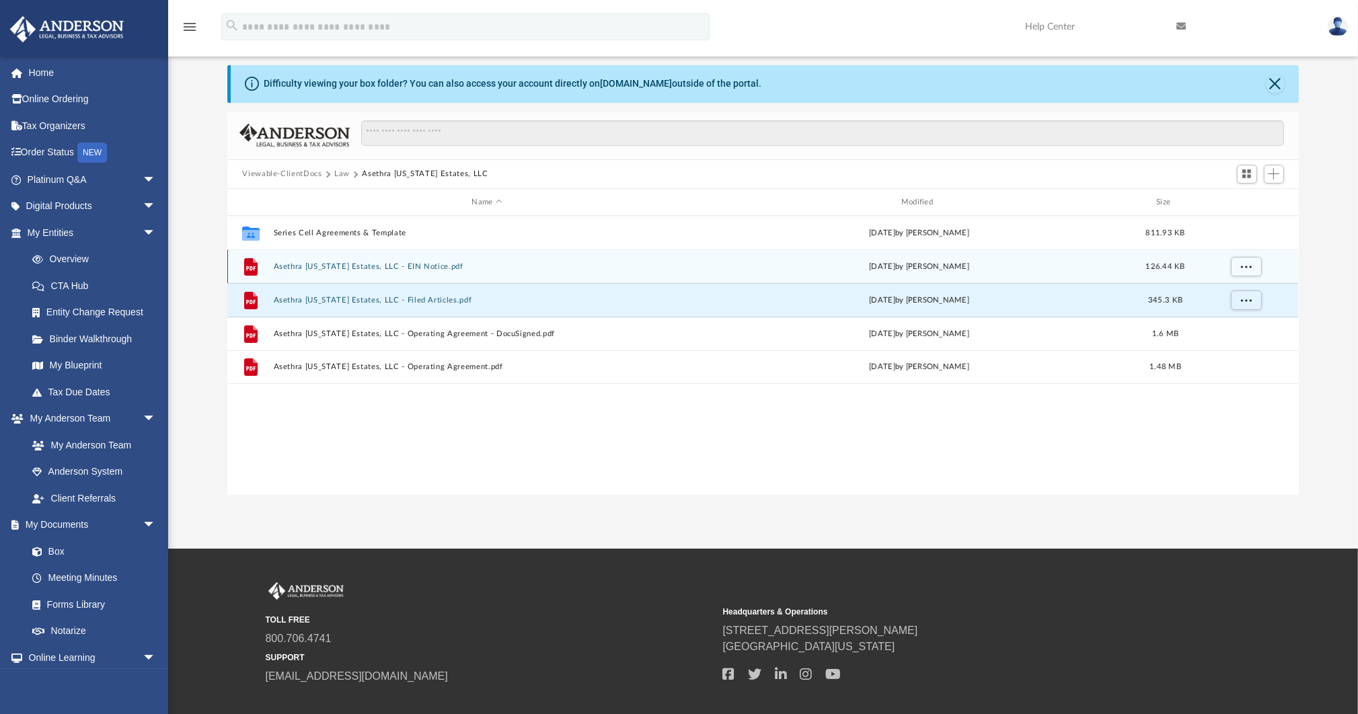
click at [410, 266] on button "Asethra [US_STATE] Estates, LLC - EIN Notice.pdf" at bounding box center [487, 266] width 426 height 9
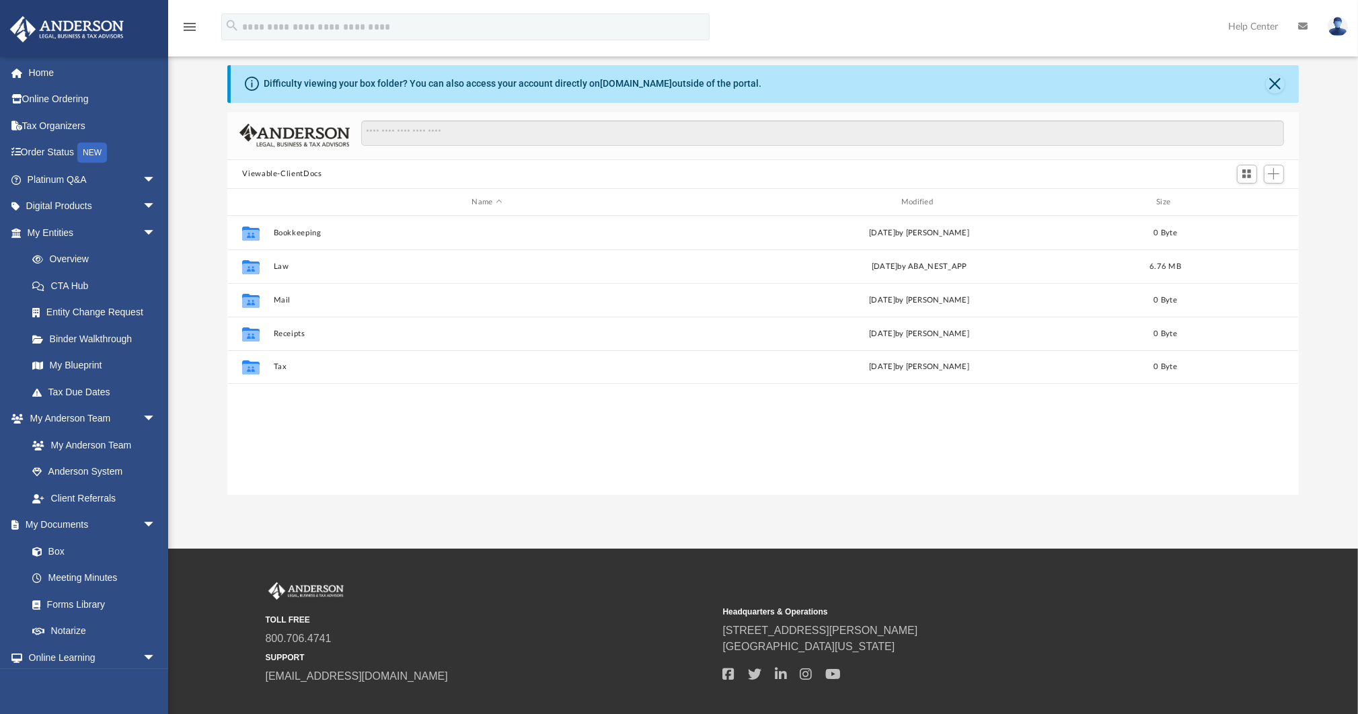
scroll to position [297, 1063]
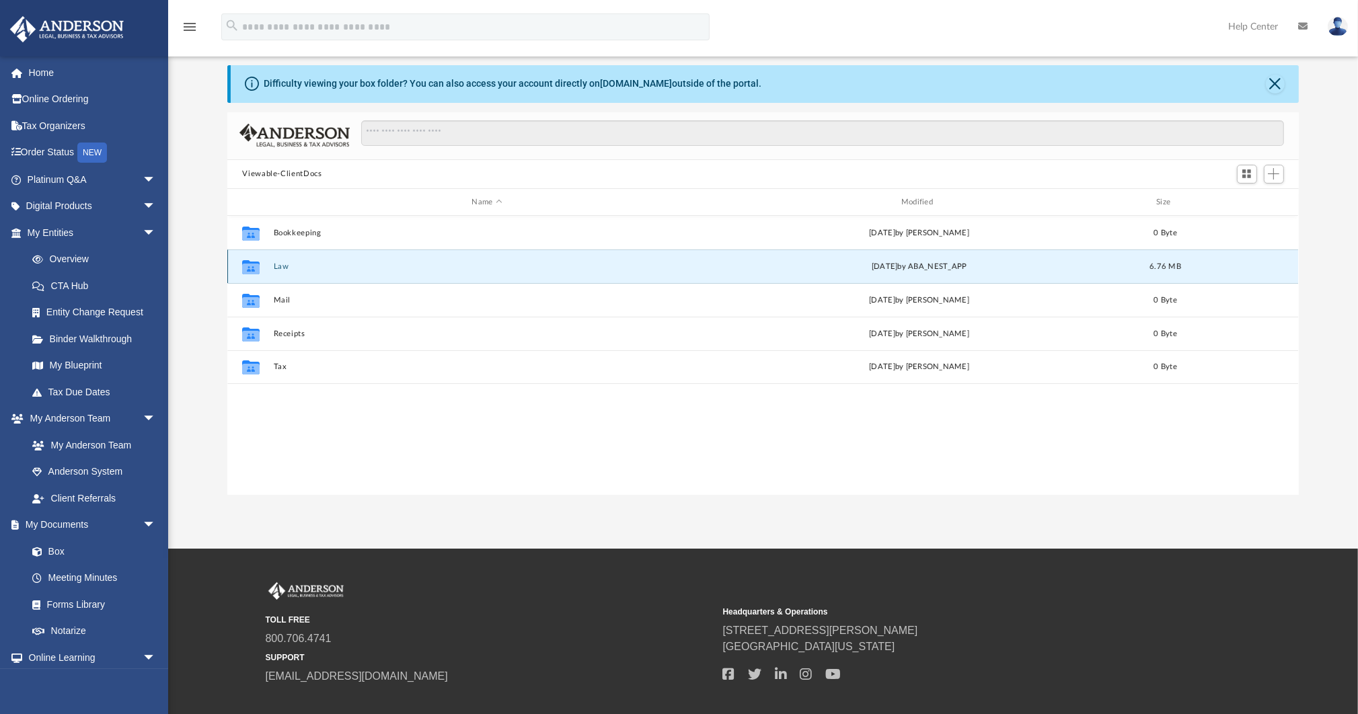
click at [282, 266] on button "Law" at bounding box center [487, 266] width 426 height 9
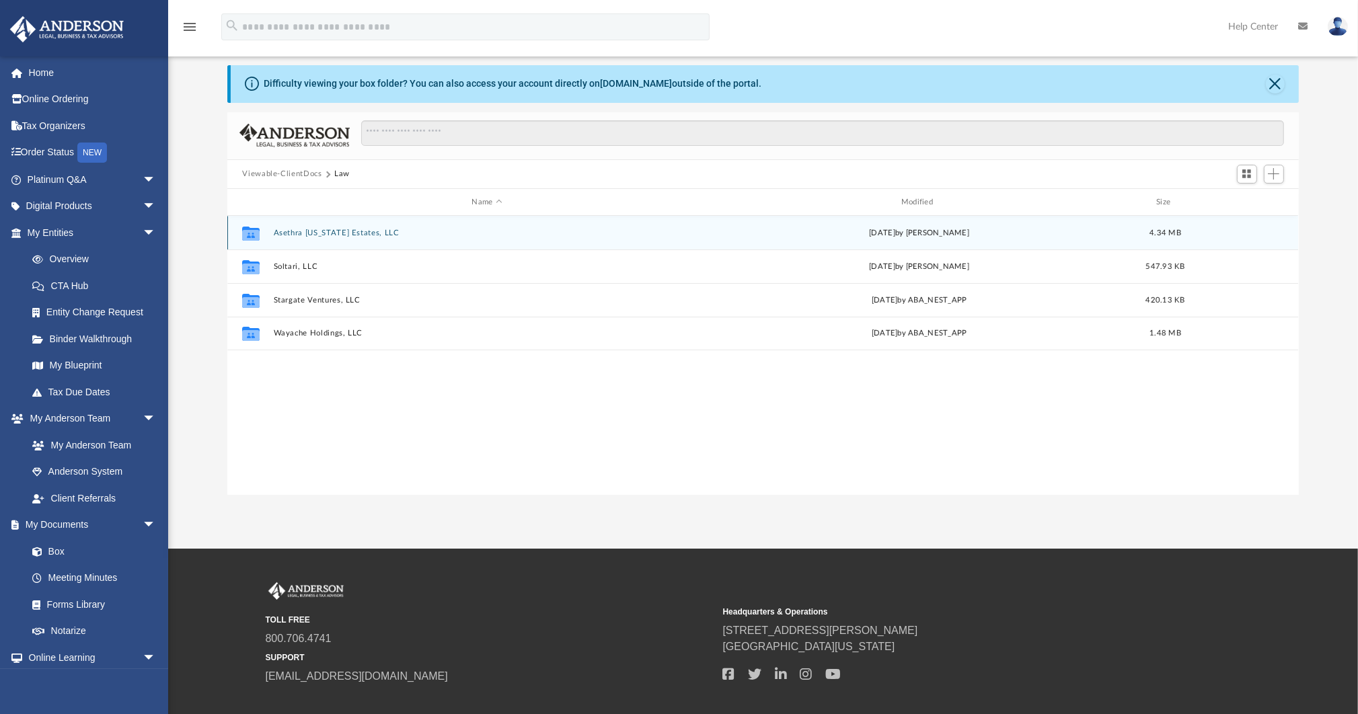
click at [331, 230] on button "Asethra [US_STATE] Estates, LLC" at bounding box center [487, 233] width 426 height 9
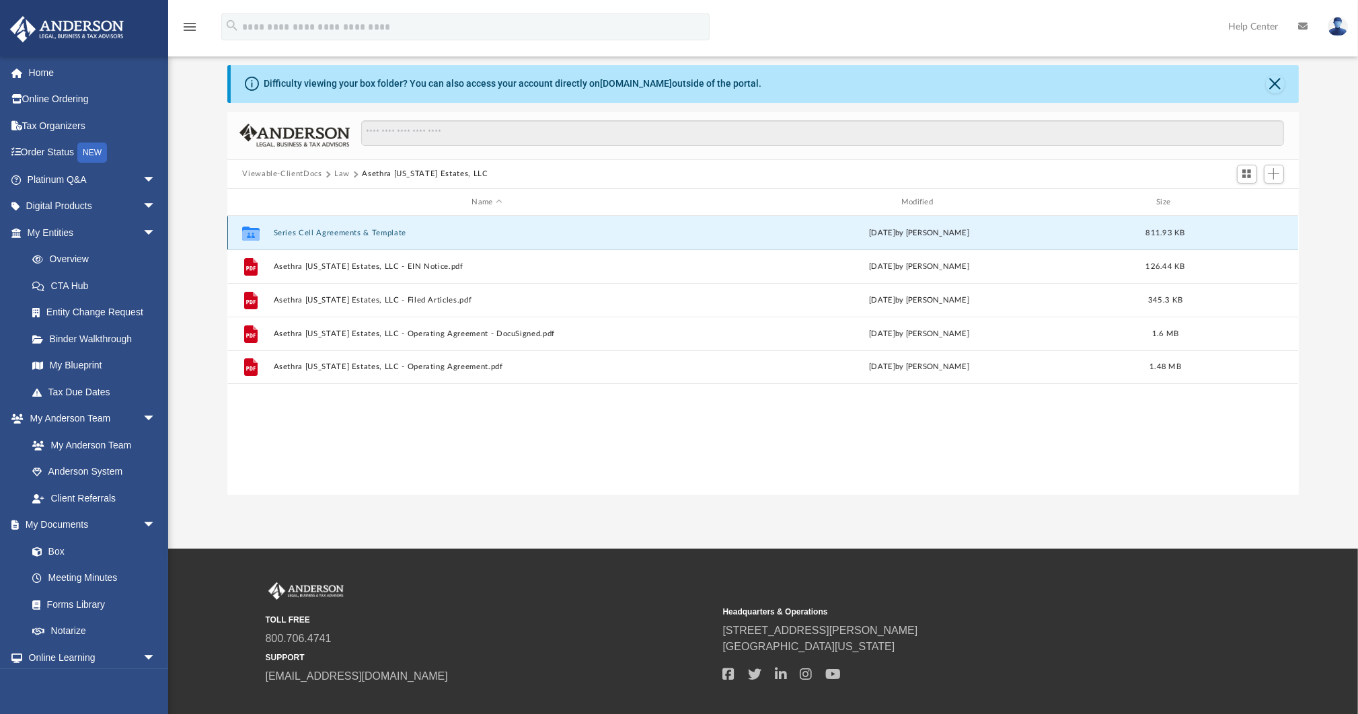
click at [353, 233] on button "Series Cell Agreements & Template" at bounding box center [487, 233] width 426 height 9
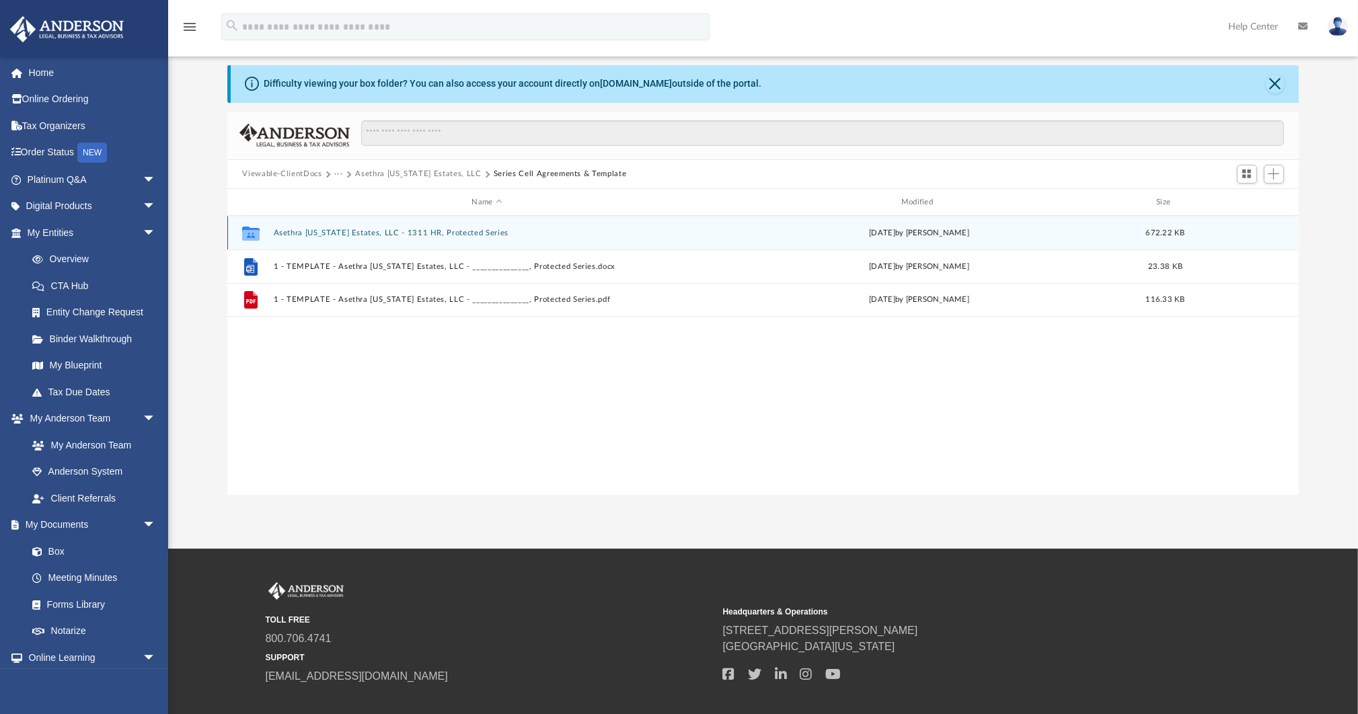
click at [384, 233] on button "Asethra [US_STATE] Estates, LLC - 1311 HR, Protected Series" at bounding box center [487, 233] width 426 height 9
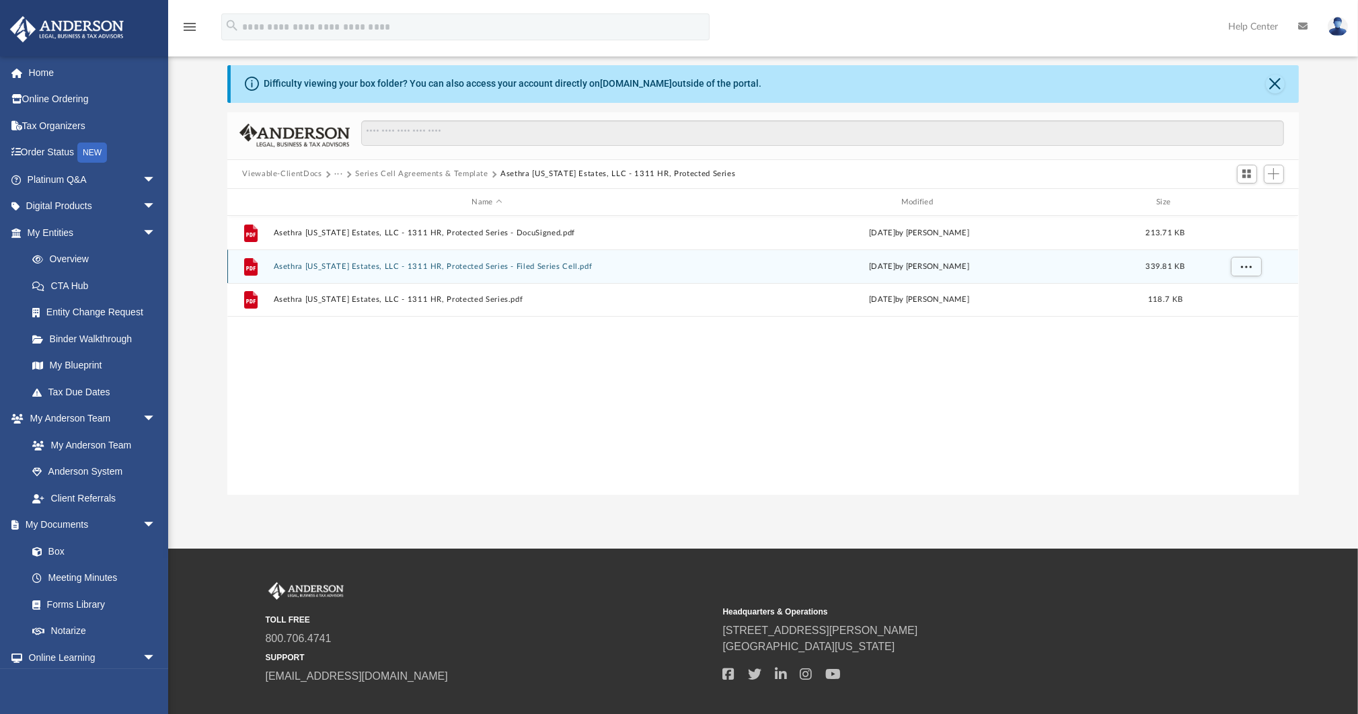
click at [482, 266] on button "Asethra [US_STATE] Estates, LLC - 1311 HR, Protected Series - Filed Series Cell…" at bounding box center [487, 266] width 426 height 9
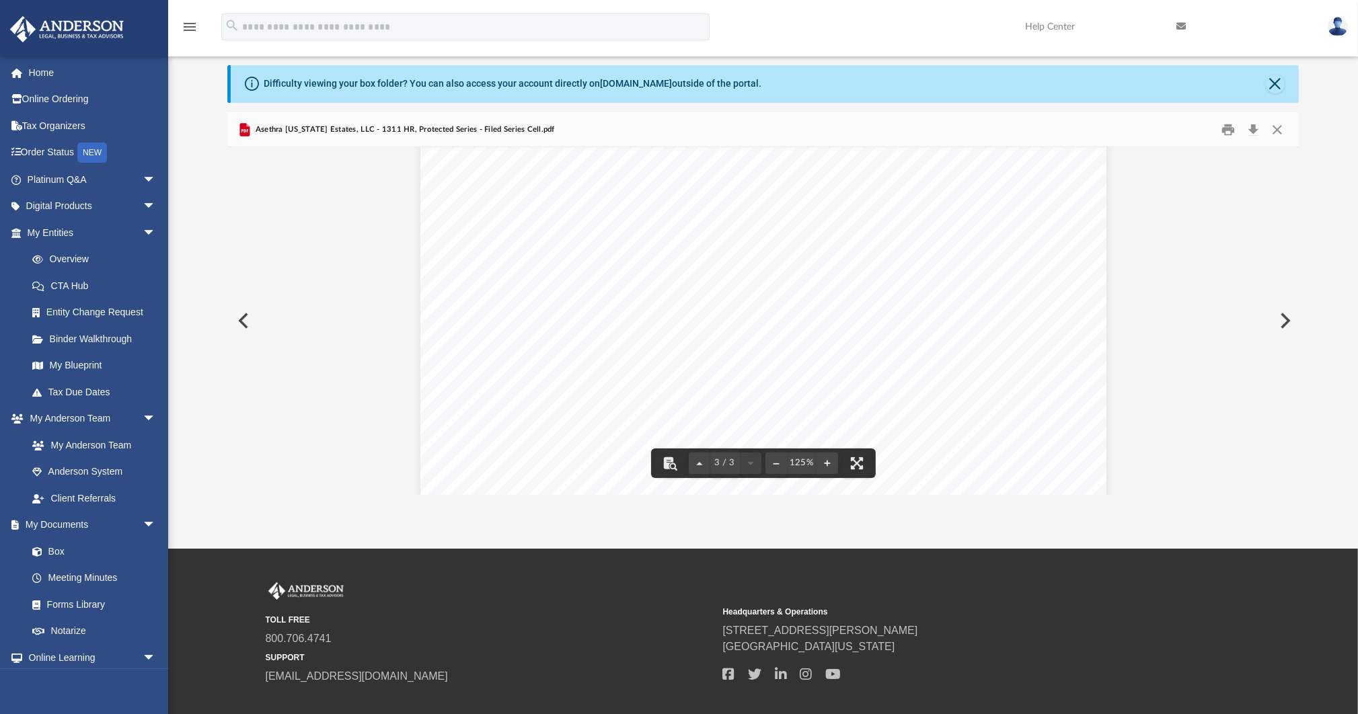
scroll to position [1918, 0]
drag, startPoint x: 632, startPoint y: 344, endPoint x: 861, endPoint y: 345, distance: 229.3
click at [851, 345] on div "[DATE] [PERSON_NAME] [STREET_ADDRESS][PERSON_NAME] RE: Asethra [US_STATE] Estat…" at bounding box center [763, 499] width 686 height 888
click at [908, 345] on span "1311 HR, Protected Series" at bounding box center [890, 344] width 153 height 13
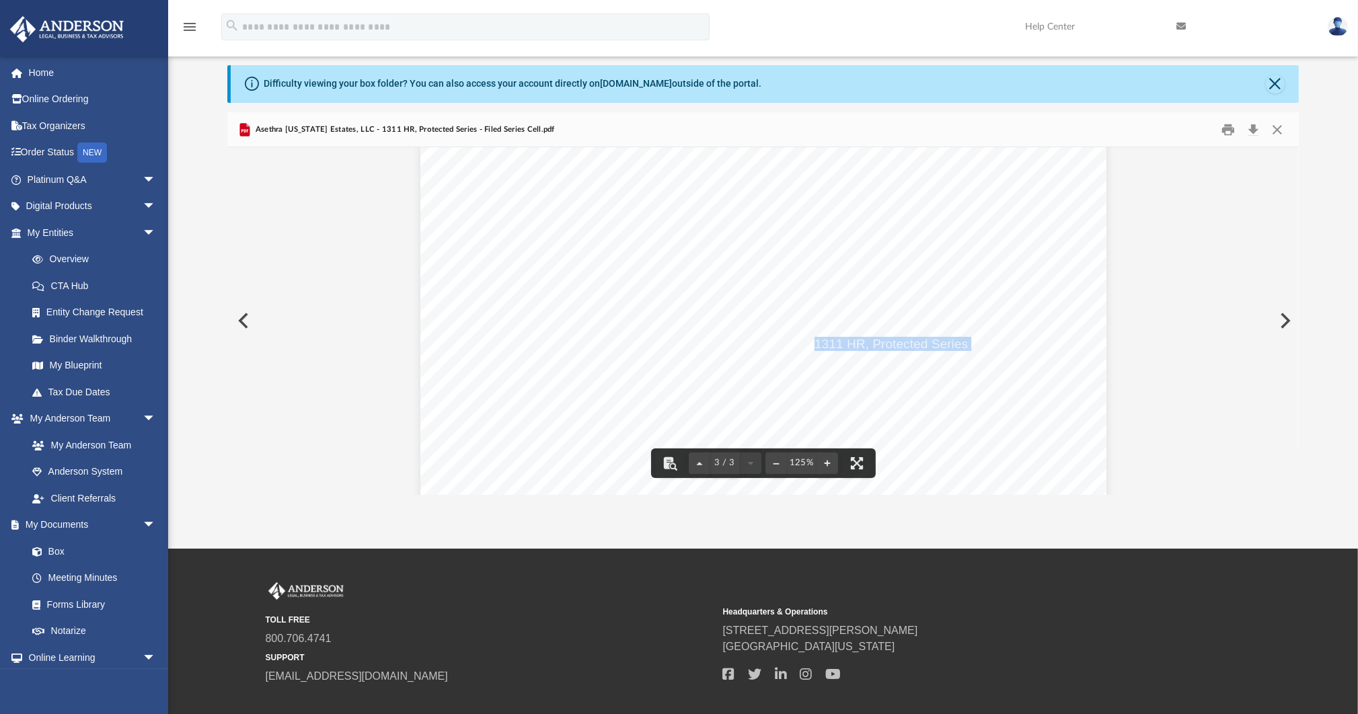
click at [908, 345] on span "1311 HR, Protected Series" at bounding box center [890, 344] width 153 height 13
click at [708, 342] on span "Asethra [US_STATE] Estates, LLC" at bounding box center [735, 344] width 193 height 13
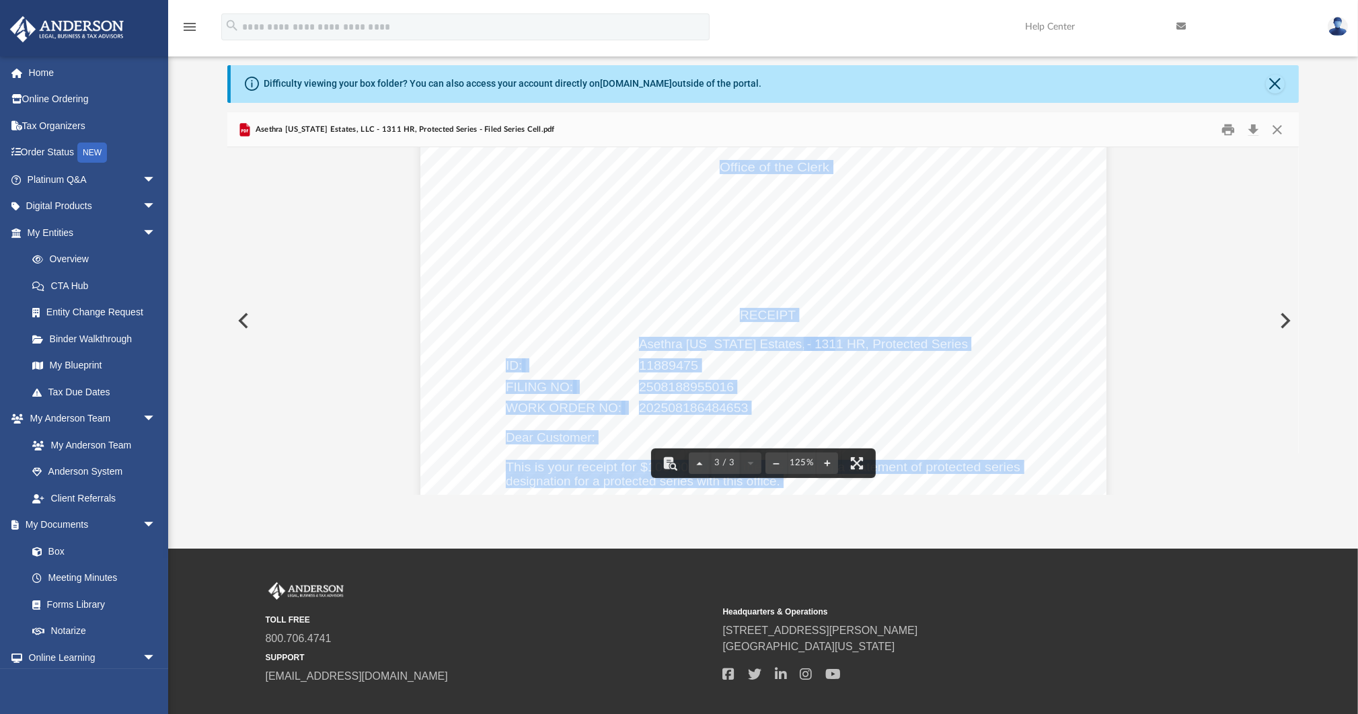
drag, startPoint x: 635, startPoint y: 344, endPoint x: 968, endPoint y: 342, distance: 333.6
click at [968, 342] on div "[DATE] [PERSON_NAME] [STREET_ADDRESS][PERSON_NAME] RE: Asethra [US_STATE] Estat…" at bounding box center [763, 499] width 686 height 888
click at [966, 343] on div "[DATE] [PERSON_NAME] [STREET_ADDRESS][PERSON_NAME] RE: Asethra [US_STATE] Estat…" at bounding box center [763, 499] width 686 height 888
click at [964, 343] on div "[DATE] [PERSON_NAME] [STREET_ADDRESS][PERSON_NAME] RE: Asethra [US_STATE] Estat…" at bounding box center [763, 499] width 686 height 888
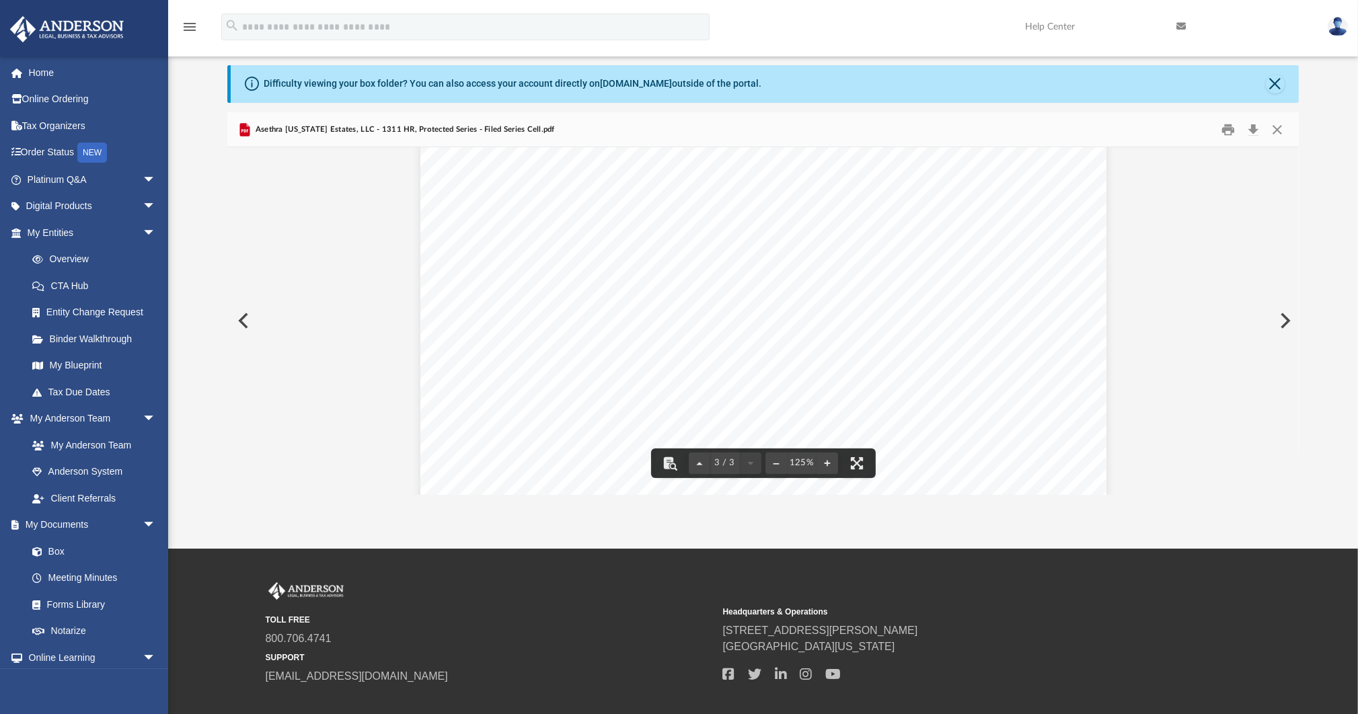
click at [961, 345] on span "1311 HR, Protected Series" at bounding box center [890, 344] width 153 height 13
drag, startPoint x: 950, startPoint y: 344, endPoint x: 849, endPoint y: 344, distance: 100.9
click at [851, 344] on div "[DATE] [PERSON_NAME] [STREET_ADDRESS][PERSON_NAME] RE: Asethra [US_STATE] Estat…" at bounding box center [763, 499] width 686 height 888
drag, startPoint x: 636, startPoint y: 344, endPoint x: 960, endPoint y: 342, distance: 324.2
click at [960, 342] on div "[DATE] [PERSON_NAME] [STREET_ADDRESS][PERSON_NAME] RE: Asethra [US_STATE] Estat…" at bounding box center [763, 499] width 686 height 888
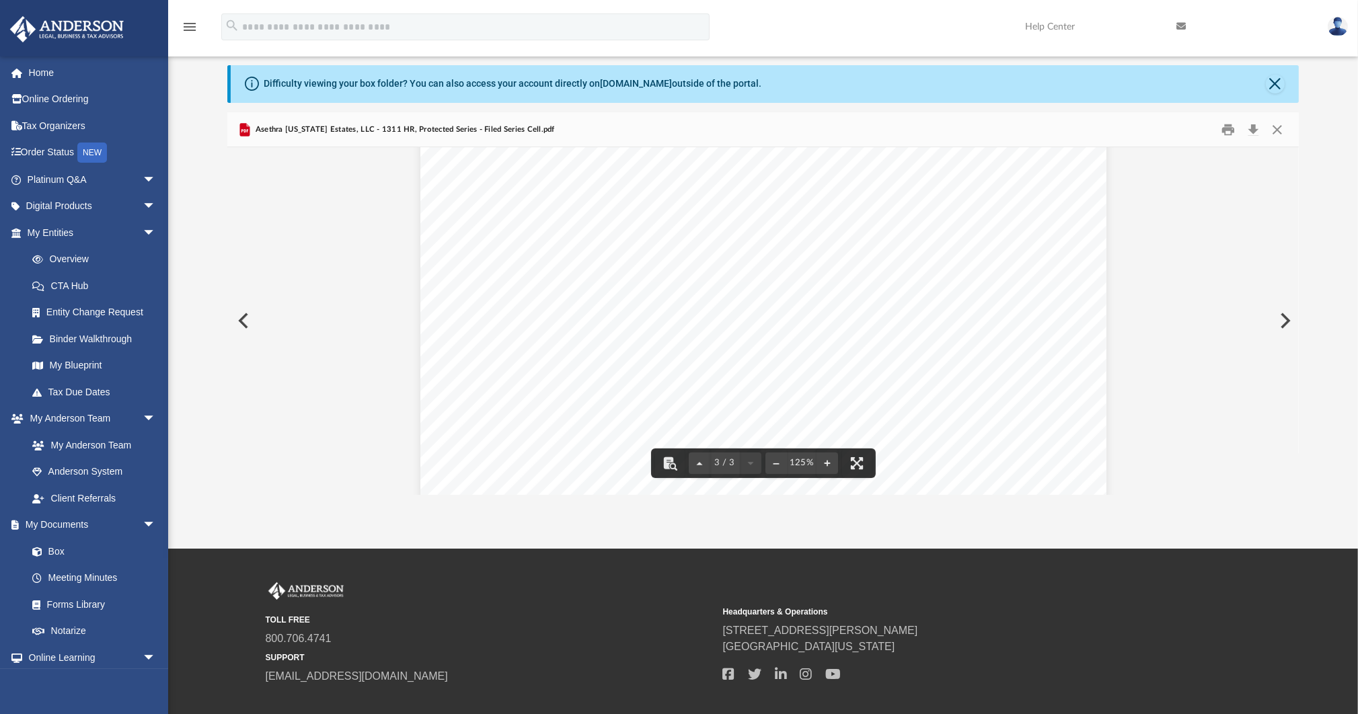
scroll to position [1911, 0]
click at [1281, 126] on button "Close" at bounding box center [1277, 129] width 24 height 21
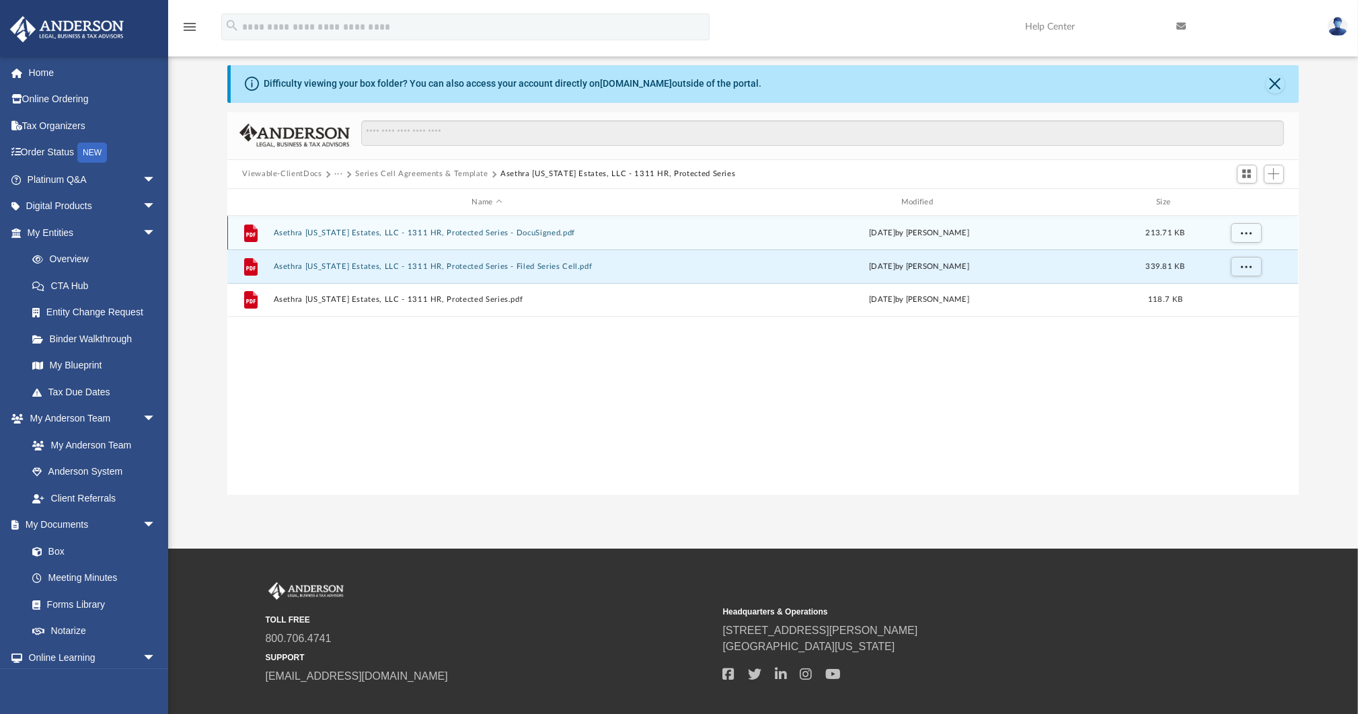
click at [503, 235] on button "Asethra [US_STATE] Estates, LLC - 1311 HR, Protected Series - DocuSigned.pdf" at bounding box center [487, 233] width 426 height 9
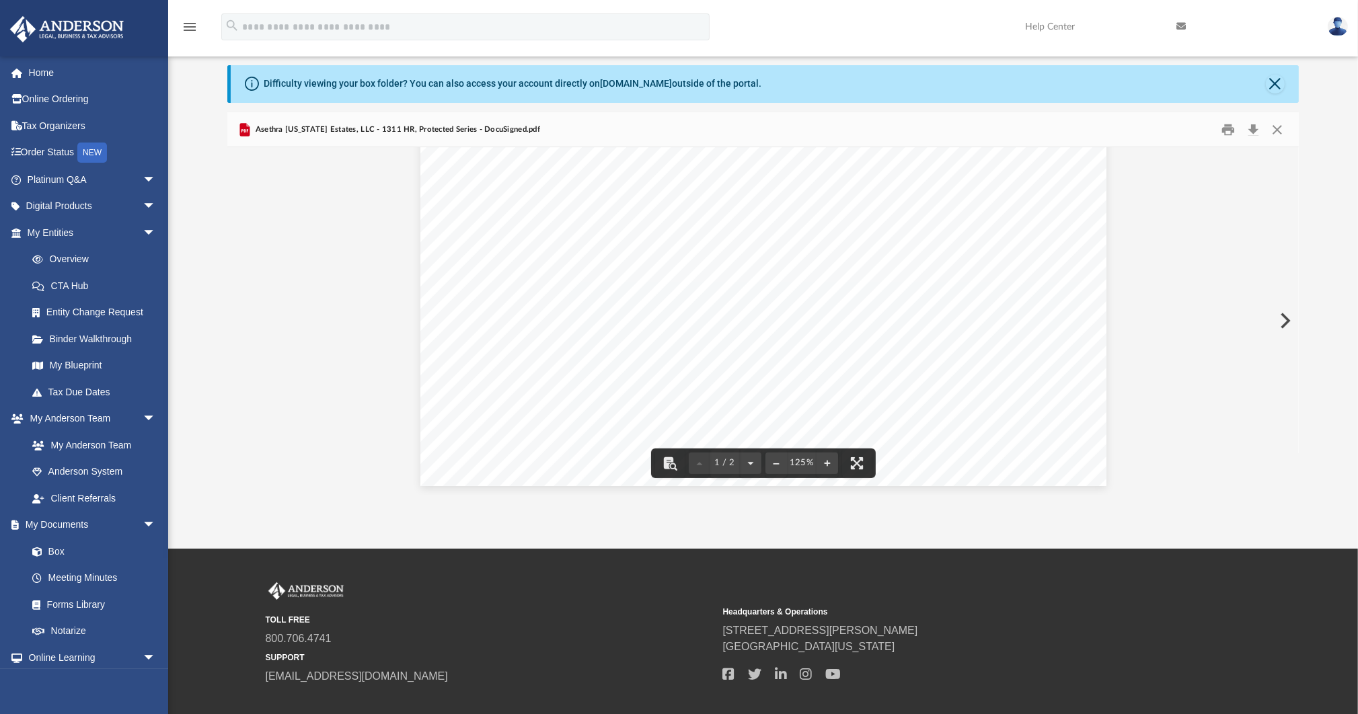
scroll to position [561, 0]
click at [1277, 123] on button "Close" at bounding box center [1277, 129] width 24 height 21
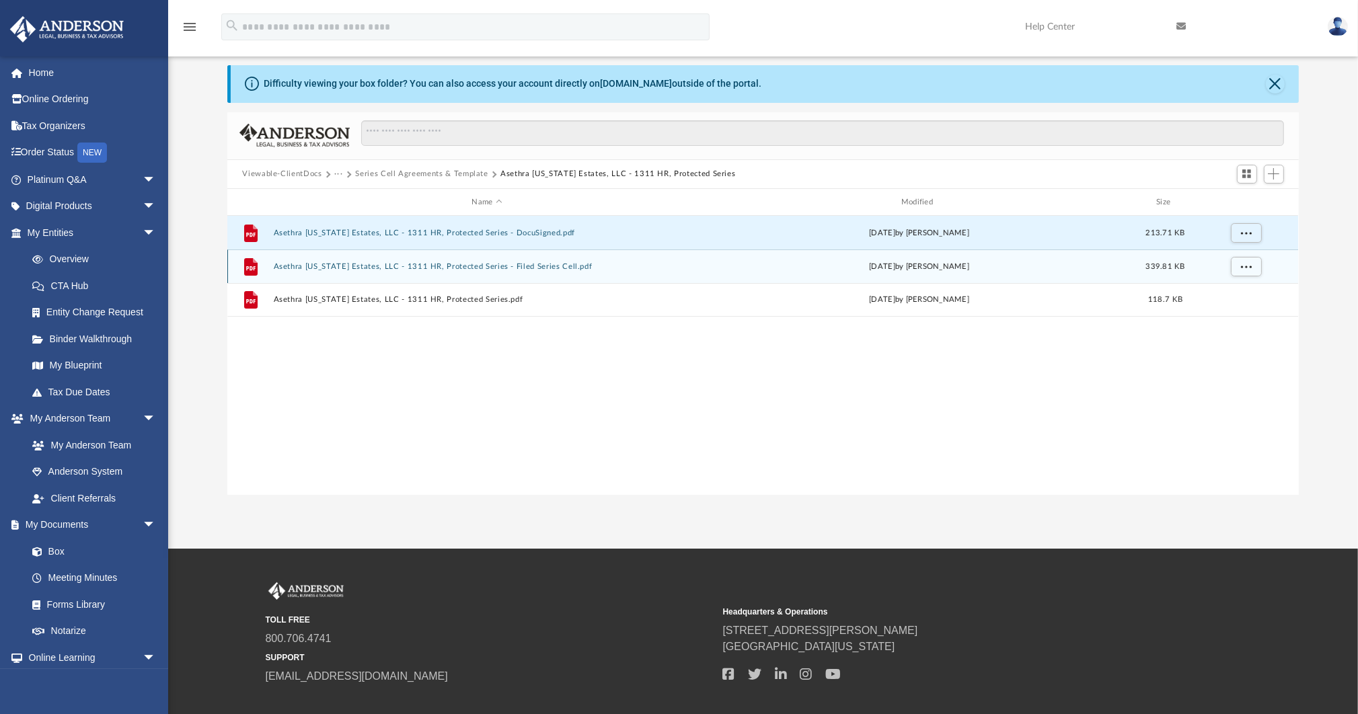
click at [474, 270] on button "Asethra [US_STATE] Estates, LLC - 1311 HR, Protected Series - Filed Series Cell…" at bounding box center [487, 266] width 426 height 9
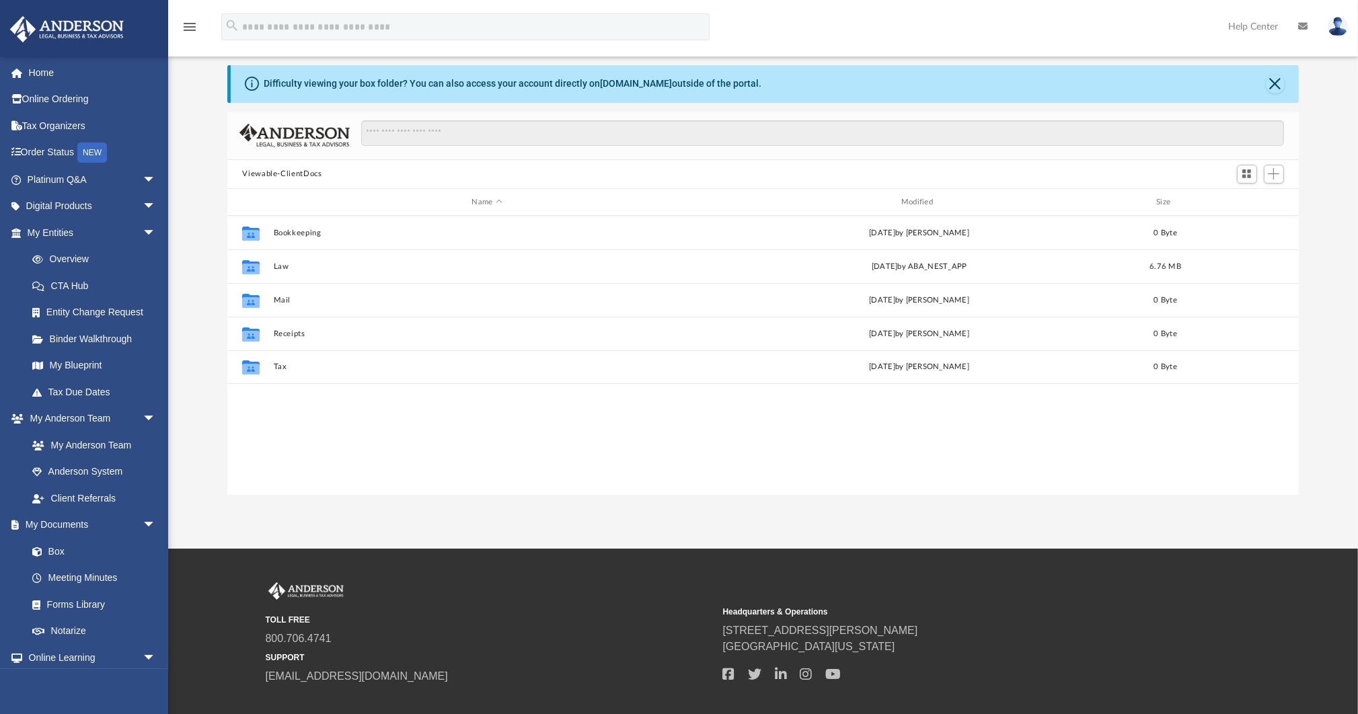
scroll to position [297, 1063]
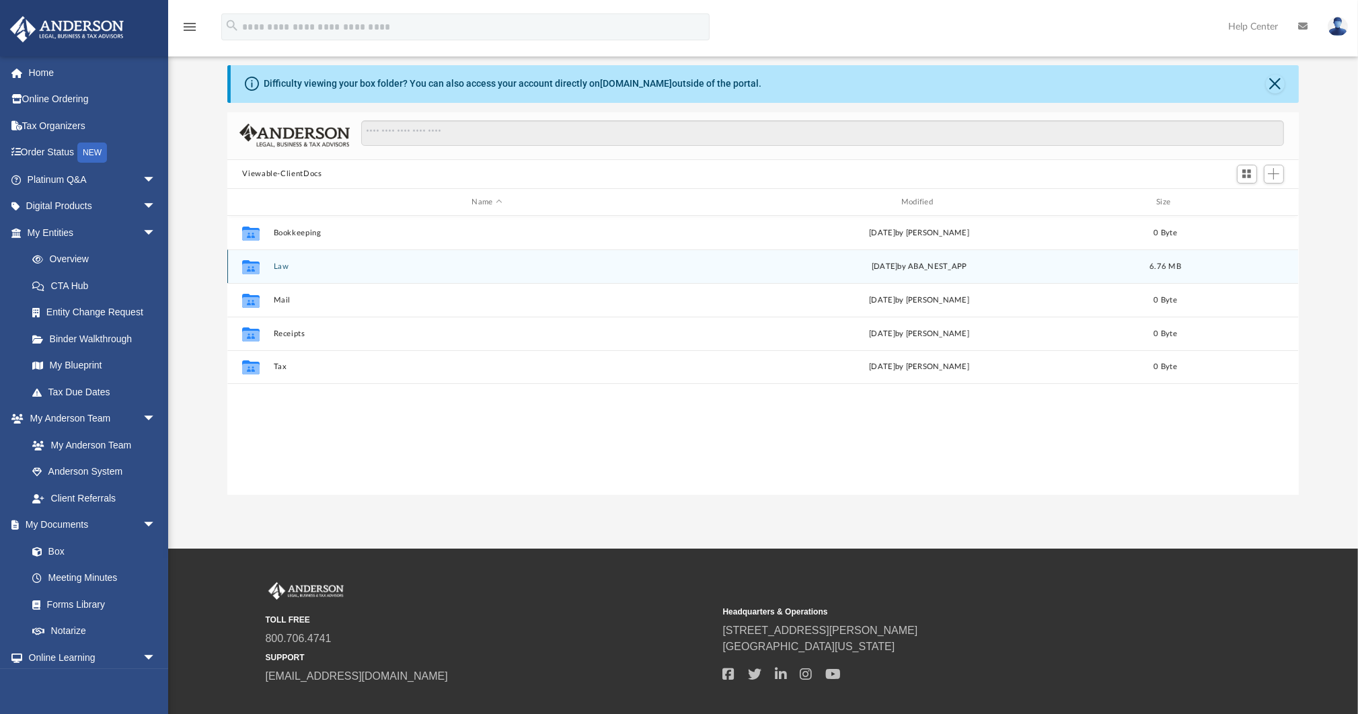
click at [281, 267] on button "Law" at bounding box center [487, 266] width 426 height 9
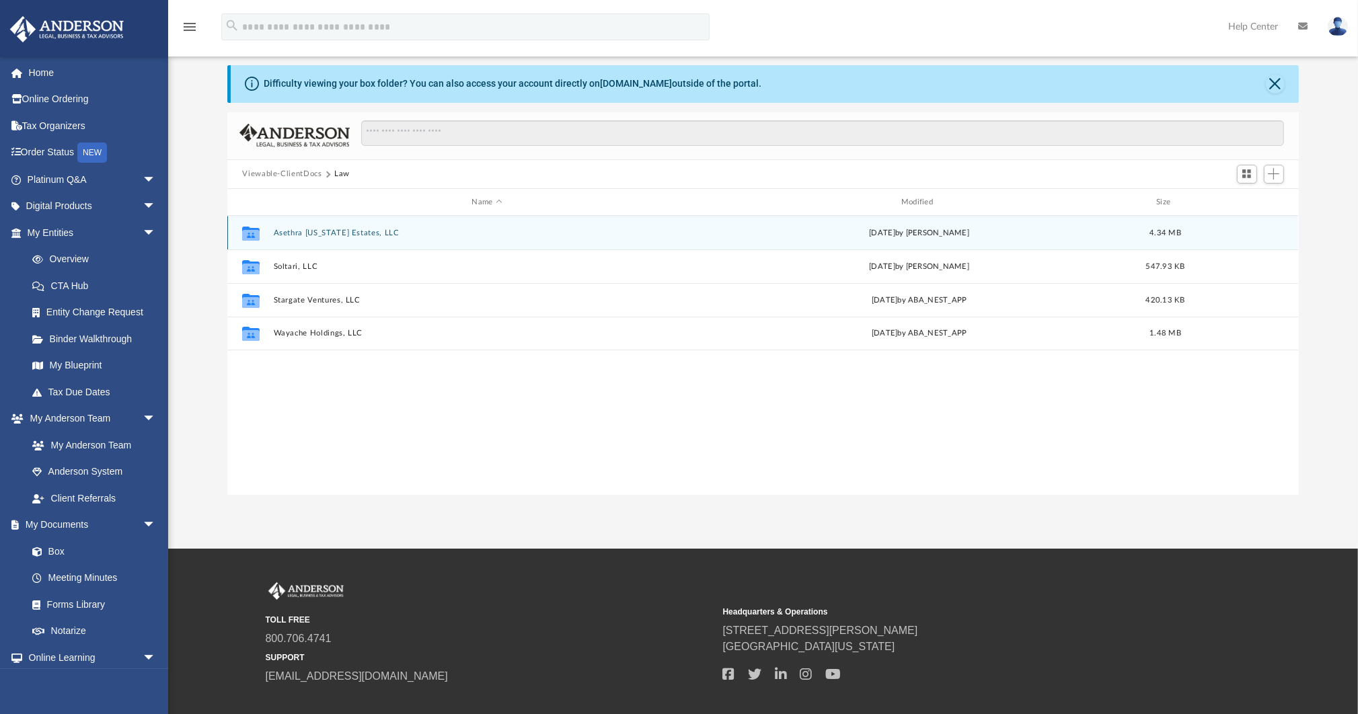
click at [333, 240] on div "Collaborated Folder Asethra [US_STATE] Estates, LLC [DATE] by [PERSON_NAME] 4.3…" at bounding box center [762, 233] width 1071 height 34
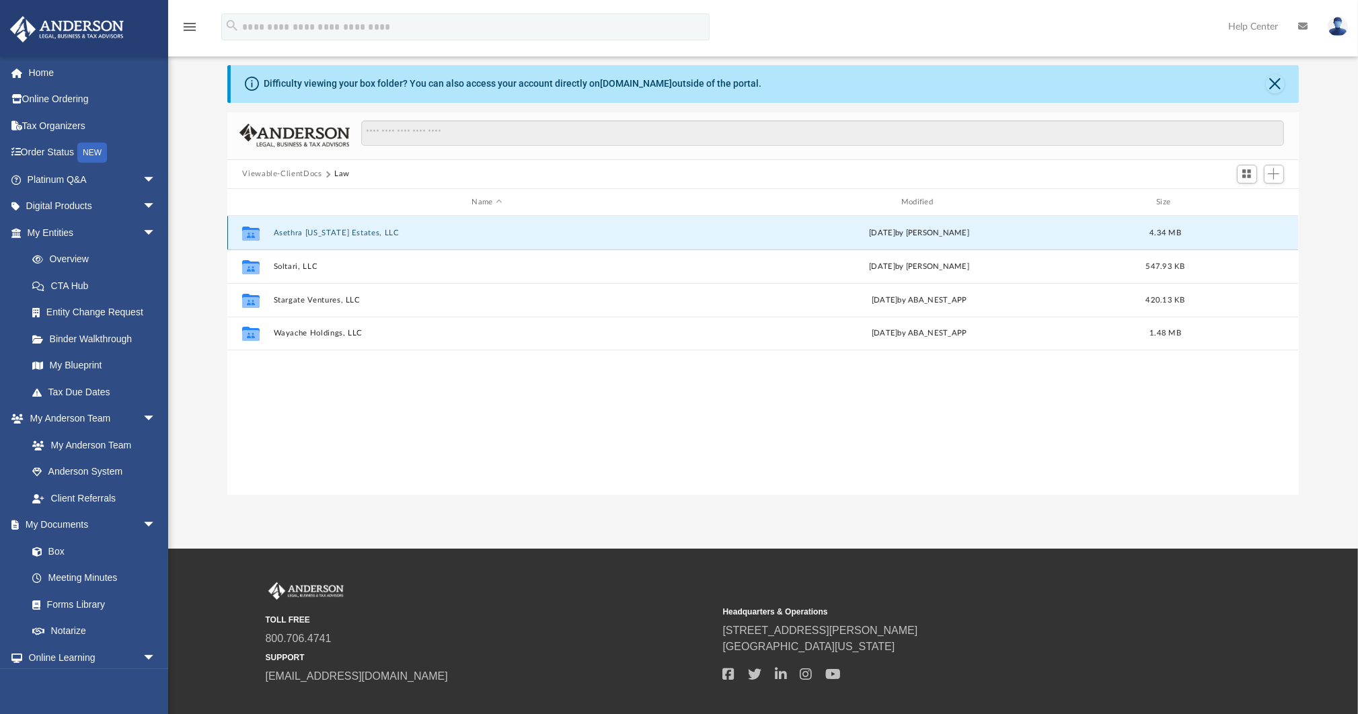
click at [336, 235] on button "Asethra [US_STATE] Estates, LLC" at bounding box center [487, 233] width 426 height 9
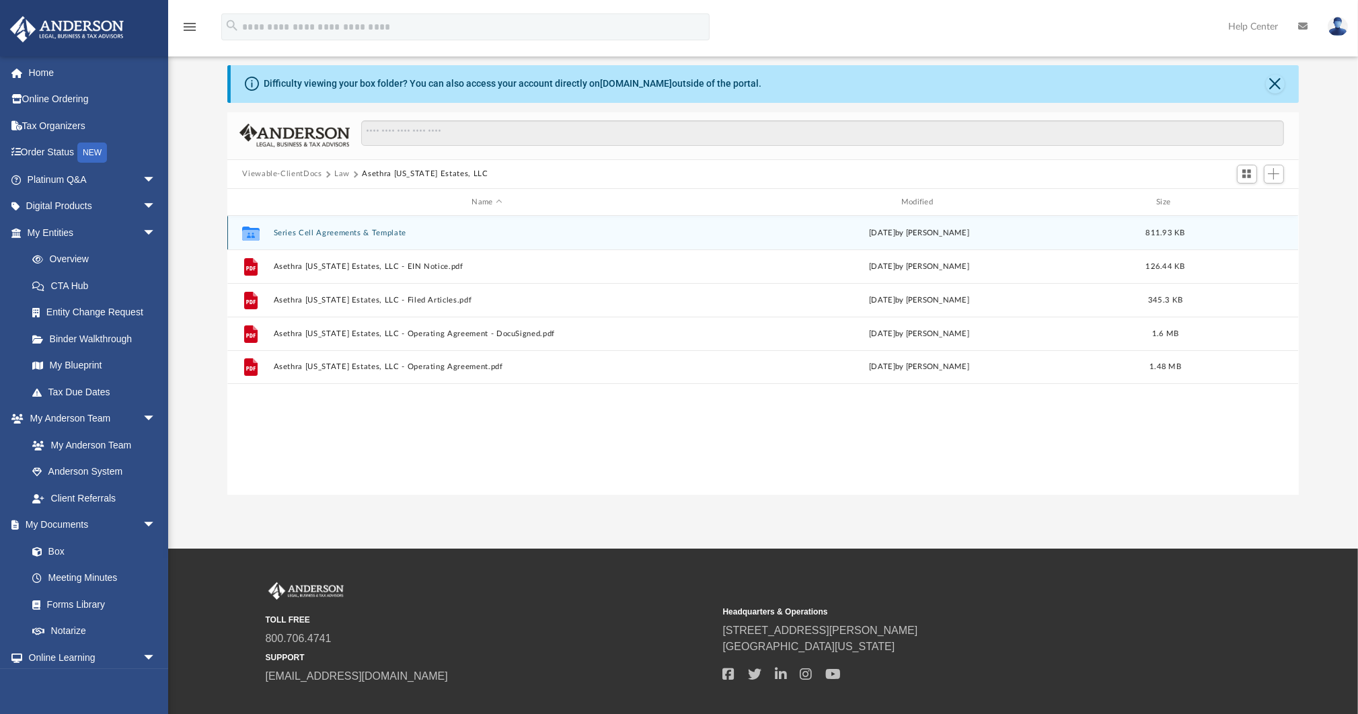
click at [346, 233] on button "Series Cell Agreements & Template" at bounding box center [487, 233] width 426 height 9
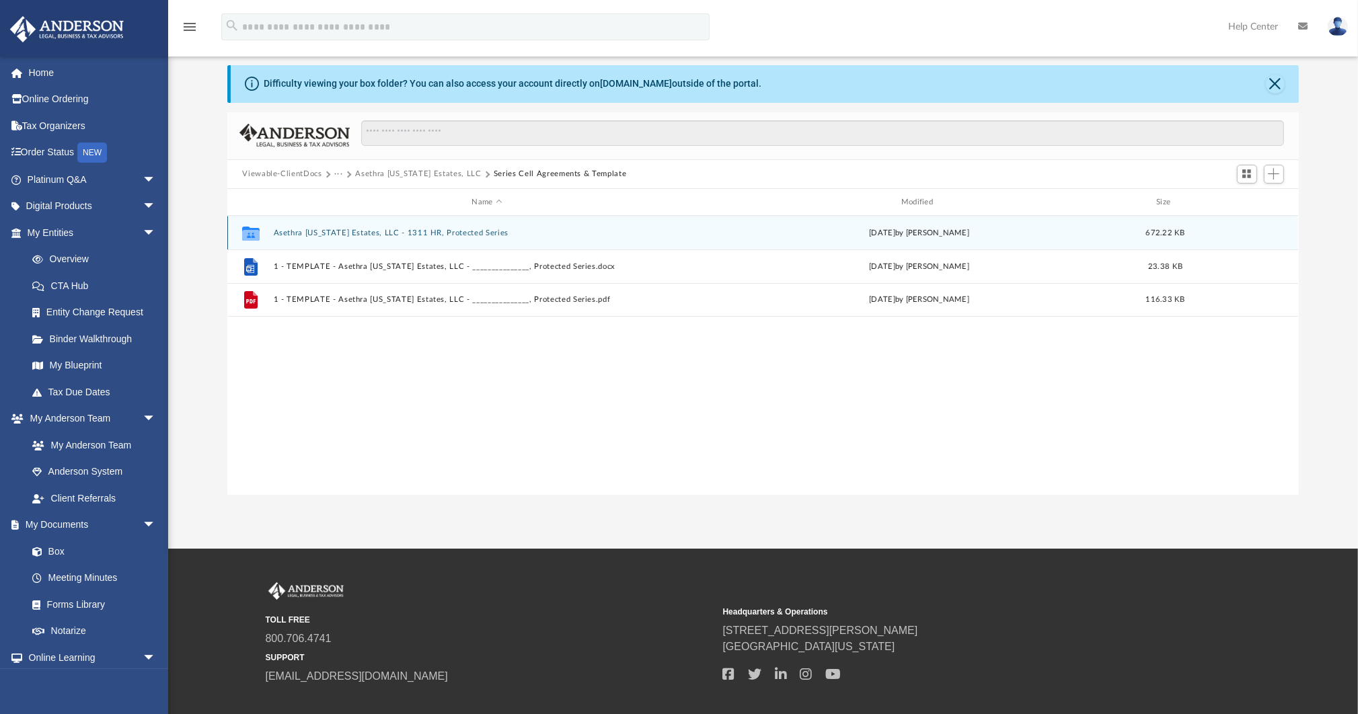
click at [407, 239] on div "Collaborated Folder Asethra [US_STATE] Estates, LLC - 1311 HR, Protected Series…" at bounding box center [762, 233] width 1071 height 34
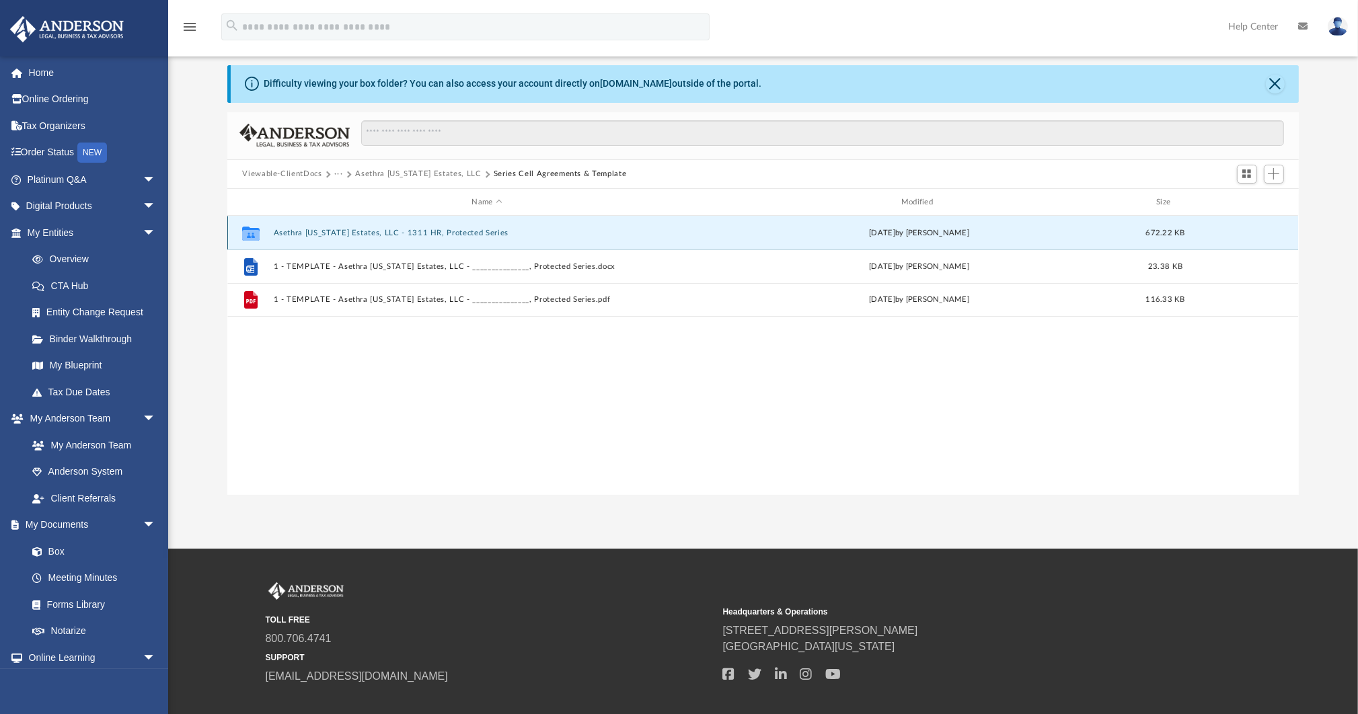
click at [411, 233] on button "Asethra [US_STATE] Estates, LLC - 1311 HR, Protected Series" at bounding box center [487, 233] width 426 height 9
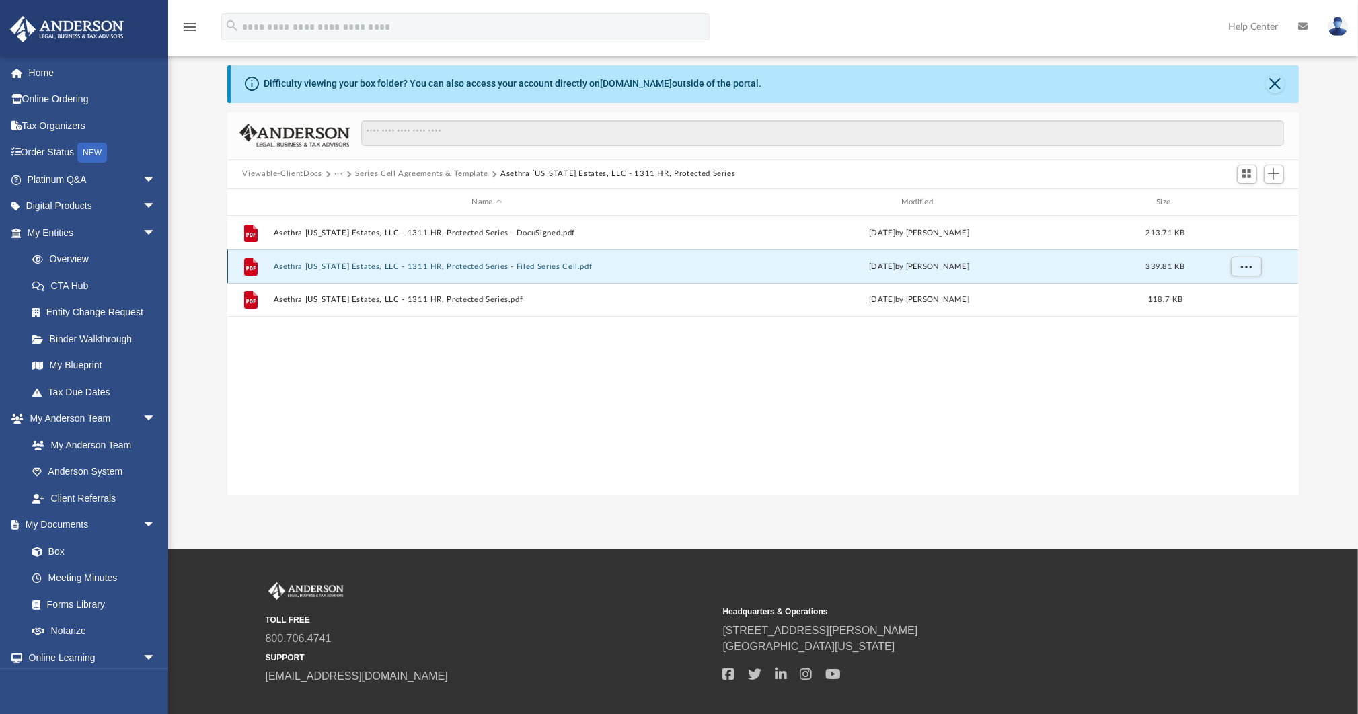
click at [468, 267] on button "Asethra [US_STATE] Estates, LLC - 1311 HR, Protected Series - Filed Series Cell…" at bounding box center [487, 266] width 426 height 9
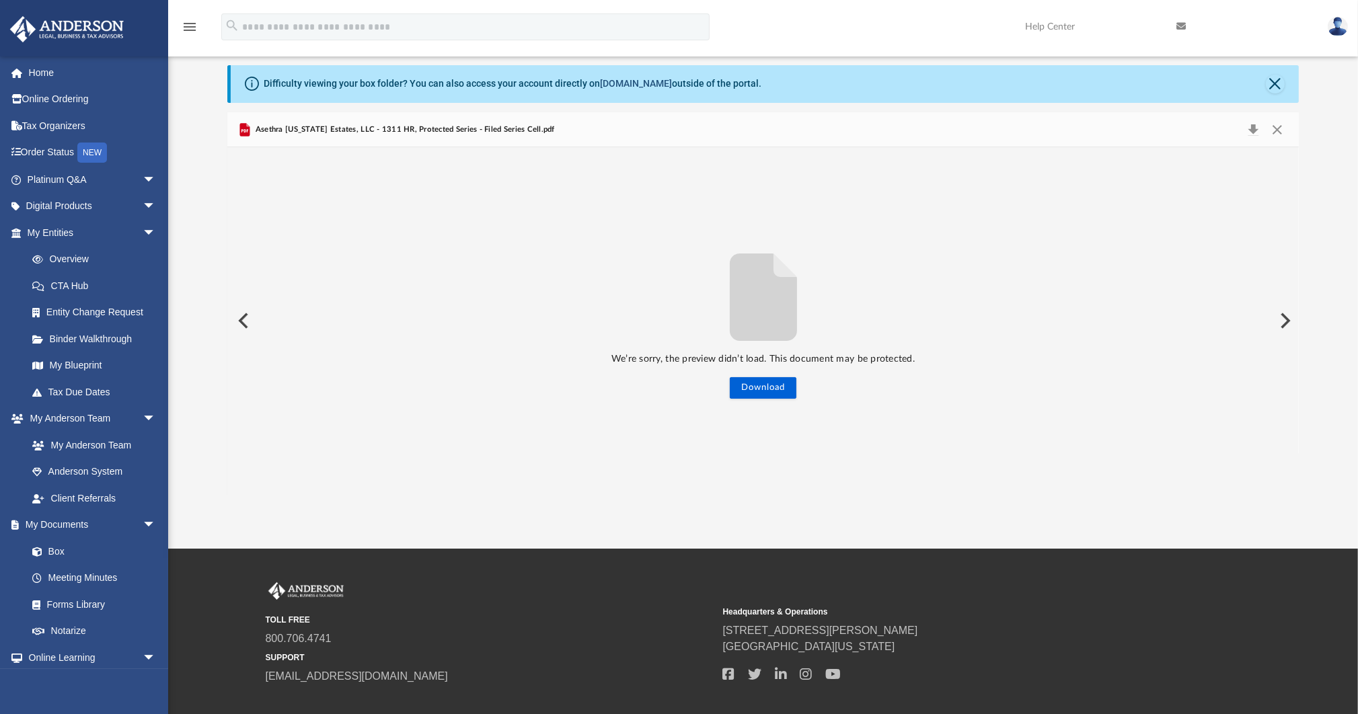
click at [636, 86] on link "[DOMAIN_NAME]" at bounding box center [636, 83] width 72 height 11
